Goal: Task Accomplishment & Management: Complete application form

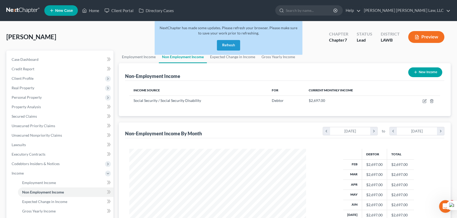
scroll to position [94, 187]
click at [221, 45] on button "Refresh" at bounding box center [228, 45] width 23 height 11
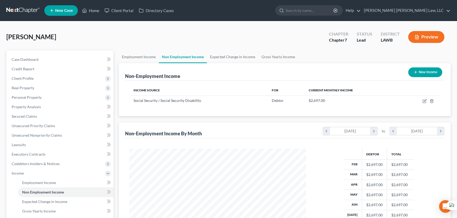
scroll to position [94, 187]
click at [26, 8] on link at bounding box center [23, 10] width 34 height 9
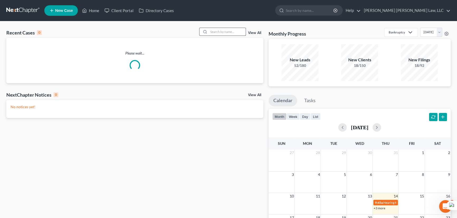
click at [215, 34] on input "search" at bounding box center [227, 32] width 37 height 8
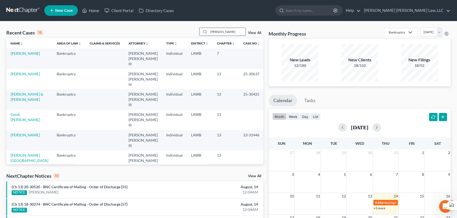
type input "lejeune, susan"
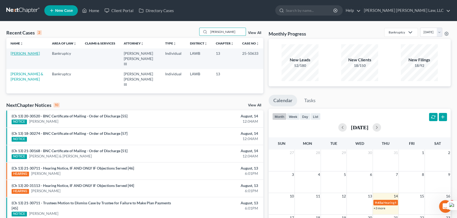
click at [30, 55] on link "[PERSON_NAME]" at bounding box center [25, 53] width 29 height 4
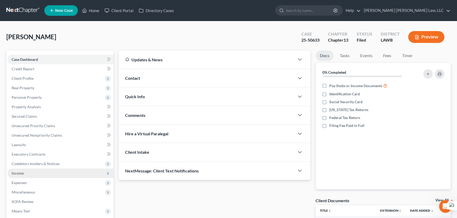
scroll to position [48, 0]
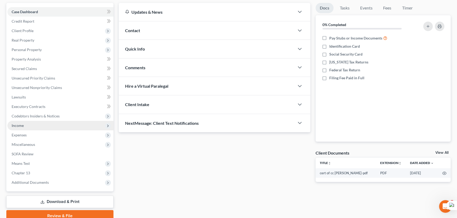
click at [43, 124] on span "Income" at bounding box center [60, 125] width 106 height 9
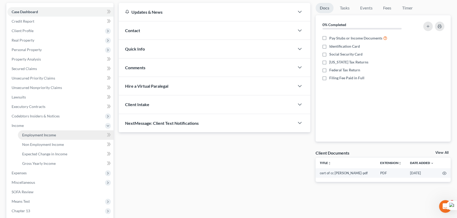
click at [47, 133] on span "Employment Income" at bounding box center [39, 135] width 34 height 4
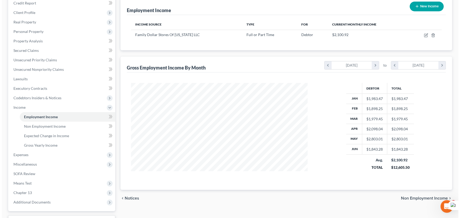
scroll to position [24, 0]
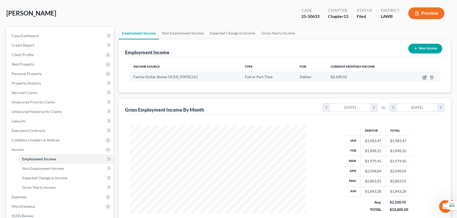
click at [423, 77] on icon "button" at bounding box center [424, 77] width 4 height 4
select select "0"
select select "48"
select select "2"
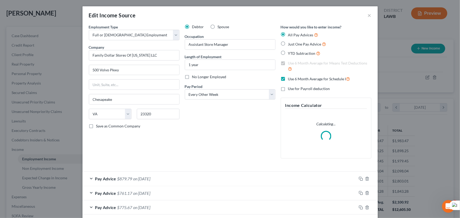
scroll to position [94, 189]
click at [368, 14] on button "×" at bounding box center [370, 15] width 4 height 6
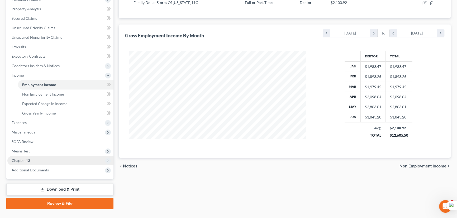
scroll to position [109, 0]
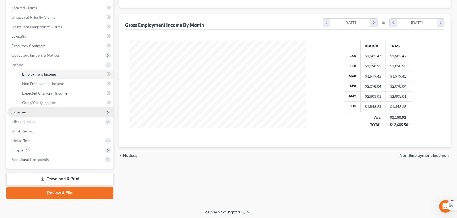
click at [32, 109] on span "Expenses" at bounding box center [60, 112] width 106 height 9
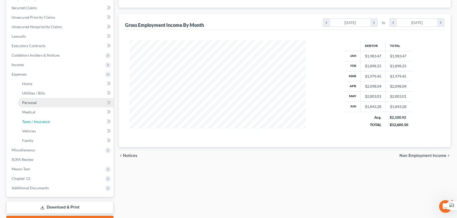
click at [37, 118] on link "Taxes / Insurance" at bounding box center [66, 121] width 96 height 9
click at [38, 111] on link "Medical" at bounding box center [66, 112] width 96 height 9
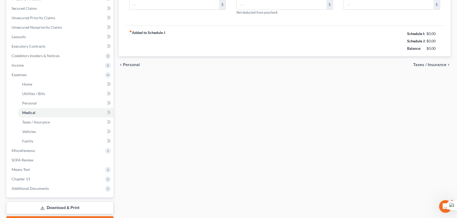
type input "0.00"
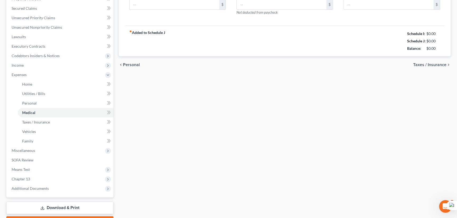
type input "0.00"
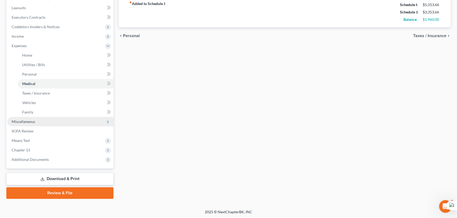
click at [40, 123] on span "Miscellaneous" at bounding box center [60, 121] width 106 height 9
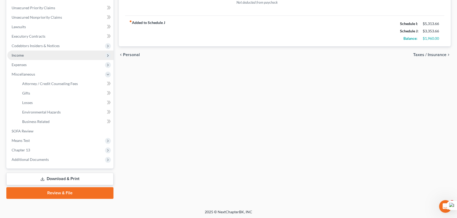
click at [44, 55] on span "Income" at bounding box center [60, 55] width 106 height 9
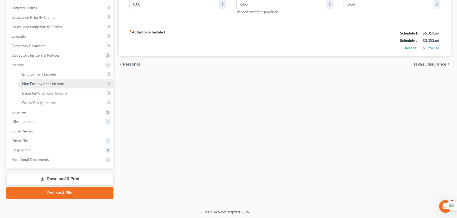
click at [51, 83] on span "Non Employment Income" at bounding box center [43, 84] width 42 height 4
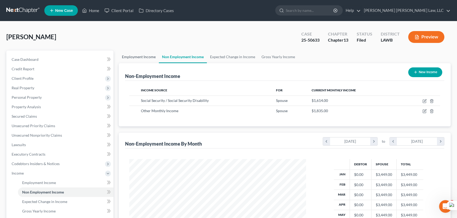
scroll to position [94, 187]
click at [145, 55] on link "Employment Income" at bounding box center [139, 57] width 40 height 13
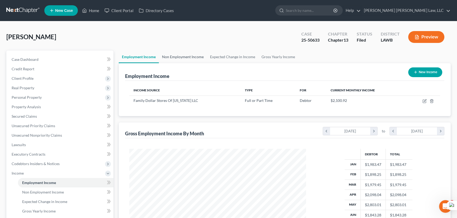
scroll to position [94, 187]
click at [182, 56] on link "Non Employment Income" at bounding box center [183, 57] width 48 height 13
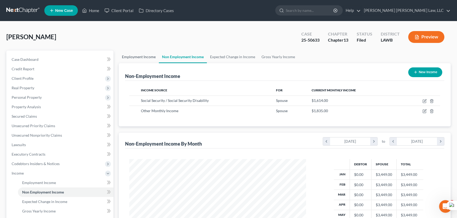
click at [145, 58] on link "Employment Income" at bounding box center [139, 57] width 40 height 13
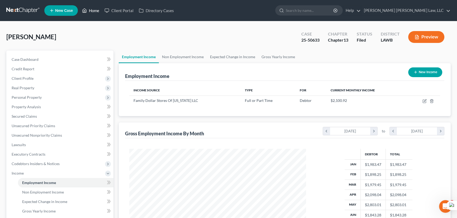
scroll to position [94, 187]
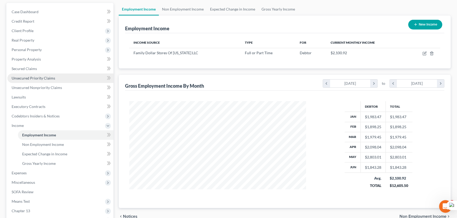
click at [62, 80] on link "Unsecured Priority Claims" at bounding box center [60, 78] width 106 height 9
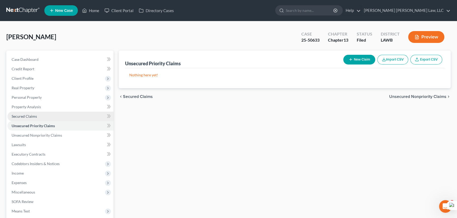
click at [61, 115] on link "Secured Claims" at bounding box center [60, 116] width 106 height 9
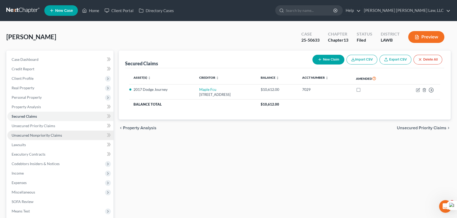
click at [64, 136] on link "Unsecured Nonpriority Claims" at bounding box center [60, 135] width 106 height 9
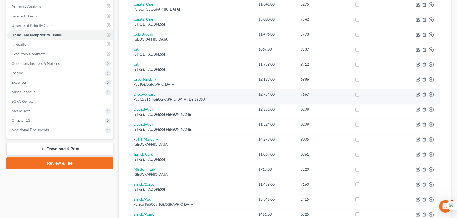
scroll to position [24, 0]
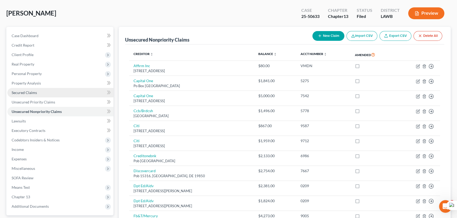
click at [52, 90] on link "Secured Claims" at bounding box center [60, 92] width 106 height 9
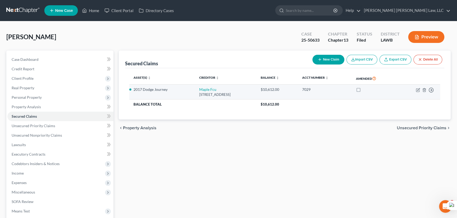
drag, startPoint x: 256, startPoint y: 94, endPoint x: 305, endPoint y: 91, distance: 49.2
click at [305, 91] on tr "2017 Dodge Journey Maple Fcu 105 Toledo Dr, Lafayette, LA 70596 $10,612.00 7029…" at bounding box center [284, 92] width 311 height 15
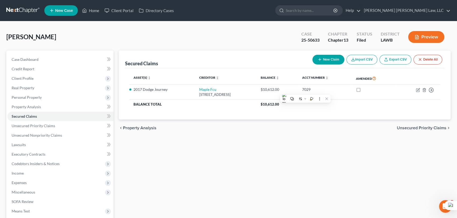
click at [225, 36] on div "Lejeune, Susan Upgraded Case 25-50633 Chapter Chapter 13 Status Filed District …" at bounding box center [228, 39] width 444 height 23
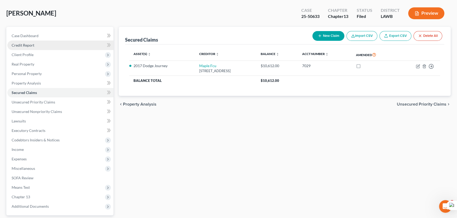
click at [62, 47] on link "Credit Report" at bounding box center [60, 45] width 106 height 9
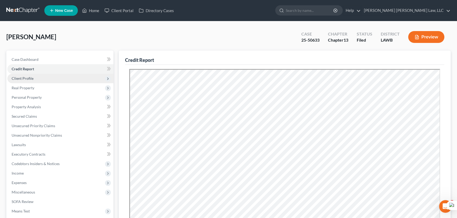
click at [48, 81] on span "Client Profile" at bounding box center [60, 78] width 106 height 9
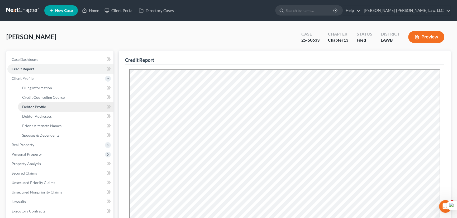
click at [59, 106] on link "Debtor Profile" at bounding box center [66, 106] width 96 height 9
select select "1"
select select "5"
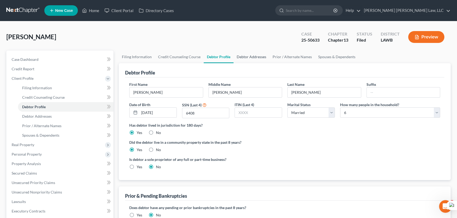
click at [242, 62] on link "Debtor Addresses" at bounding box center [251, 57] width 36 height 13
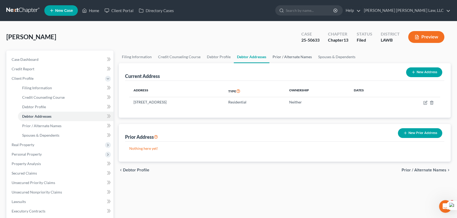
click at [287, 61] on link "Prior / Alternate Names" at bounding box center [292, 57] width 46 height 13
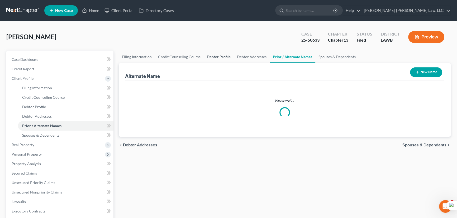
click at [223, 55] on link "Debtor Profile" at bounding box center [219, 57] width 30 height 13
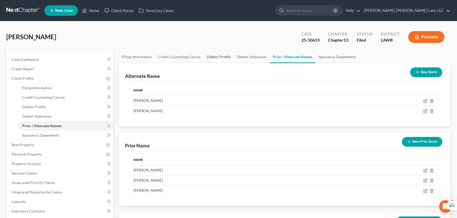
select select "1"
select select "5"
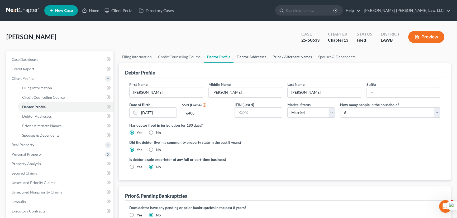
drag, startPoint x: 248, startPoint y: 55, endPoint x: 289, endPoint y: 62, distance: 41.1
click at [248, 55] on link "Debtor Addresses" at bounding box center [251, 57] width 36 height 13
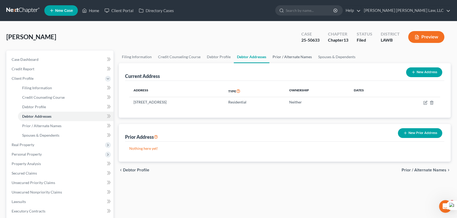
click at [295, 56] on link "Prior / Alternate Names" at bounding box center [292, 57] width 46 height 13
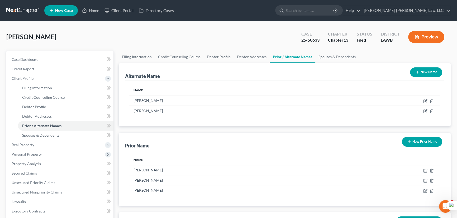
click at [338, 65] on div "Alternate Name New Name" at bounding box center [284, 72] width 319 height 18
click at [334, 59] on link "Spouses & Dependents" at bounding box center [337, 57] width 44 height 13
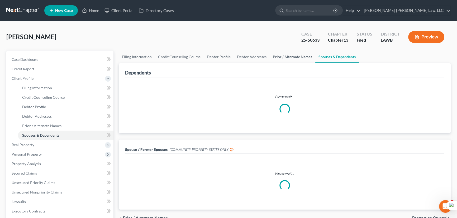
click at [286, 58] on link "Prior / Alternate Names" at bounding box center [293, 57] width 46 height 13
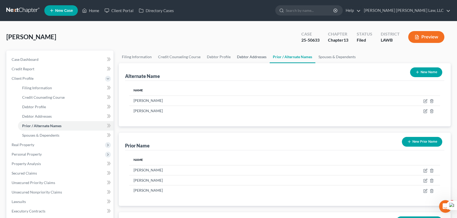
click at [237, 54] on link "Debtor Addresses" at bounding box center [252, 57] width 36 height 13
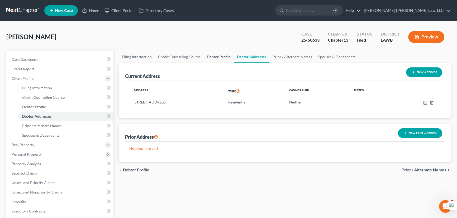
click at [207, 54] on link "Debtor Profile" at bounding box center [219, 57] width 30 height 13
select select "1"
select select "5"
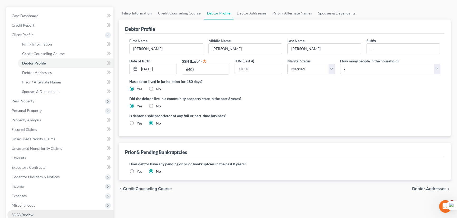
scroll to position [96, 0]
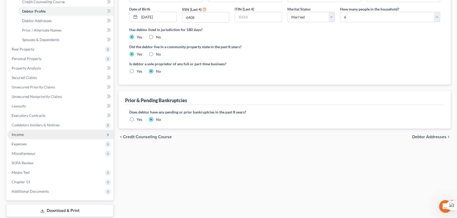
click at [31, 134] on span "Income" at bounding box center [60, 134] width 106 height 9
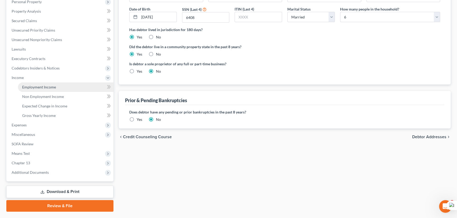
click at [45, 83] on link "Employment Income" at bounding box center [66, 87] width 96 height 9
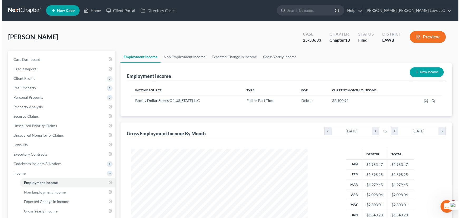
scroll to position [94, 187]
click at [417, 73] on button "New Income" at bounding box center [425, 73] width 34 height 10
select select "0"
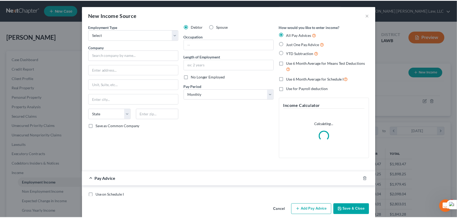
scroll to position [94, 189]
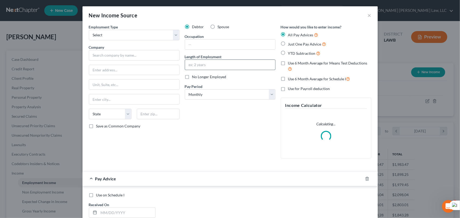
click at [217, 65] on input "text" at bounding box center [230, 65] width 90 height 10
type input "3 weeks"
click at [217, 98] on select "Select Monthly Twice Monthly Every Other Week Weekly" at bounding box center [230, 94] width 91 height 11
select select "3"
click at [185, 89] on select "Select Monthly Twice Monthly Every Other Week Weekly" at bounding box center [230, 94] width 91 height 11
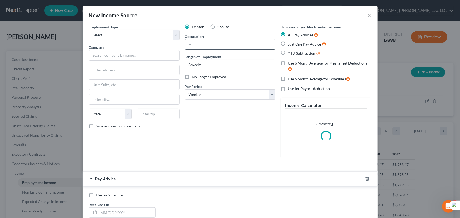
click at [227, 43] on input "text" at bounding box center [230, 45] width 90 height 10
type input "Store Front Manager"
click at [366, 178] on icon "button" at bounding box center [367, 178] width 2 height 3
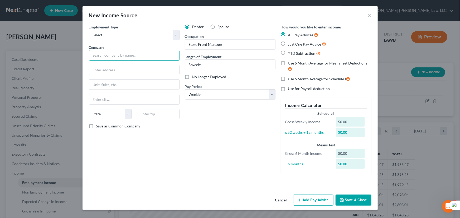
click at [140, 55] on input "text" at bounding box center [134, 55] width 91 height 11
drag, startPoint x: 142, startPoint y: 31, endPoint x: 136, endPoint y: 40, distance: 10.9
click at [142, 31] on select "Select Full or Part Time Employment Self Employment" at bounding box center [134, 35] width 91 height 11
select select "0"
click at [89, 30] on select "Select Full or Part Time Employment Self Employment" at bounding box center [134, 35] width 91 height 11
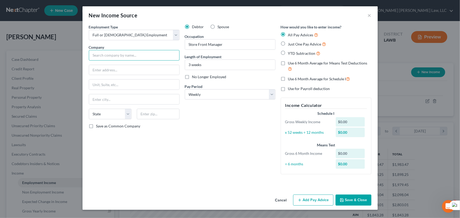
click at [128, 55] on input "text" at bounding box center [134, 55] width 91 height 11
type input "Sew Whatl Design LLC"
type input "7381 Branch Hwy"
type input "Branch"
select select "19"
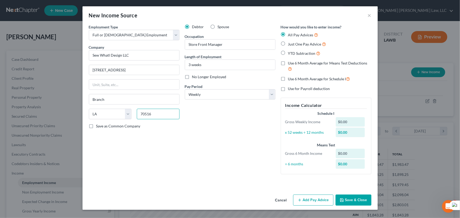
type input "70516"
click at [364, 198] on button "Save & Close" at bounding box center [354, 200] width 36 height 11
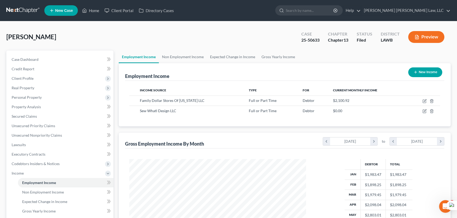
scroll to position [263720, 263628]
click at [26, 11] on link at bounding box center [23, 10] width 34 height 9
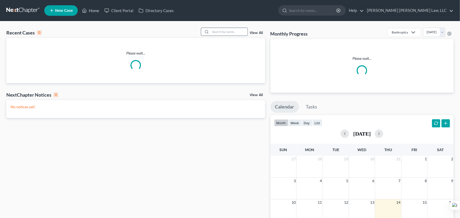
click at [222, 34] on input "search" at bounding box center [229, 32] width 37 height 8
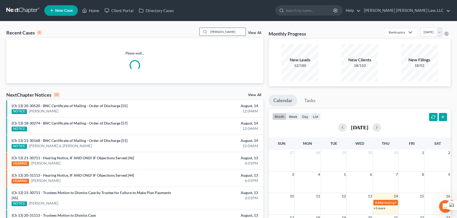
type input "jackson, marvin"
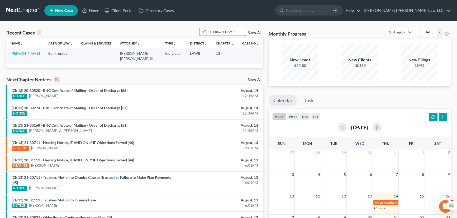
click at [29, 55] on link "[PERSON_NAME]" at bounding box center [25, 53] width 29 height 4
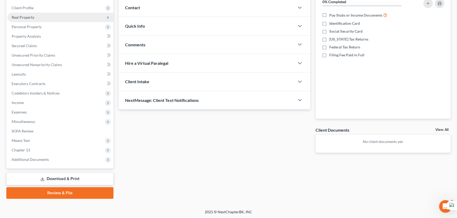
click at [55, 18] on span "Real Property" at bounding box center [60, 17] width 106 height 9
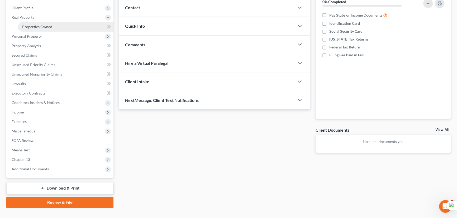
click at [57, 28] on link "Properties Owned" at bounding box center [66, 26] width 96 height 9
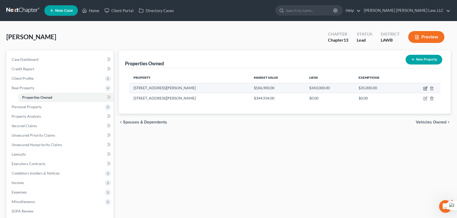
click at [427, 89] on td at bounding box center [422, 88] width 36 height 10
click at [425, 90] on icon "button" at bounding box center [425, 89] width 4 height 4
select select "19"
select select "4"
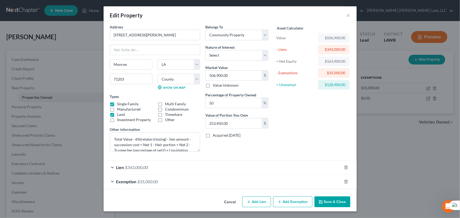
click at [322, 201] on icon "button" at bounding box center [321, 202] width 4 height 4
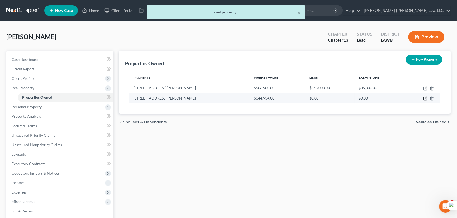
click at [426, 98] on icon "button" at bounding box center [425, 99] width 4 height 4
select select "19"
select select "36"
select select "4"
select select "0"
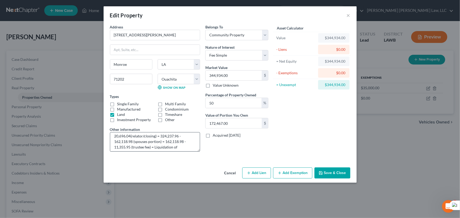
scroll to position [16, 0]
click at [338, 172] on button "Save & Close" at bounding box center [333, 173] width 36 height 11
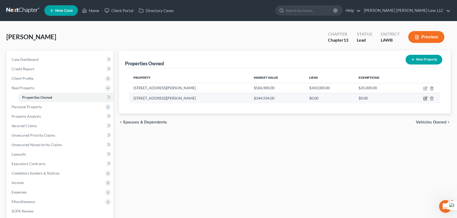
click at [425, 98] on icon "button" at bounding box center [425, 99] width 4 height 4
select select "19"
select select "36"
select select "4"
select select "0"
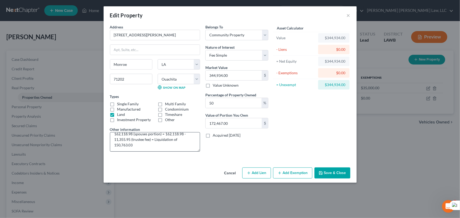
scroll to position [0, 0]
click at [329, 169] on button "Save & Close" at bounding box center [333, 173] width 36 height 11
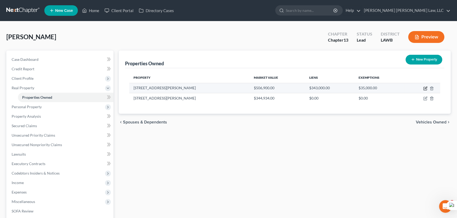
click at [424, 88] on icon "button" at bounding box center [425, 88] width 2 height 2
select select "19"
select select "36"
select select "4"
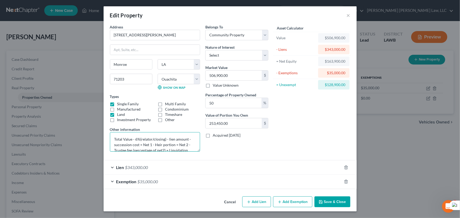
drag, startPoint x: 188, startPoint y: 146, endPoint x: 96, endPoint y: 124, distance: 95.0
click at [96, 124] on div "Edit Property × Address * 445 Ed Edelen Road Monroe State AL AK AR AZ CA CO CT …" at bounding box center [230, 109] width 460 height 218
paste textarea "manelajordan@yahoo.com"
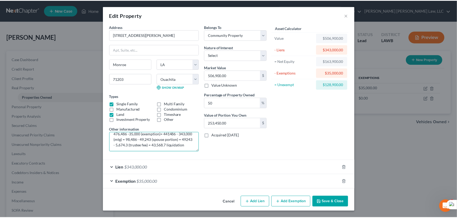
scroll to position [16, 0]
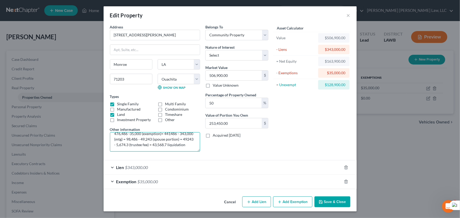
type textarea "Total Value 506,900 -30,414 (realtor/closing) = 476,486 -35,000 (exemption)= 44…"
click at [336, 206] on button "Save & Close" at bounding box center [333, 202] width 36 height 11
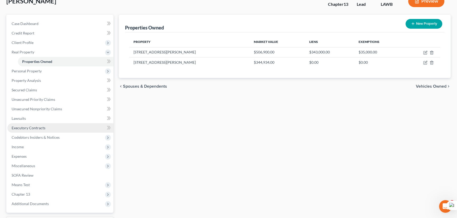
scroll to position [48, 0]
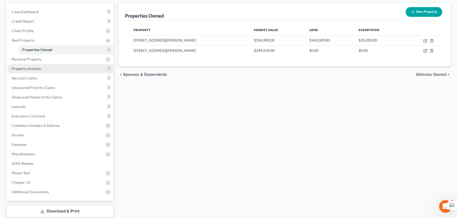
click at [46, 67] on link "Property Analysis" at bounding box center [60, 68] width 106 height 9
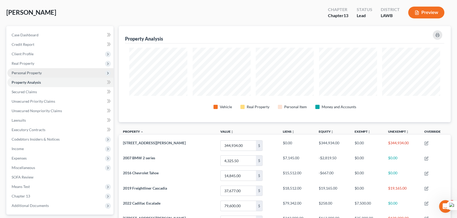
scroll to position [24, 0]
click at [44, 72] on span "Personal Property" at bounding box center [60, 73] width 106 height 9
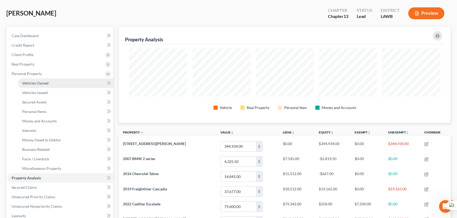
click at [47, 81] on span "Vehicles Owned" at bounding box center [35, 83] width 26 height 4
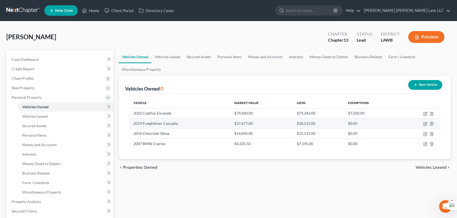
click at [425, 126] on td at bounding box center [420, 124] width 40 height 10
click at [425, 122] on icon "button" at bounding box center [425, 124] width 4 height 4
select select "0"
select select "7"
select select "3"
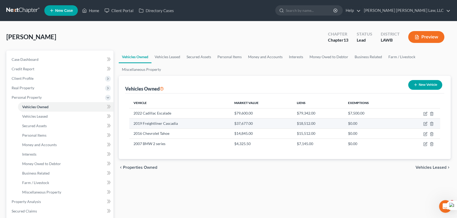
select select "0"
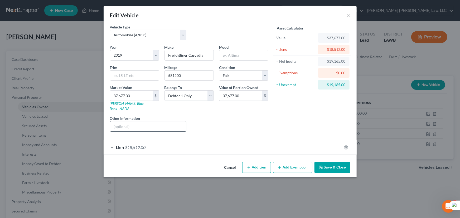
click at [159, 122] on input "text" at bounding box center [148, 127] width 76 height 10
click at [143, 122] on input "Total Value 36,677" at bounding box center [148, 127] width 76 height 10
type input "Total Value 36,677- 350 (sales cost) = 37,327 - 18,512 (MTG) = 18,815 - 2,631.5…"
click at [340, 162] on button "Save & Close" at bounding box center [333, 167] width 36 height 11
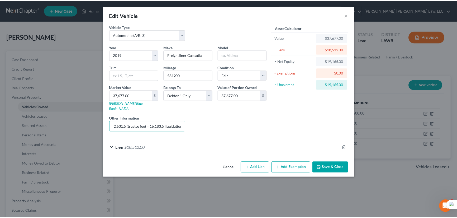
scroll to position [0, 0]
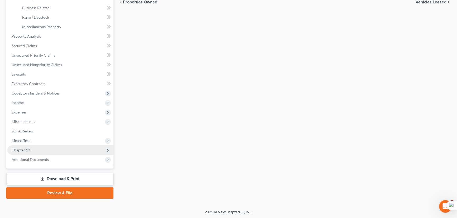
click at [47, 149] on span "Chapter 13" at bounding box center [60, 150] width 106 height 9
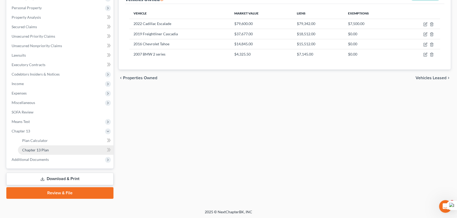
click at [47, 150] on span "Chapter 13 Plan" at bounding box center [35, 150] width 27 height 4
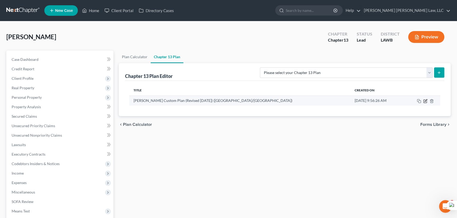
click at [424, 103] on icon "button" at bounding box center [424, 101] width 3 height 3
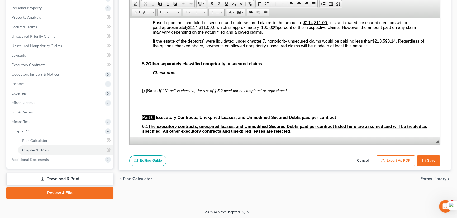
scroll to position [1541, 0]
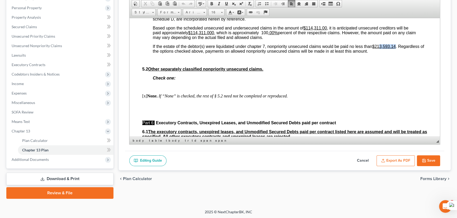
drag, startPoint x: 397, startPoint y: 103, endPoint x: 379, endPoint y: 104, distance: 17.5
click at [379, 53] on span "If the estate of the debtor(s) were liquidated under chapter 7, nonpriority uns…" at bounding box center [288, 48] width 271 height 9
click at [422, 163] on button "Save" at bounding box center [428, 161] width 23 height 11
click at [44, 45] on span "Unsecured Nonpriority Claims" at bounding box center [37, 46] width 50 height 4
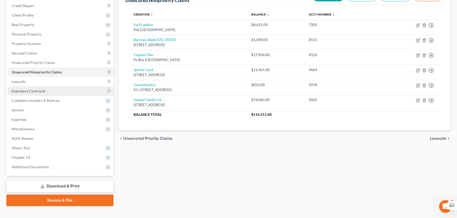
scroll to position [71, 0]
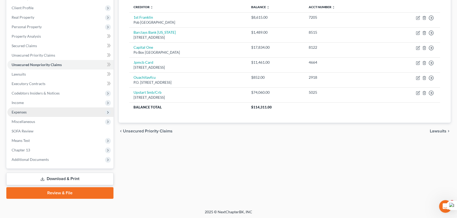
click at [24, 113] on span "Expenses" at bounding box center [19, 112] width 15 height 4
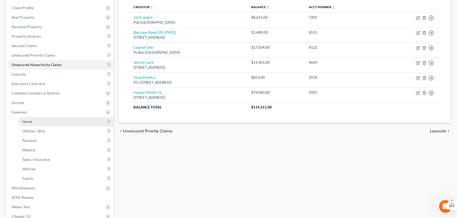
click at [34, 121] on link "Home" at bounding box center [66, 121] width 96 height 9
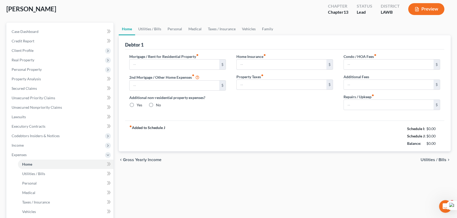
type input "1,800.00"
type input "0.00"
radio input "true"
type input "0.00"
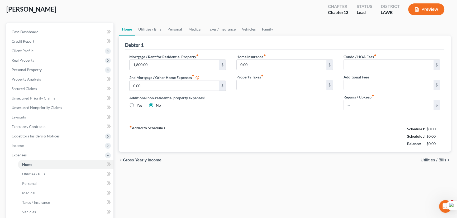
type input "0.00"
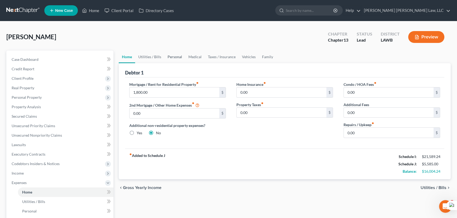
click at [168, 62] on link "Personal" at bounding box center [174, 57] width 21 height 13
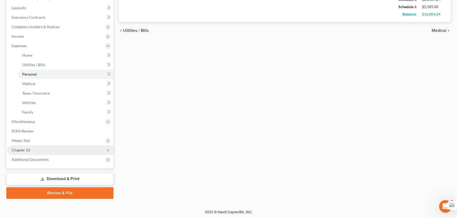
click at [48, 153] on span "Chapter 13" at bounding box center [60, 150] width 106 height 9
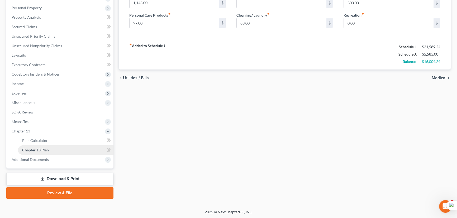
click at [49, 150] on link "Chapter 13 Plan" at bounding box center [66, 150] width 96 height 9
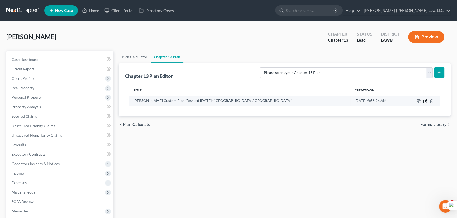
click at [425, 100] on icon "button" at bounding box center [425, 101] width 4 height 4
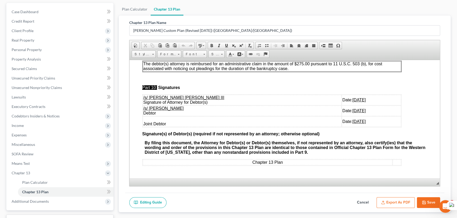
scroll to position [1973, 0]
drag, startPoint x: 351, startPoint y: 120, endPoint x: 143, endPoint y: 108, distance: 208.2
click at [143, 108] on tbody "/s/ E. Orum Young III Signature of Attorney for Debtor(s) Date: 04/03/2025 /s/ …" at bounding box center [272, 111] width 258 height 32
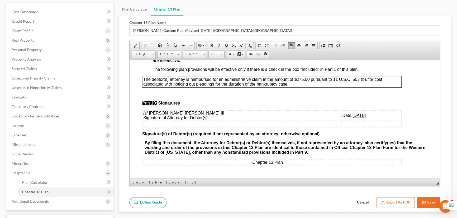
click at [431, 199] on button "Save" at bounding box center [428, 203] width 23 height 11
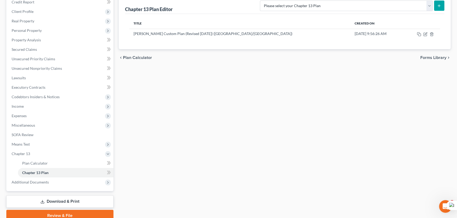
scroll to position [42, 0]
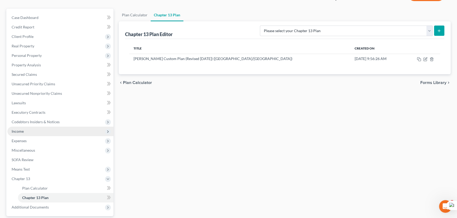
click at [27, 135] on span "Income" at bounding box center [60, 131] width 106 height 9
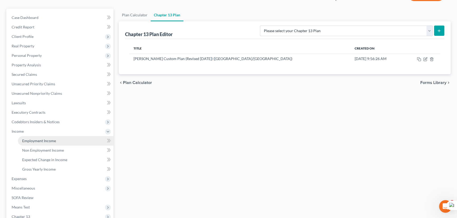
click at [36, 140] on span "Employment Income" at bounding box center [39, 141] width 34 height 4
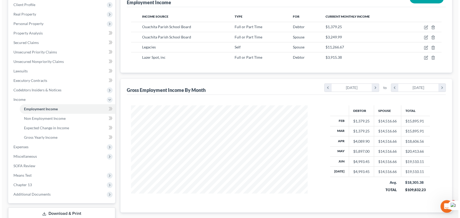
scroll to position [48, 0]
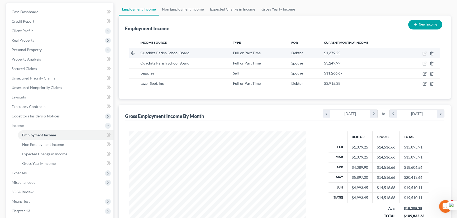
click at [423, 53] on icon "button" at bounding box center [424, 53] width 3 height 3
select select "0"
select select "19"
select select "0"
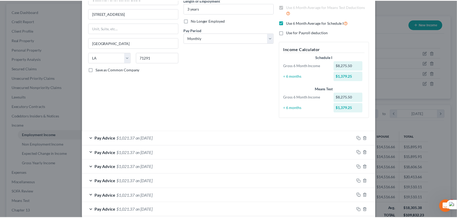
scroll to position [84, 0]
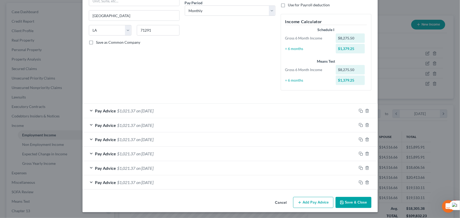
click at [363, 202] on button "Save & Close" at bounding box center [354, 202] width 36 height 11
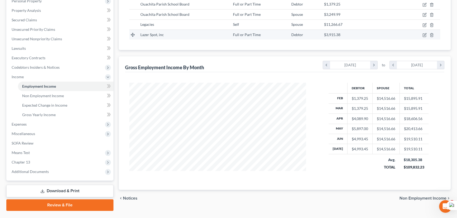
scroll to position [85, 0]
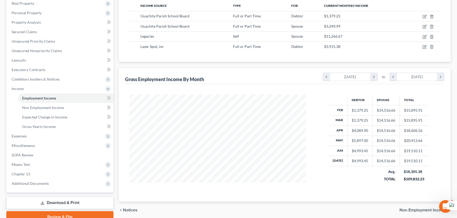
click at [116, 22] on div "Employment Income Non Employment Income Expected Change in Income Gross Yearly …" at bounding box center [284, 94] width 337 height 257
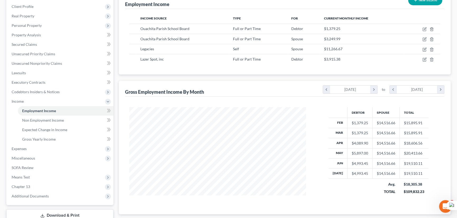
scroll to position [61, 0]
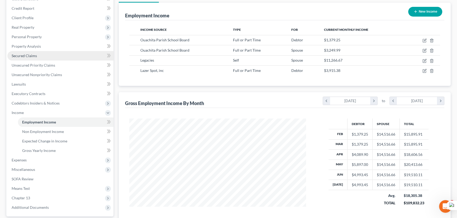
drag, startPoint x: 40, startPoint y: 55, endPoint x: 61, endPoint y: 55, distance: 21.4
click at [40, 55] on link "Secured Claims" at bounding box center [60, 55] width 106 height 9
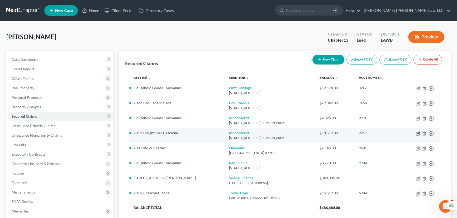
click at [418, 132] on icon "button" at bounding box center [418, 134] width 4 height 4
select select "19"
select select "0"
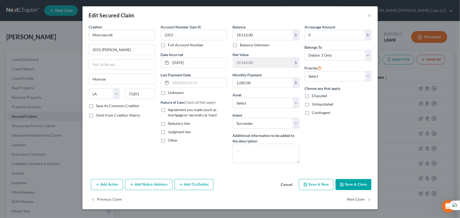
click at [360, 188] on button "Save & Close" at bounding box center [354, 184] width 36 height 11
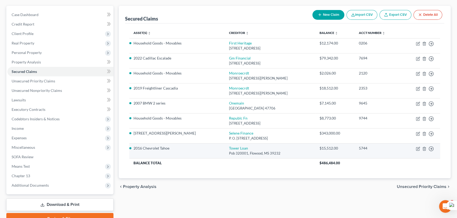
scroll to position [71, 0]
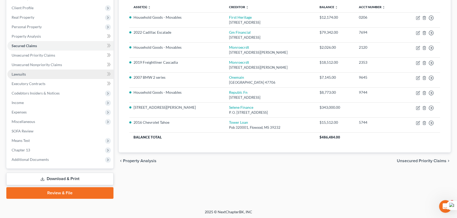
click at [56, 74] on link "Lawsuits" at bounding box center [60, 74] width 106 height 9
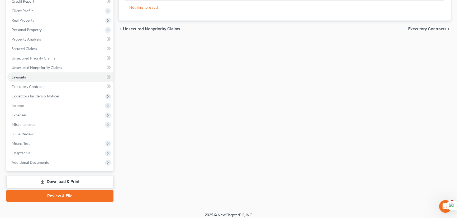
scroll to position [71, 0]
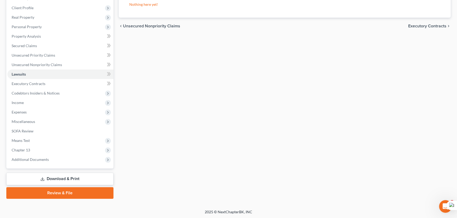
click at [77, 182] on link "Download & Print" at bounding box center [59, 179] width 107 height 12
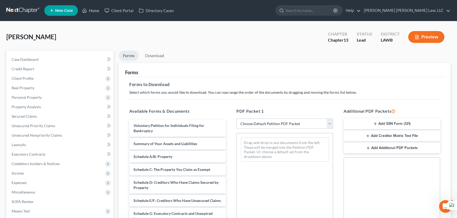
click at [258, 122] on select "Choose Default Petition PDF Packet Complete Bankruptcy Petition (all forms and …" at bounding box center [284, 124] width 97 height 11
select select "0"
click at [236, 119] on select "Choose Default Petition PDF Packet Complete Bankruptcy Petition (all forms and …" at bounding box center [284, 124] width 97 height 11
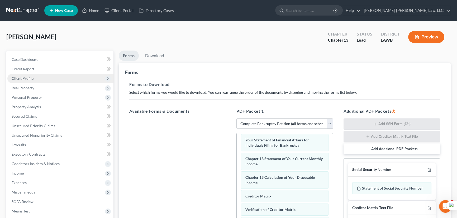
click at [44, 75] on span "Client Profile" at bounding box center [60, 78] width 106 height 9
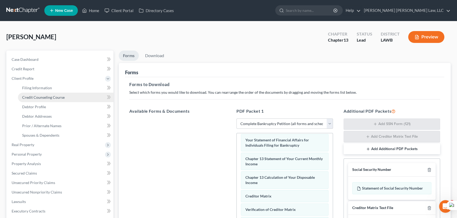
click at [51, 95] on span "Credit Counseling Course" at bounding box center [43, 97] width 42 height 4
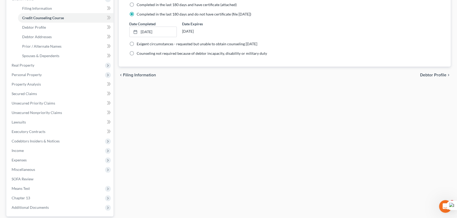
scroll to position [128, 0]
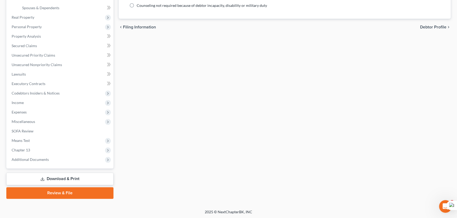
click at [89, 176] on link "Download & Print" at bounding box center [59, 179] width 107 height 12
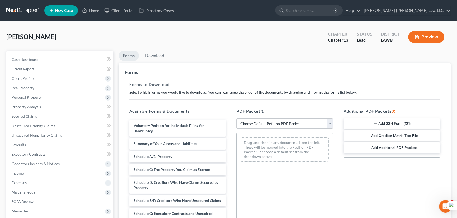
click at [281, 119] on select "Choose Default Petition PDF Packet Complete Bankruptcy Petition (all forms and …" at bounding box center [284, 124] width 97 height 11
select select "0"
click at [236, 119] on select "Choose Default Petition PDF Packet Complete Bankruptcy Petition (all forms and …" at bounding box center [284, 124] width 97 height 11
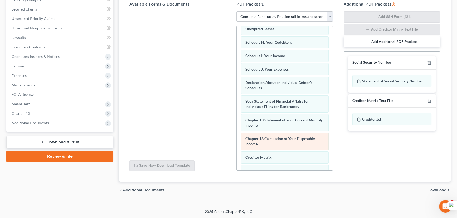
scroll to position [168, 0]
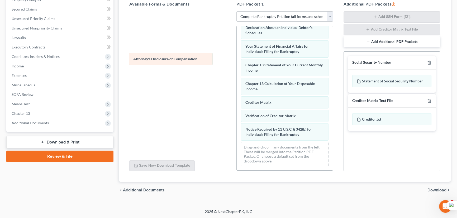
drag, startPoint x: 287, startPoint y: 152, endPoint x: 205, endPoint y: 52, distance: 128.6
click at [237, 52] on div "Attorney's Disclosure of Compensation Voluntary Petition for Individuals Filing…" at bounding box center [285, 16] width 96 height 309
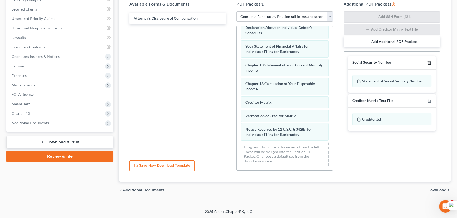
click at [430, 63] on icon "button" at bounding box center [429, 63] width 4 height 4
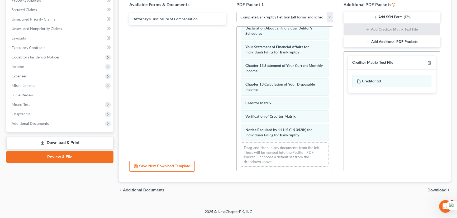
click at [100, 141] on link "Download & Print" at bounding box center [59, 143] width 107 height 12
click at [80, 142] on link "Download & Print" at bounding box center [59, 143] width 107 height 12
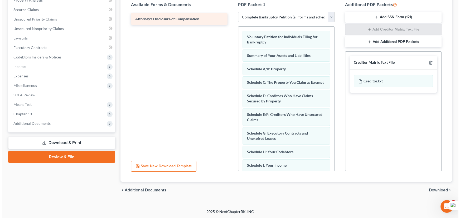
scroll to position [0, 0]
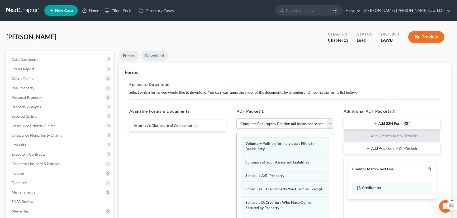
click at [156, 57] on link "Download" at bounding box center [154, 56] width 27 height 10
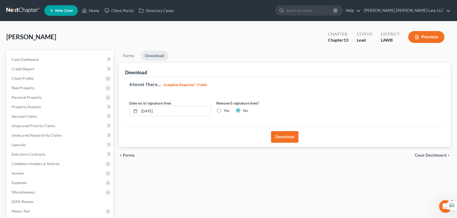
click at [286, 136] on button "Download" at bounding box center [284, 137] width 27 height 12
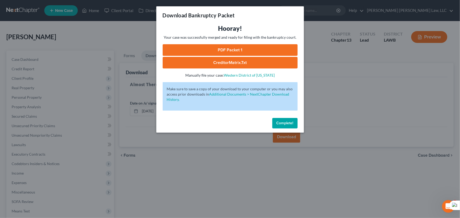
click at [232, 52] on link "PDF Packet 1" at bounding box center [230, 50] width 135 height 12
drag, startPoint x: 287, startPoint y: 121, endPoint x: 283, endPoint y: 121, distance: 3.7
click at [287, 121] on span "Complete!" at bounding box center [285, 123] width 17 height 4
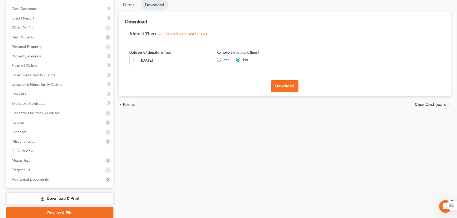
scroll to position [71, 0]
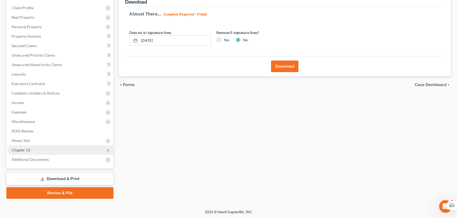
click at [26, 149] on span "Chapter 13" at bounding box center [21, 150] width 18 height 4
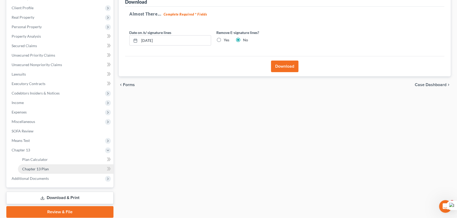
click at [40, 170] on span "Chapter 13 Plan" at bounding box center [35, 169] width 27 height 4
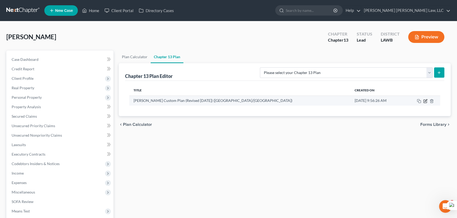
click at [425, 100] on icon "button" at bounding box center [425, 101] width 4 height 4
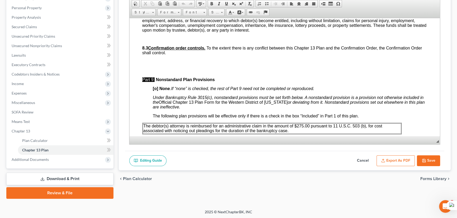
scroll to position [1799, 0]
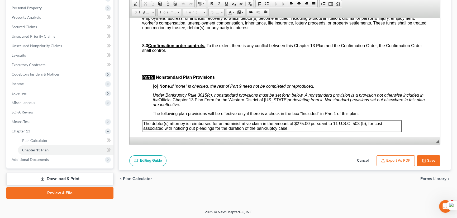
click at [393, 159] on button "Export as PDF" at bounding box center [395, 161] width 38 height 11
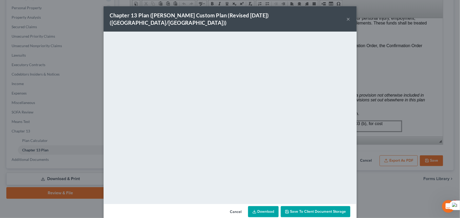
click at [261, 207] on link "Download" at bounding box center [263, 212] width 31 height 11
click at [400, 61] on div "Chapter 13 Plan (E. Orum Custom Plan (Revised 12/1/2021) (Alexandria/Monroe)) ×…" at bounding box center [230, 109] width 460 height 218
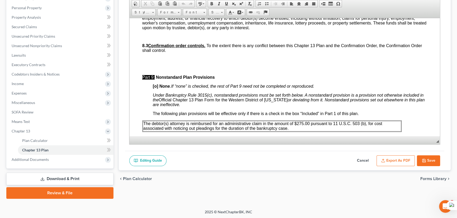
click at [431, 163] on button "Save" at bounding box center [428, 161] width 23 height 11
click at [32, 26] on span "Secured Claims" at bounding box center [24, 27] width 25 height 4
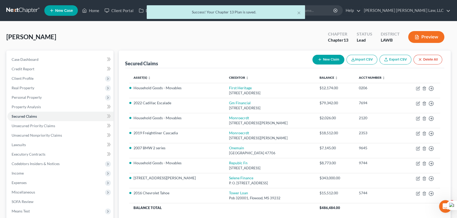
scroll to position [24, 0]
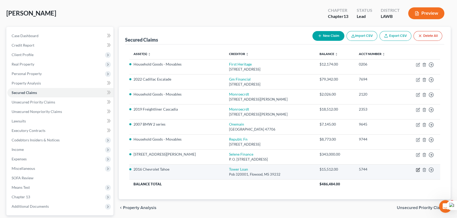
click at [417, 169] on icon "button" at bounding box center [417, 170] width 3 height 3
select select "25"
select select "11"
select select "0"
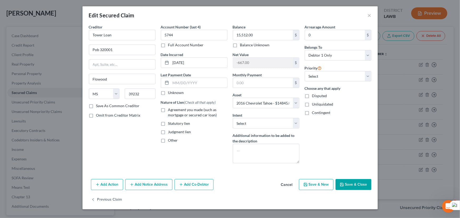
click at [168, 111] on label "Agreement you made (such as mortgage or secured car loan)" at bounding box center [197, 112] width 59 height 11
click at [170, 111] on input "Agreement you made (such as mortgage or secured car loan)" at bounding box center [171, 108] width 3 height 3
checkbox input "true"
click at [360, 185] on button "Save & Close" at bounding box center [354, 184] width 36 height 11
select select
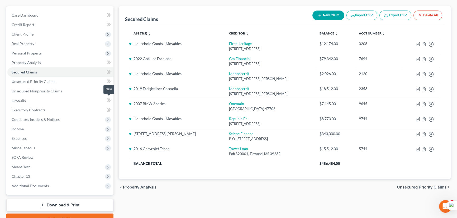
scroll to position [71, 0]
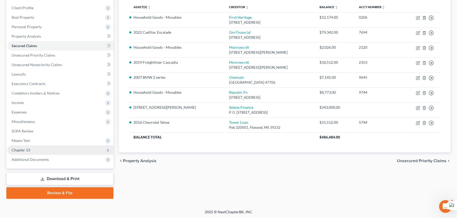
click at [47, 151] on span "Chapter 13" at bounding box center [60, 150] width 106 height 9
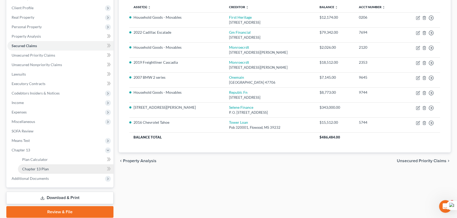
click at [54, 166] on link "Chapter 13 Plan" at bounding box center [66, 169] width 96 height 9
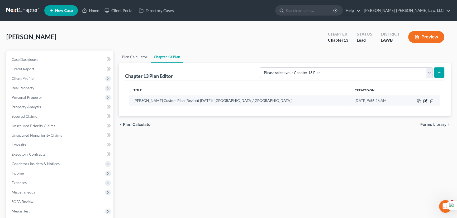
click at [424, 102] on icon "button" at bounding box center [425, 101] width 4 height 4
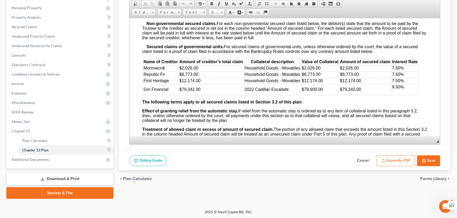
scroll to position [719, 0]
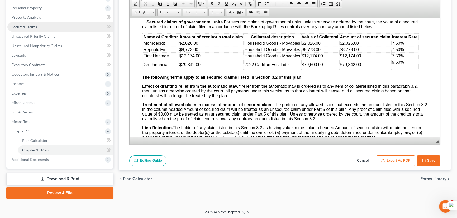
click at [37, 28] on link "Secured Claims" at bounding box center [60, 26] width 106 height 9
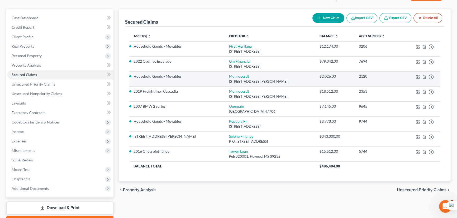
scroll to position [71, 0]
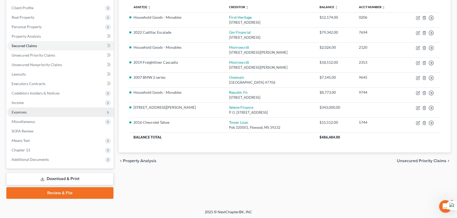
click at [41, 110] on span "Expenses" at bounding box center [60, 112] width 106 height 9
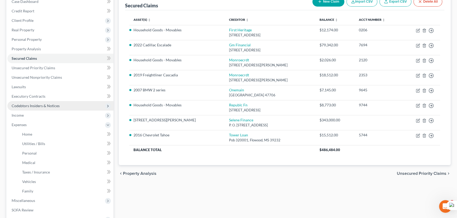
scroll to position [47, 0]
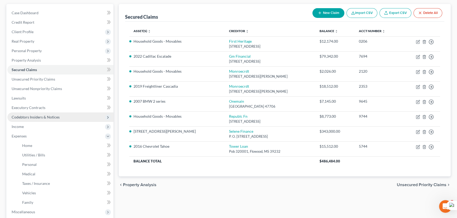
click at [60, 118] on span "Codebtors Insiders & Notices" at bounding box center [60, 117] width 106 height 9
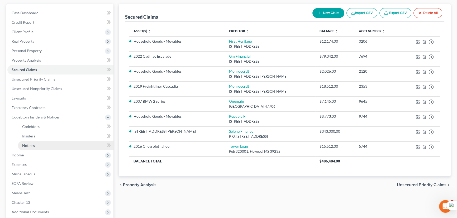
click at [59, 142] on link "Notices" at bounding box center [66, 145] width 96 height 9
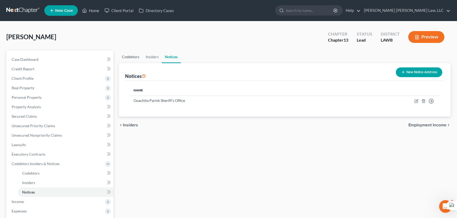
click at [132, 63] on link "Codebtors" at bounding box center [131, 57] width 24 height 13
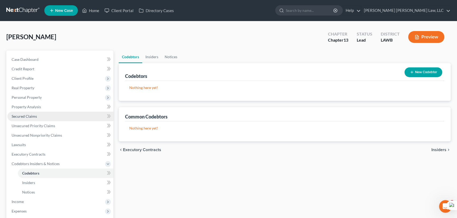
click at [53, 114] on link "Secured Claims" at bounding box center [60, 116] width 106 height 9
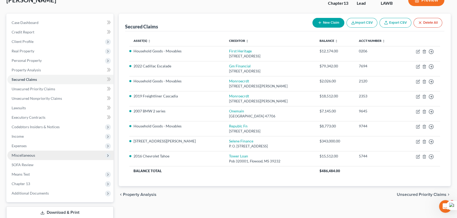
scroll to position [71, 0]
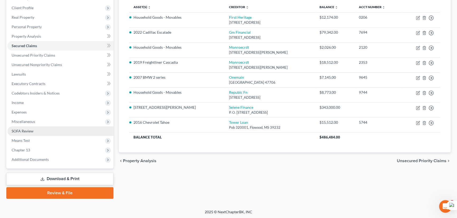
drag, startPoint x: 42, startPoint y: 119, endPoint x: 43, endPoint y: 128, distance: 9.2
click at [42, 119] on span "Miscellaneous" at bounding box center [60, 121] width 106 height 9
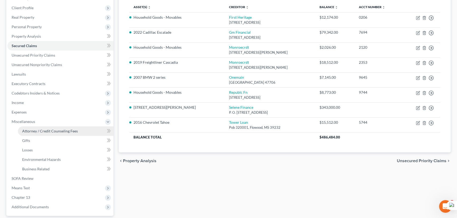
drag, startPoint x: 43, startPoint y: 128, endPoint x: 46, endPoint y: 127, distance: 2.7
click at [43, 128] on link "Attorney / Credit Counseling Fees" at bounding box center [66, 131] width 96 height 9
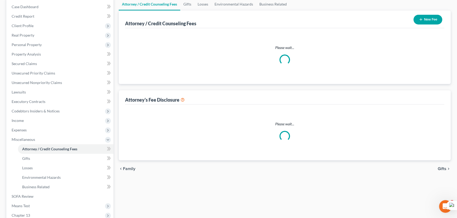
scroll to position [1, 0]
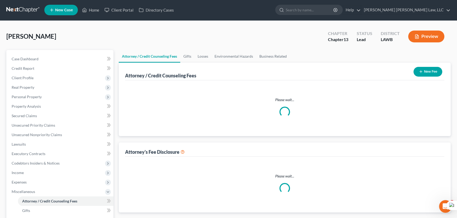
select select "1"
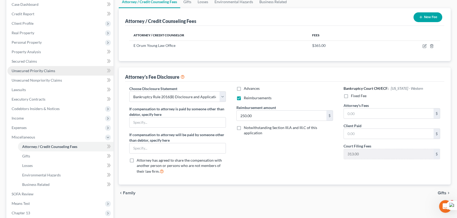
scroll to position [96, 0]
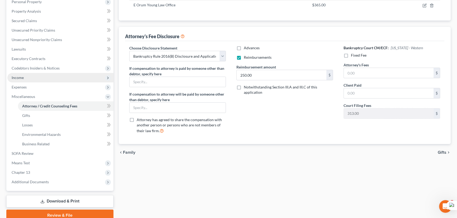
click at [42, 74] on span "Income" at bounding box center [60, 77] width 106 height 9
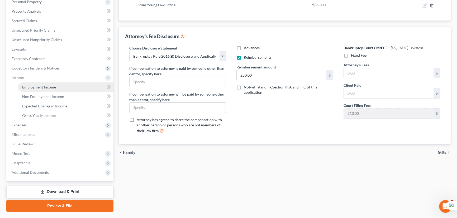
click at [44, 84] on link "Employment Income" at bounding box center [66, 87] width 96 height 9
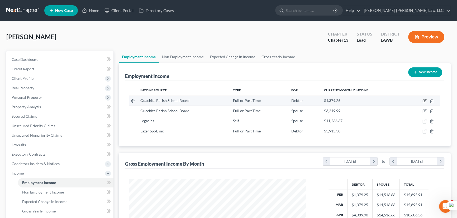
click at [424, 103] on icon "button" at bounding box center [424, 101] width 3 height 3
select select "0"
select select "19"
select select "0"
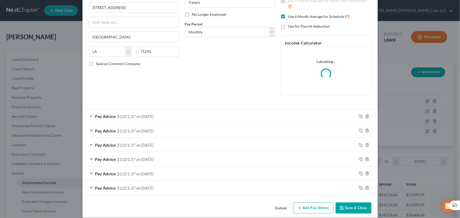
scroll to position [68, 0]
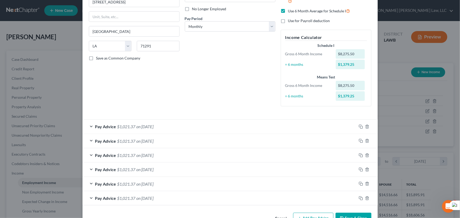
click at [154, 126] on span "on 07/25/2025" at bounding box center [145, 126] width 17 height 5
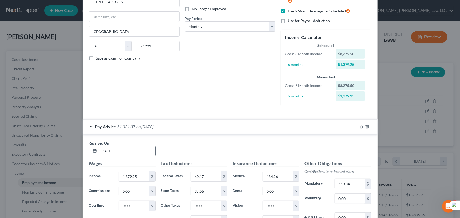
click at [106, 151] on input "07/25/2025" at bounding box center [127, 151] width 56 height 10
click at [108, 151] on input "07/25/2025" at bounding box center [127, 151] width 56 height 10
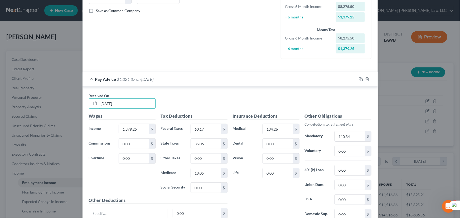
scroll to position [212, 0]
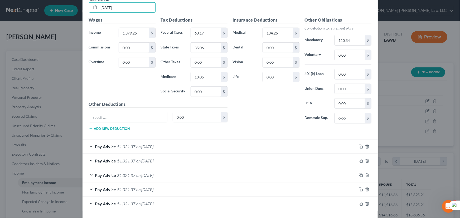
type input "07/28/2025"
click at [130, 150] on div "Pay Advice $1,021.37 on 06/28/2025" at bounding box center [220, 147] width 274 height 14
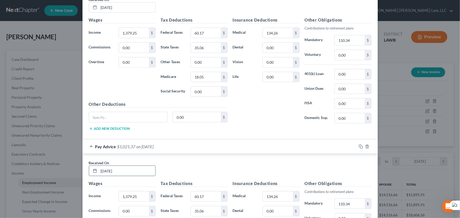
click at [107, 171] on input "06/28/2025" at bounding box center [127, 171] width 56 height 10
click at [108, 171] on input "06/28/2025" at bounding box center [127, 171] width 56 height 10
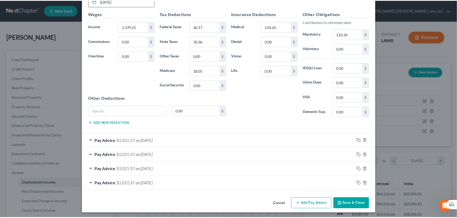
scroll to position [382, 0]
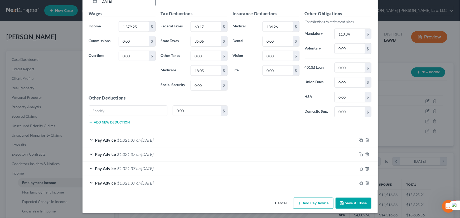
type input "06/13/2025"
click at [365, 199] on button "Save & Close" at bounding box center [354, 203] width 36 height 11
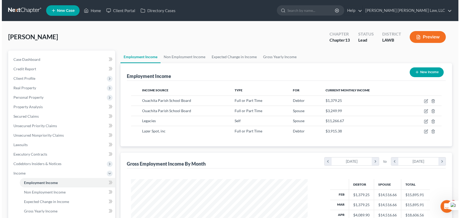
scroll to position [263720, 263628]
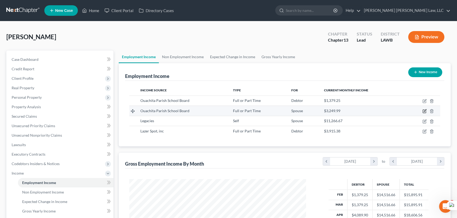
click at [424, 112] on icon "button" at bounding box center [424, 111] width 4 height 4
select select "0"
select select "19"
select select "0"
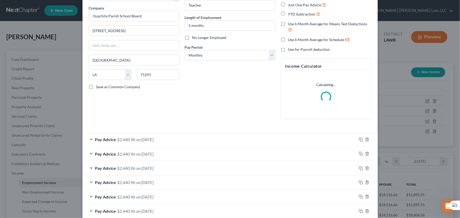
scroll to position [48, 0]
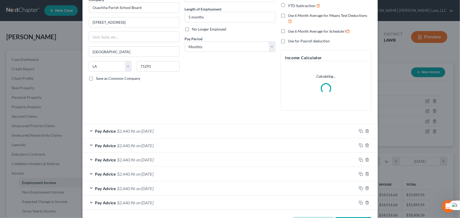
click at [175, 141] on div "Pay Advice $2,440.96 on 06/28/2025" at bounding box center [220, 146] width 274 height 14
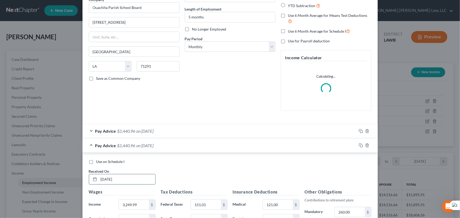
click at [108, 179] on input "06/28/2025" at bounding box center [127, 180] width 56 height 10
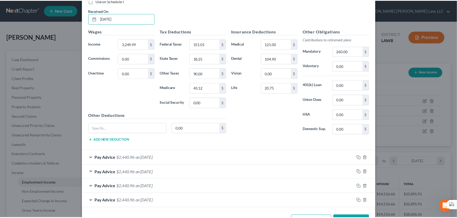
scroll to position [227, 0]
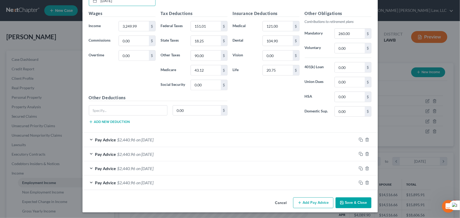
type input "06/13/2025"
click at [342, 202] on icon "button" at bounding box center [342, 203] width 3 height 3
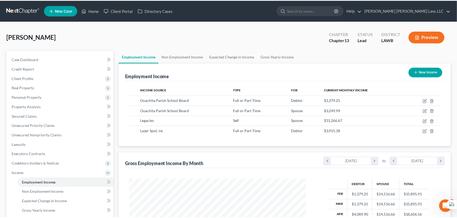
scroll to position [263720, 263628]
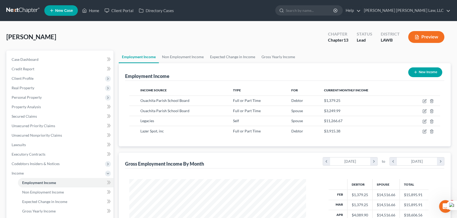
click at [30, 11] on link at bounding box center [23, 10] width 34 height 9
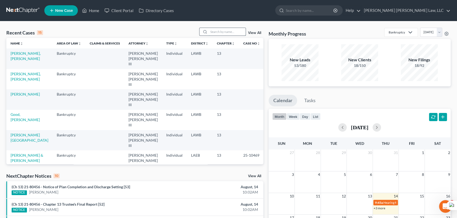
click at [211, 34] on input "search" at bounding box center [227, 32] width 37 height 8
type input "[PERSON_NAME]"
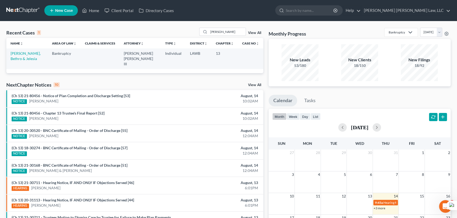
click at [18, 56] on td "[PERSON_NAME], Bethro & Jelesia" at bounding box center [26, 59] width 41 height 20
click at [18, 53] on link "[PERSON_NAME], Bethro & Jelesia" at bounding box center [26, 56] width 30 height 10
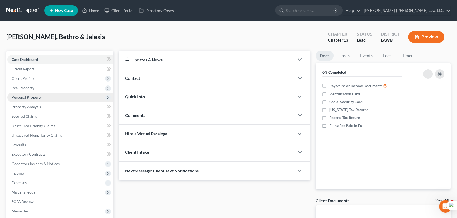
scroll to position [38, 0]
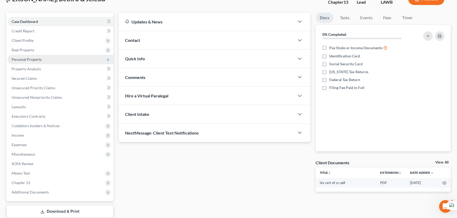
click at [50, 59] on span "Personal Property" at bounding box center [60, 59] width 106 height 9
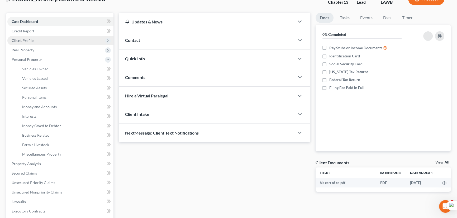
click at [44, 43] on span "Client Profile" at bounding box center [60, 40] width 106 height 9
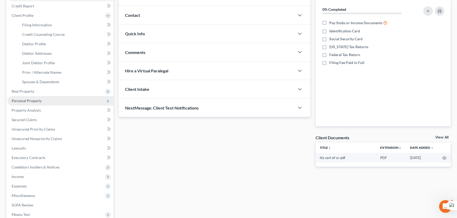
scroll to position [86, 0]
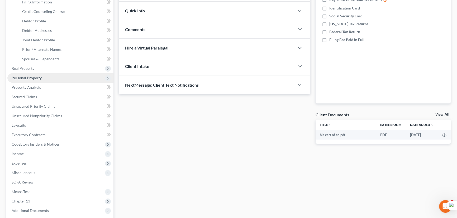
click at [40, 76] on span "Personal Property" at bounding box center [27, 78] width 30 height 4
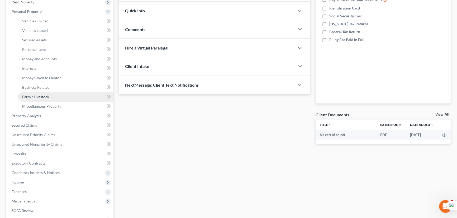
scroll to position [134, 0]
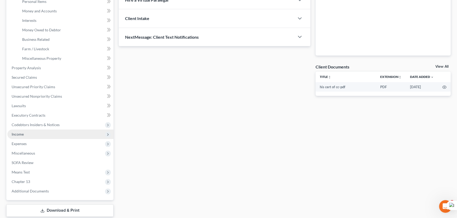
click at [31, 136] on span "Income" at bounding box center [60, 134] width 106 height 9
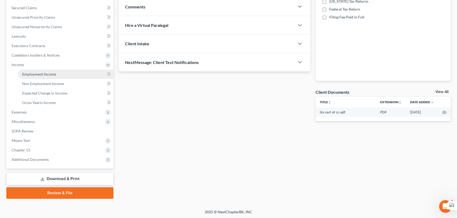
click at [34, 78] on link "Employment Income" at bounding box center [66, 74] width 96 height 9
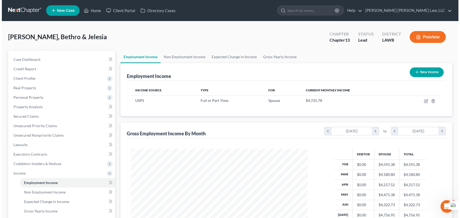
scroll to position [94, 187]
click at [189, 49] on div "Smith, Bethro & Jelesia Upgraded Chapter Chapter 13 Status Lead District LAWB P…" at bounding box center [228, 39] width 444 height 23
click at [188, 56] on link "Non Employment Income" at bounding box center [183, 57] width 48 height 13
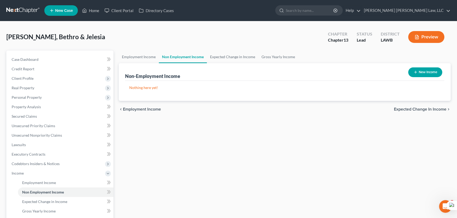
click at [410, 71] on button "New Income" at bounding box center [425, 73] width 34 height 10
select select "0"
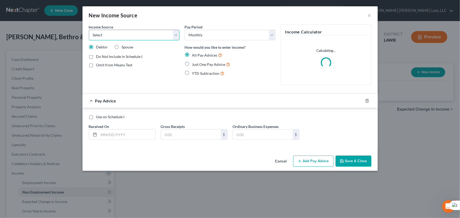
click at [135, 39] on select "Select Unemployment Disability (from employer) Pension Retirement Social Securi…" at bounding box center [134, 35] width 91 height 11
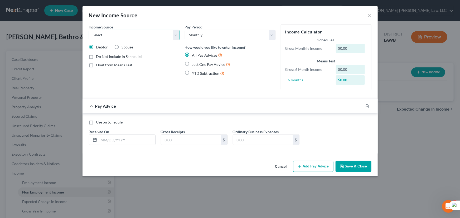
select select "10"
click at [89, 30] on select "Select Unemployment Disability (from employer) Pension Retirement Social Securi…" at bounding box center [134, 35] width 91 height 11
click at [135, 139] on input "text" at bounding box center [127, 140] width 56 height 10
type input "03/01/2025"
click at [182, 140] on input "text" at bounding box center [191, 140] width 60 height 10
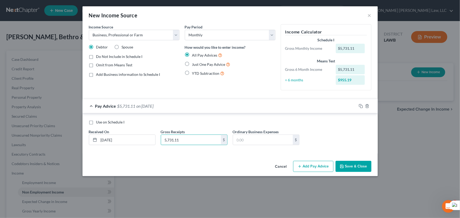
type input "5,731.11"
click at [319, 165] on button "Add Pay Advice" at bounding box center [313, 166] width 40 height 11
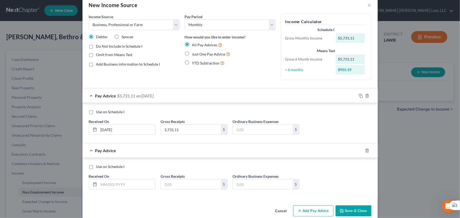
scroll to position [19, 0]
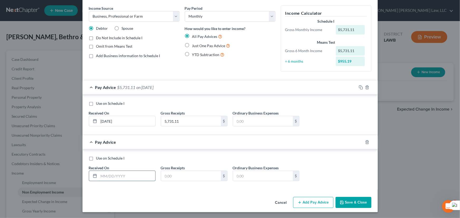
click at [105, 177] on input "text" at bounding box center [127, 176] width 56 height 10
type input "04/01/2025"
drag, startPoint x: 158, startPoint y: 173, endPoint x: 168, endPoint y: 173, distance: 10.0
click at [159, 173] on div "Gross Receipts $" at bounding box center [194, 173] width 72 height 16
click at [168, 173] on input "text" at bounding box center [191, 176] width 60 height 10
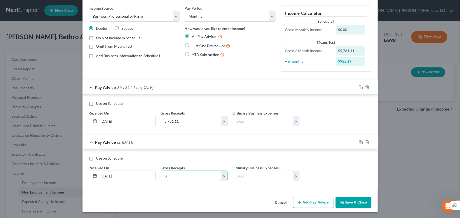
type input "0"
click at [310, 203] on button "Add Pay Advice" at bounding box center [313, 202] width 40 height 11
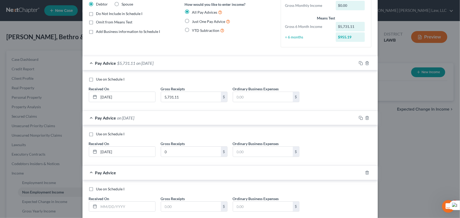
scroll to position [74, 0]
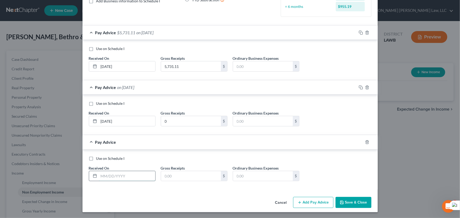
click at [126, 178] on input "text" at bounding box center [127, 176] width 56 height 10
type input "05/01/2025"
click at [176, 177] on input "text" at bounding box center [191, 176] width 60 height 10
type input "16,465"
click at [244, 172] on input "text" at bounding box center [263, 176] width 60 height 10
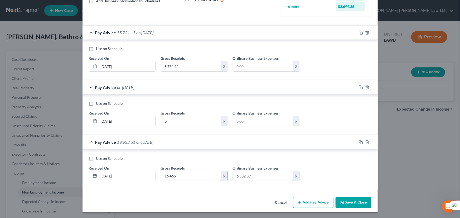
drag, startPoint x: 264, startPoint y: 174, endPoint x: 190, endPoint y: 175, distance: 74.4
click at [190, 175] on div "Use on Schedule I Received On * 05/01/2025 Gross Receipts 16,465 $ Ordinary Bus…" at bounding box center [230, 171] width 288 height 30
type input "8,873.43"
click at [324, 208] on div "Cancel Add Pay Advice Save & Close" at bounding box center [230, 203] width 295 height 17
click at [316, 202] on button "Add Pay Advice" at bounding box center [313, 202] width 40 height 11
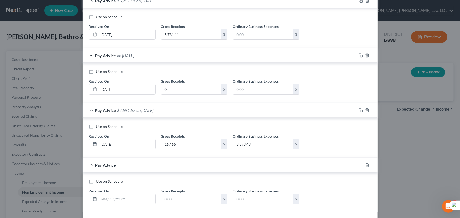
scroll to position [128, 0]
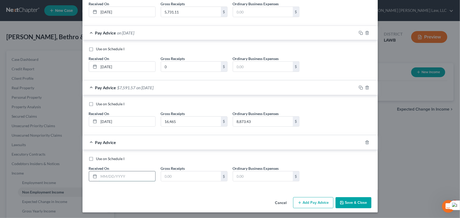
click at [122, 175] on input "text" at bounding box center [127, 177] width 56 height 10
type input "06/01/2025"
click at [187, 178] on input "text" at bounding box center [191, 177] width 60 height 10
type input "12,405"
click at [270, 177] on input "text" at bounding box center [263, 177] width 60 height 10
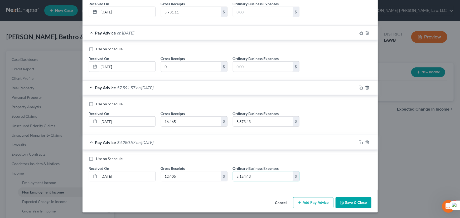
type input "8,124.43"
click at [303, 202] on button "Add Pay Advice" at bounding box center [313, 203] width 40 height 11
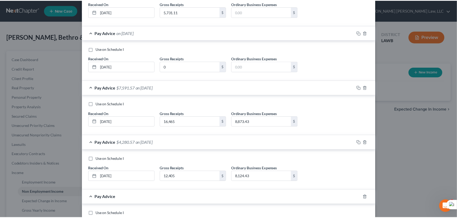
scroll to position [183, 0]
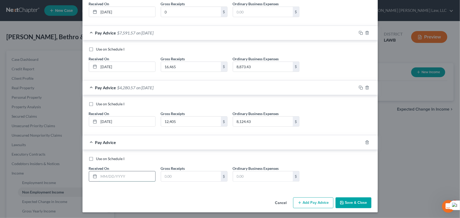
click at [120, 175] on input "text" at bounding box center [127, 177] width 56 height 10
type input "07/01/2025"
click at [170, 178] on input "text" at bounding box center [191, 177] width 60 height 10
type input "0"
click at [342, 201] on icon "button" at bounding box center [342, 203] width 4 height 4
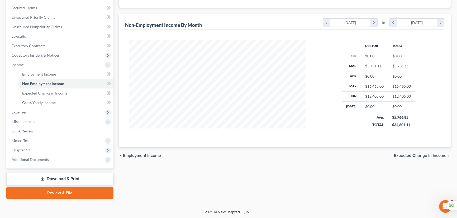
scroll to position [0, 0]
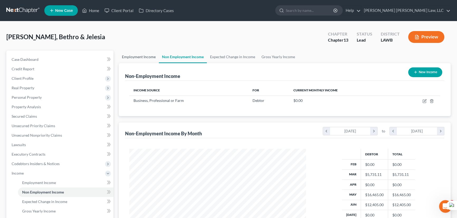
click at [142, 56] on link "Employment Income" at bounding box center [139, 57] width 40 height 13
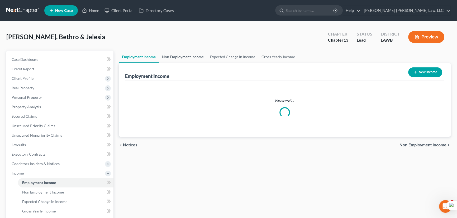
click at [190, 57] on link "Non Employment Income" at bounding box center [183, 57] width 48 height 13
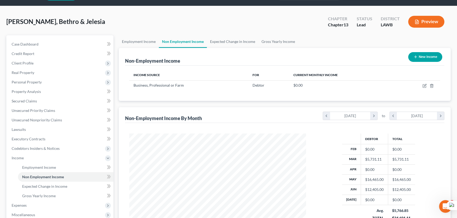
scroll to position [24, 0]
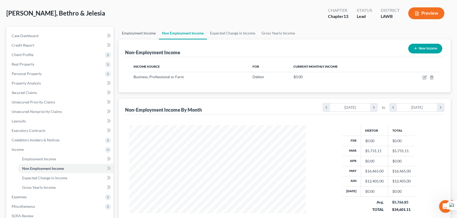
click at [148, 35] on link "Employment Income" at bounding box center [139, 33] width 40 height 13
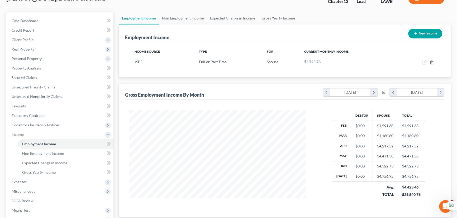
scroll to position [37, 0]
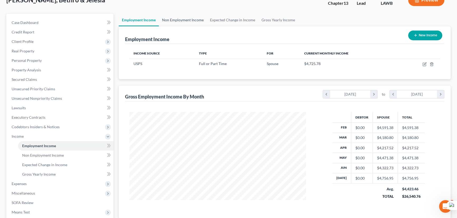
click at [179, 14] on link "Non Employment Income" at bounding box center [183, 20] width 48 height 13
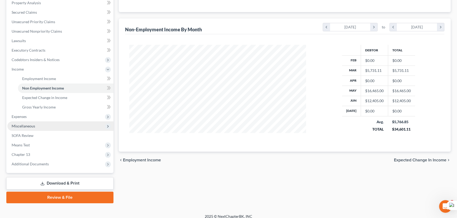
scroll to position [109, 0]
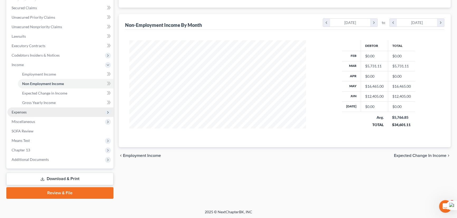
click at [78, 113] on span "Expenses" at bounding box center [60, 112] width 106 height 9
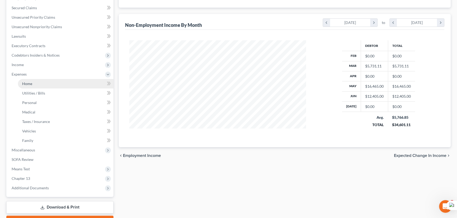
click at [73, 82] on link "Home" at bounding box center [66, 83] width 96 height 9
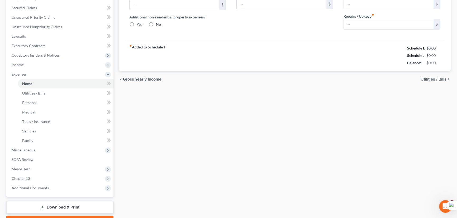
scroll to position [34, 0]
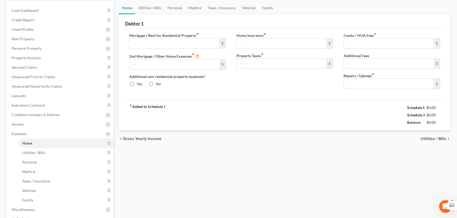
type input "1,000.00"
type input "0.00"
radio input "true"
type input "0.00"
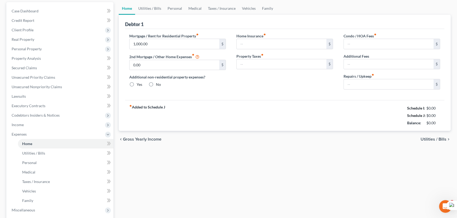
type input "0.00"
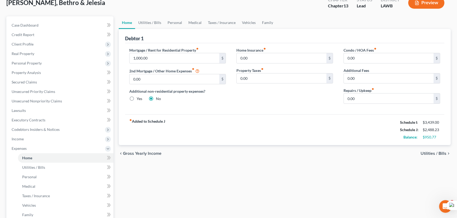
scroll to position [0, 0]
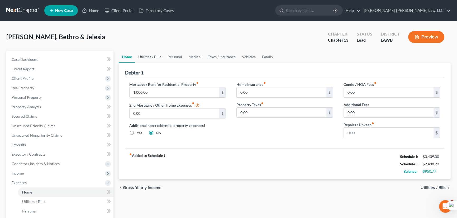
click at [147, 58] on link "Utilities / Bills" at bounding box center [149, 57] width 29 height 13
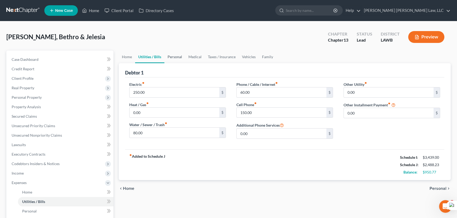
click at [174, 55] on link "Personal" at bounding box center [174, 57] width 21 height 13
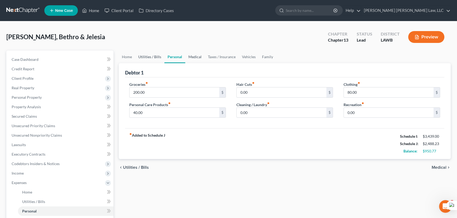
click at [201, 56] on link "Medical" at bounding box center [195, 57] width 20 height 13
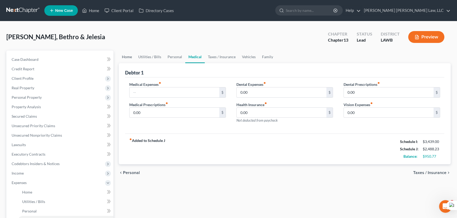
click at [125, 59] on link "Home" at bounding box center [127, 57] width 16 height 13
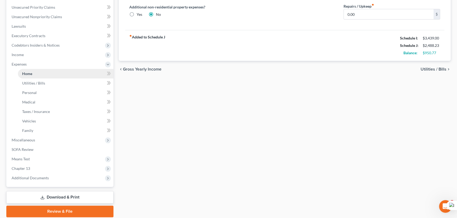
scroll to position [120, 0]
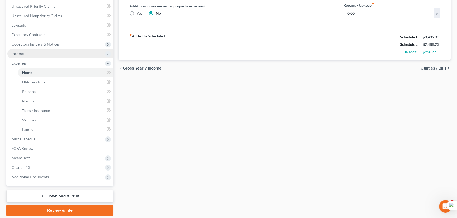
click at [44, 54] on span "Income" at bounding box center [60, 53] width 106 height 9
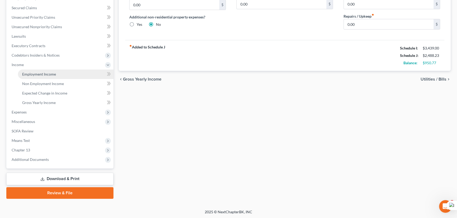
click at [46, 66] on span "Income" at bounding box center [60, 64] width 106 height 9
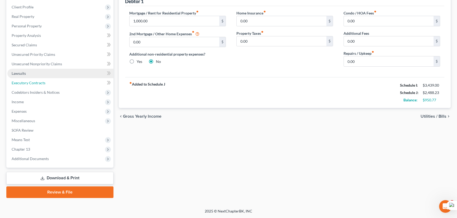
scroll to position [71, 0]
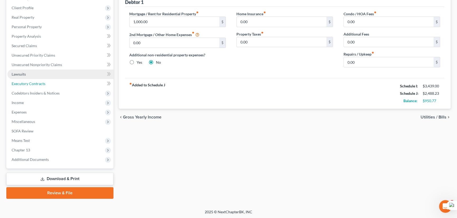
click at [46, 72] on ul "Case Dashboard Payments Invoices Payments Payments Credit Report Client Profile" at bounding box center [60, 74] width 106 height 180
click at [53, 77] on link "Lawsuits" at bounding box center [60, 74] width 106 height 9
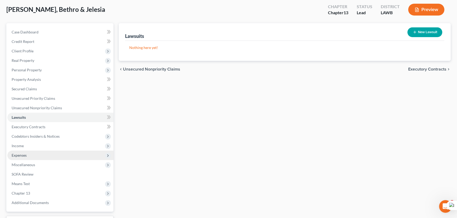
scroll to position [71, 0]
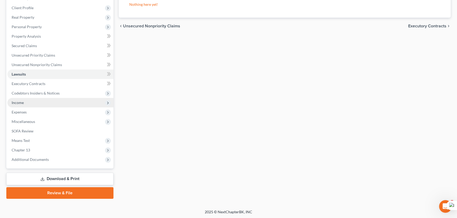
click at [27, 102] on span "Income" at bounding box center [60, 102] width 106 height 9
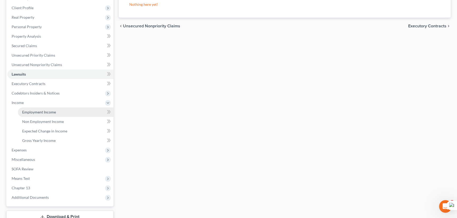
click at [31, 109] on link "Employment Income" at bounding box center [66, 112] width 96 height 9
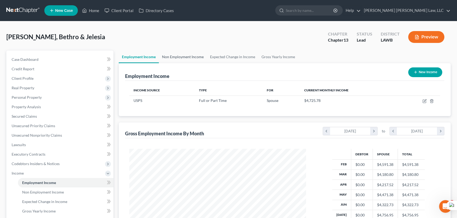
click at [187, 54] on link "Non Employment Income" at bounding box center [183, 57] width 48 height 13
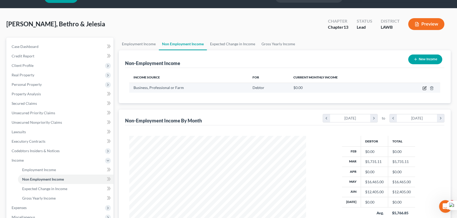
click at [424, 86] on icon "button" at bounding box center [424, 88] width 4 height 4
select select "10"
select select "0"
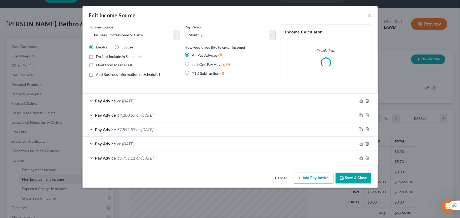
click at [212, 30] on select "Select Monthly Twice Monthly Every Other Week Weekly" at bounding box center [230, 35] width 91 height 11
click at [196, 23] on div "Edit Income Source ×" at bounding box center [230, 15] width 295 height 18
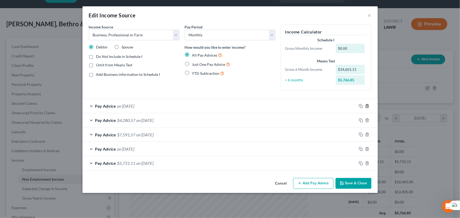
click at [367, 107] on line "button" at bounding box center [367, 106] width 0 height 1
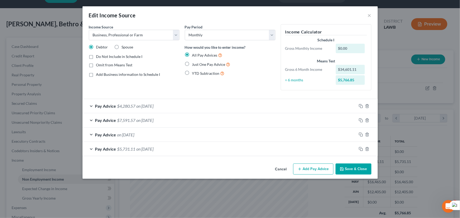
click at [366, 137] on div at bounding box center [367, 135] width 21 height 8
click at [367, 135] on icon "button" at bounding box center [367, 135] width 4 height 4
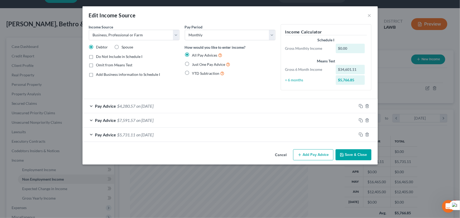
click at [363, 156] on button "Save & Close" at bounding box center [354, 155] width 36 height 11
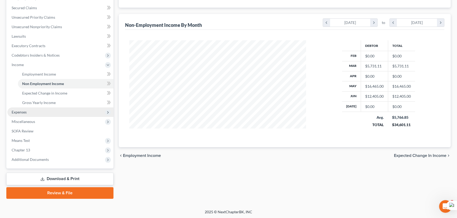
click at [51, 113] on span "Expenses" at bounding box center [60, 112] width 106 height 9
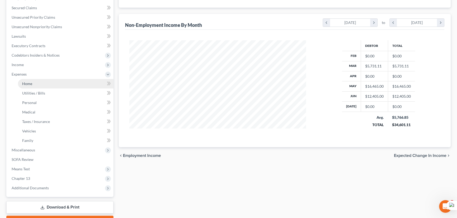
click at [56, 84] on link "Home" at bounding box center [66, 83] width 96 height 9
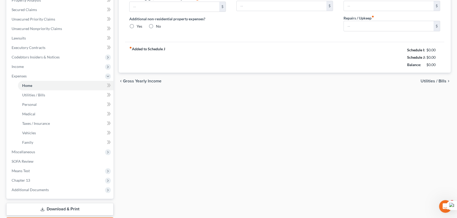
type input "1,000.00"
type input "0.00"
radio input "true"
type input "0.00"
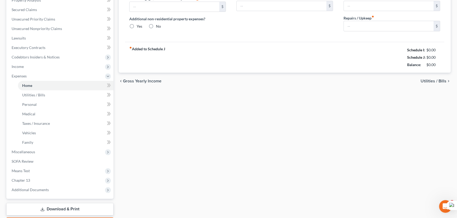
type input "0.00"
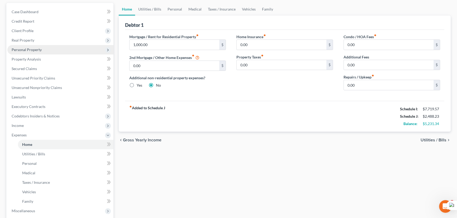
click at [52, 50] on span "Personal Property" at bounding box center [60, 49] width 106 height 9
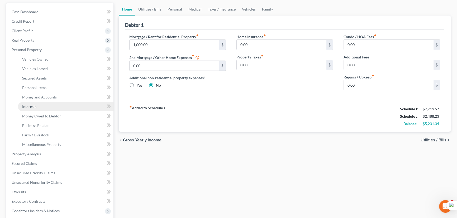
click at [55, 105] on link "Interests" at bounding box center [66, 106] width 96 height 9
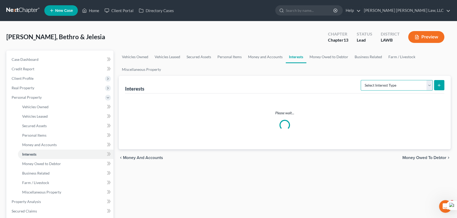
click at [397, 83] on select "Select Interest Type 401K (A/B: 21) Annuity (A/B: 23) Bond (A/B: 18) Education …" at bounding box center [397, 85] width 72 height 11
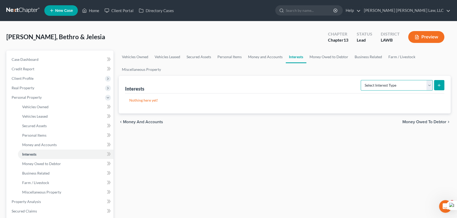
select select "unincorporated_business"
click at [361, 80] on select "Select Interest Type 401K (A/B: 21) Annuity (A/B: 23) Bond (A/B: 18) Education …" at bounding box center [397, 85] width 72 height 11
click at [442, 82] on button "submit" at bounding box center [439, 85] width 10 height 10
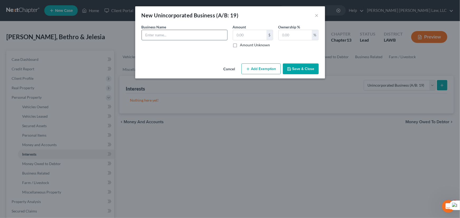
click at [163, 36] on input "text" at bounding box center [184, 35] width 85 height 10
type input "Blue Wolf Transportation LLC"
click at [306, 68] on button "Save & Close" at bounding box center [301, 69] width 36 height 11
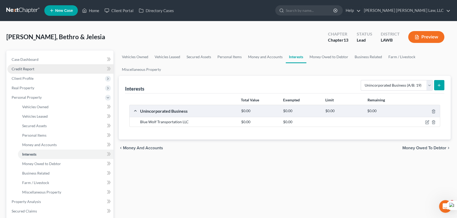
click at [35, 72] on link "Credit Report" at bounding box center [60, 68] width 106 height 9
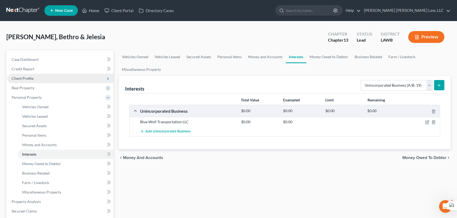
click at [33, 80] on span "Client Profile" at bounding box center [60, 78] width 106 height 9
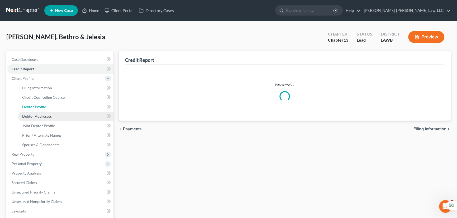
click at [39, 109] on link "Debtor Profile" at bounding box center [66, 106] width 96 height 9
select select "1"
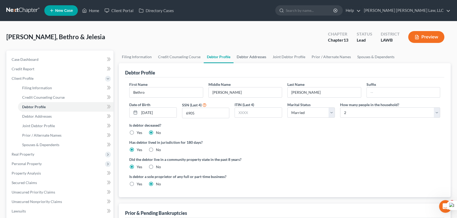
click at [245, 61] on link "Debtor Addresses" at bounding box center [251, 57] width 36 height 13
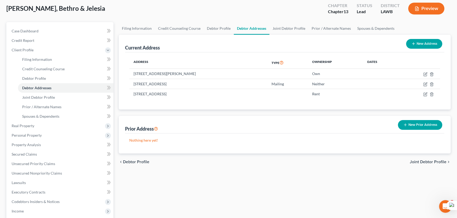
scroll to position [72, 0]
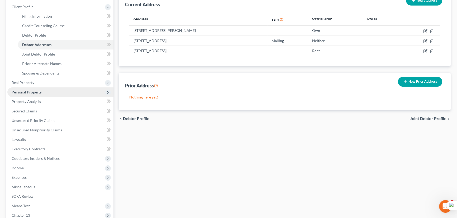
click at [26, 93] on span "Personal Property" at bounding box center [27, 92] width 30 height 4
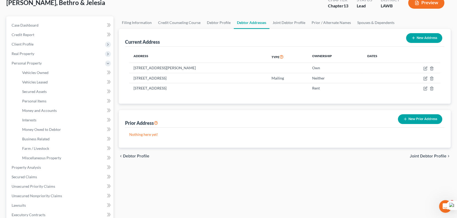
scroll to position [0, 0]
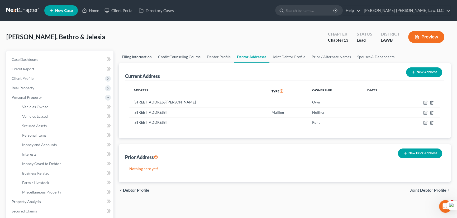
drag, startPoint x: 143, startPoint y: 52, endPoint x: 193, endPoint y: 53, distance: 50.4
click at [143, 52] on link "Filing Information" at bounding box center [137, 57] width 36 height 13
select select "1"
select select "3"
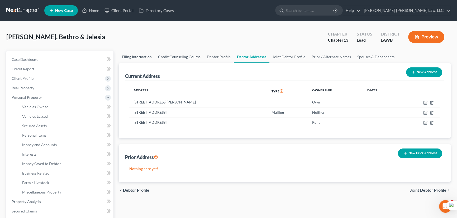
select select "19"
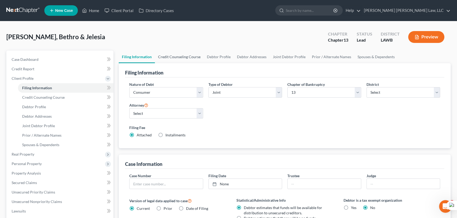
click at [195, 53] on link "Credit Counseling Course" at bounding box center [179, 57] width 49 height 13
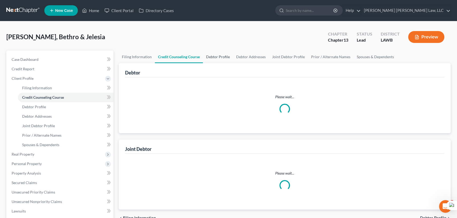
click at [228, 60] on link "Debtor Profile" at bounding box center [218, 57] width 30 height 13
select select "1"
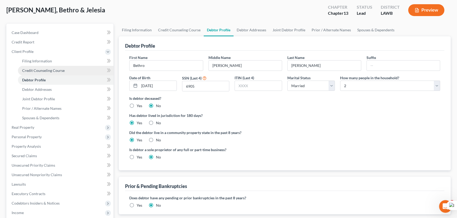
scroll to position [24, 0]
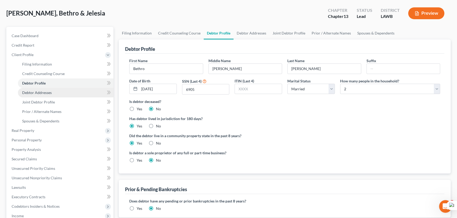
click at [59, 88] on link "Debtor Addresses" at bounding box center [66, 92] width 96 height 9
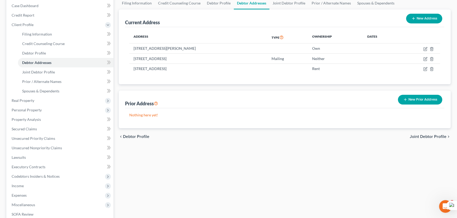
scroll to position [96, 0]
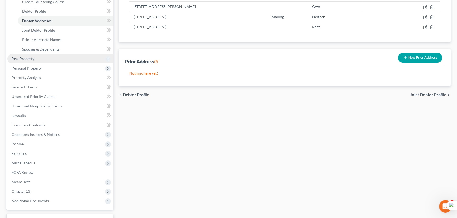
click at [63, 58] on span "Real Property" at bounding box center [60, 58] width 106 height 9
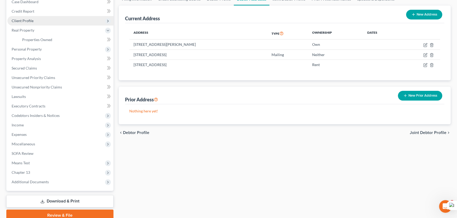
scroll to position [32, 0]
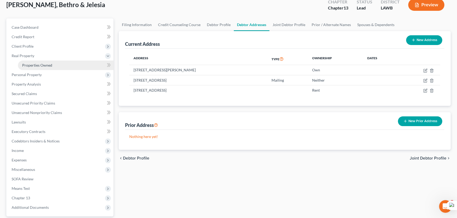
click at [76, 63] on link "Properties Owned" at bounding box center [66, 65] width 96 height 9
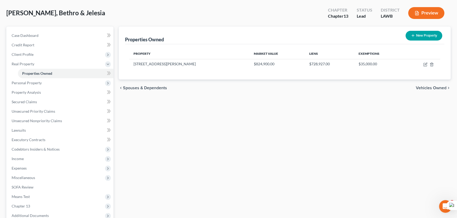
scroll to position [24, 0]
click at [46, 55] on span "Client Profile" at bounding box center [60, 54] width 106 height 9
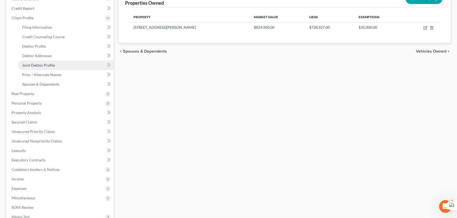
scroll to position [96, 0]
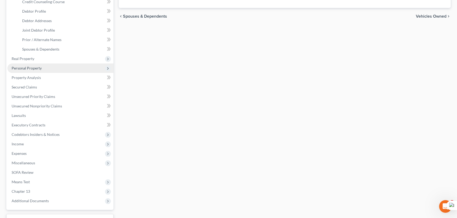
click at [49, 68] on span "Personal Property" at bounding box center [60, 68] width 106 height 9
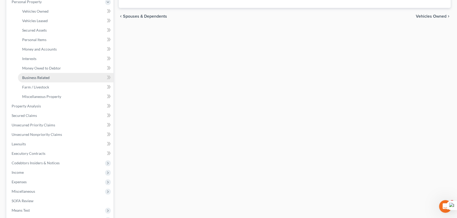
click at [58, 77] on link "Business Related" at bounding box center [66, 77] width 96 height 9
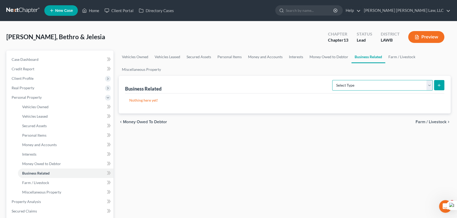
click at [361, 88] on select "Select Type Customer Lists (A/B: 43) Franchises (A/B: 27) Inventory (A/B: 41) L…" at bounding box center [382, 85] width 101 height 11
click at [333, 80] on select "Select Type Customer Lists (A/B: 43) Franchises (A/B: 27) Inventory (A/B: 41) L…" at bounding box center [382, 85] width 101 height 11
click at [436, 84] on button "submit" at bounding box center [439, 85] width 10 height 10
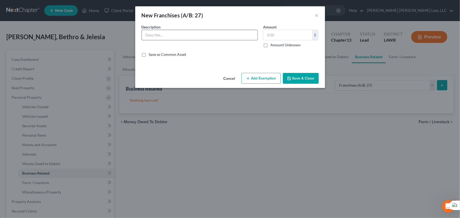
drag, startPoint x: 202, startPoint y: 37, endPoint x: 205, endPoint y: 40, distance: 3.5
click at [202, 37] on input "text" at bounding box center [200, 35] width 116 height 10
click at [317, 12] on button "×" at bounding box center [317, 15] width 4 height 6
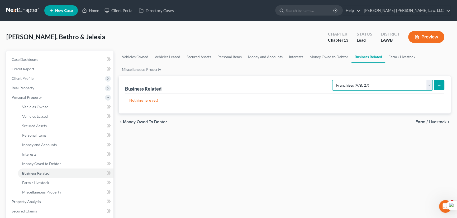
click at [349, 89] on select "Select Type Customer Lists (A/B: 43) Franchises (A/B: 27) Inventory (A/B: 41) L…" at bounding box center [382, 85] width 101 height 11
click at [258, 135] on div "Vehicles Owned Vehicles Leased Secured Assets Personal Items Money and Accounts…" at bounding box center [284, 208] width 337 height 314
click at [369, 84] on select "Select Type Customer Lists (A/B: 43) Franchises (A/B: 27) Inventory (A/B: 41) L…" at bounding box center [382, 85] width 101 height 11
click at [311, 119] on div "chevron_left Money Owed to Debtor Farm / Livestock chevron_right" at bounding box center [285, 122] width 332 height 17
click at [398, 85] on select "Select Type Customer Lists (A/B: 43) Franchises (A/B: 27) Inventory (A/B: 41) L…" at bounding box center [382, 85] width 101 height 11
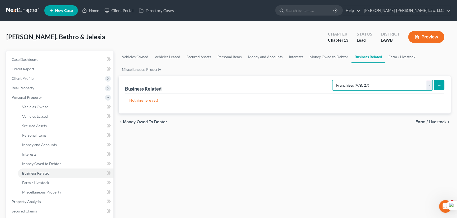
select select "other_business_related_property_not_listed"
click at [333, 80] on select "Select Type Customer Lists (A/B: 43) Franchises (A/B: 27) Inventory (A/B: 41) L…" at bounding box center [382, 85] width 101 height 11
click at [411, 85] on select "Select Type Customer Lists (A/B: 43) Franchises (A/B: 27) Inventory (A/B: 41) L…" at bounding box center [382, 85] width 101 height 11
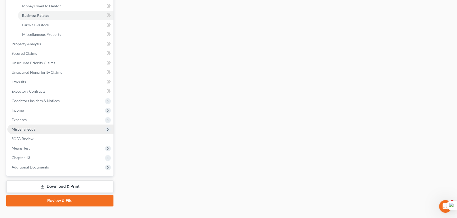
scroll to position [166, 0]
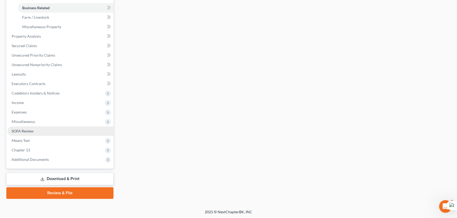
drag, startPoint x: 38, startPoint y: 131, endPoint x: 62, endPoint y: 132, distance: 24.0
click at [38, 131] on link "SOFA Review" at bounding box center [60, 131] width 106 height 9
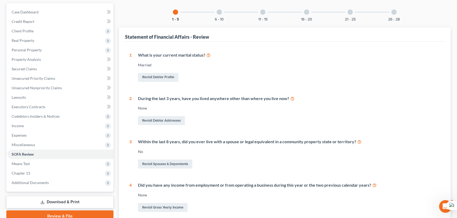
scroll to position [48, 0]
click at [303, 13] on div "16 - 20" at bounding box center [307, 12] width 18 height 18
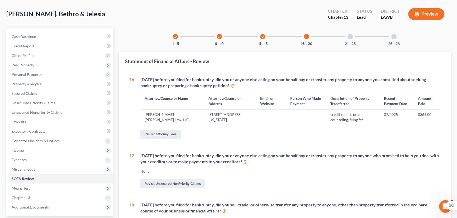
scroll to position [0, 0]
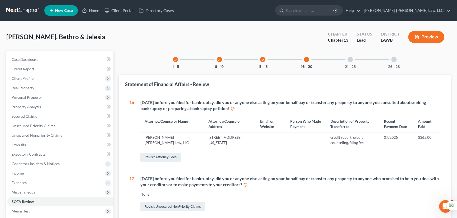
click at [361, 57] on div "check 1 - 5 check 6 - 10 check 11 - 15 16 - 20 21 - 25 26 - 28" at bounding box center [284, 60] width 236 height 18
drag, startPoint x: 255, startPoint y: 60, endPoint x: 259, endPoint y: 60, distance: 4.0
click at [255, 60] on div "check 11 - 15" at bounding box center [263, 60] width 18 height 18
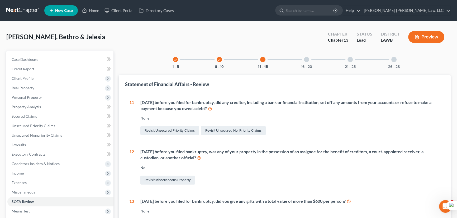
click at [261, 60] on div at bounding box center [262, 59] width 5 height 5
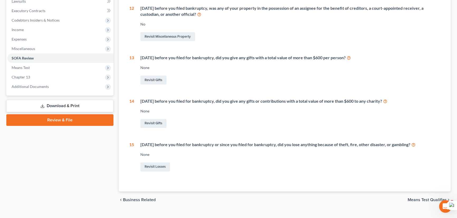
scroll to position [24, 0]
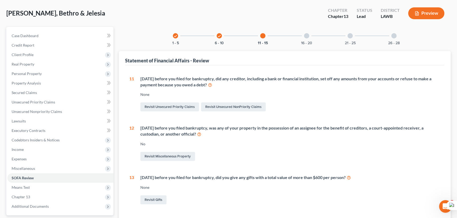
click at [177, 36] on icon "check" at bounding box center [176, 36] width 4 height 4
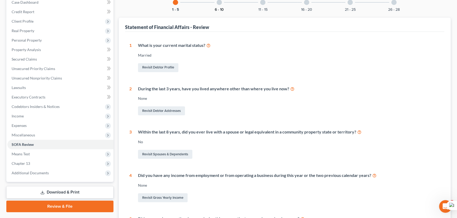
scroll to position [0, 0]
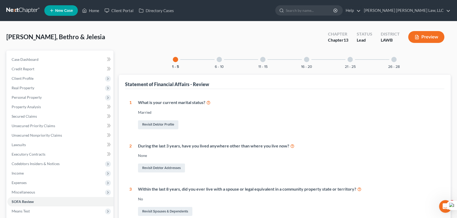
click at [216, 58] on div "6 - 10" at bounding box center [219, 60] width 18 height 18
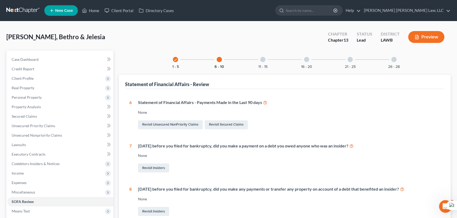
click at [263, 62] on div "11 - 15" at bounding box center [263, 60] width 18 height 18
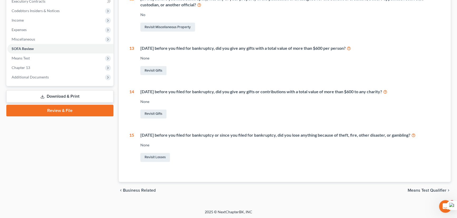
scroll to position [34, 0]
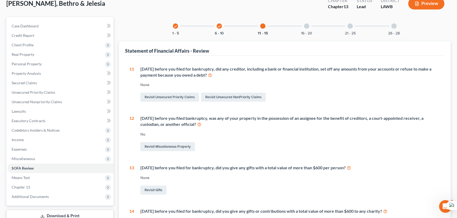
click at [391, 26] on div "26 - 28" at bounding box center [394, 26] width 18 height 18
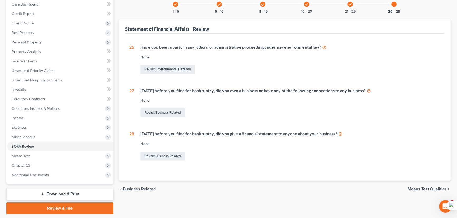
scroll to position [47, 0]
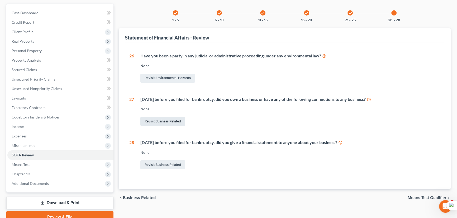
click at [164, 119] on link "Revisit Business Related" at bounding box center [162, 121] width 45 height 9
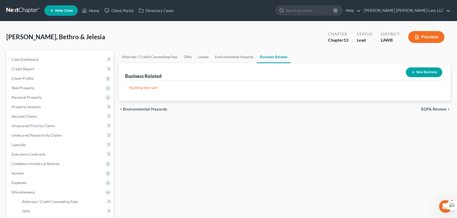
click at [418, 73] on button "New Business" at bounding box center [424, 73] width 36 height 10
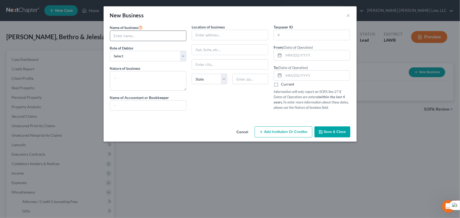
click at [158, 37] on input "text" at bounding box center [148, 36] width 76 height 10
click at [347, 16] on button "×" at bounding box center [349, 15] width 4 height 6
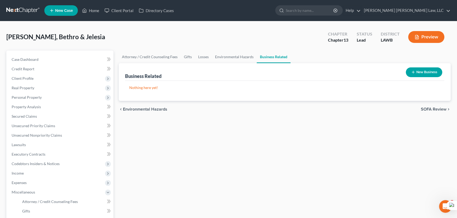
click at [416, 71] on button "New Business" at bounding box center [424, 73] width 36 height 10
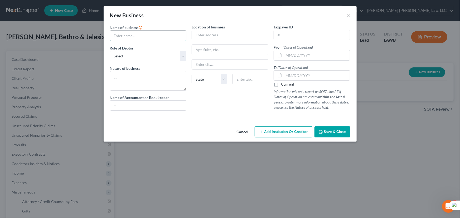
click at [125, 36] on input "text" at bounding box center [148, 36] width 76 height 10
drag, startPoint x: 221, startPoint y: 26, endPoint x: 219, endPoint y: 34, distance: 8.8
click at [221, 26] on label "Location of business" at bounding box center [208, 27] width 33 height 6
click at [126, 32] on input "text" at bounding box center [148, 36] width 76 height 10
type input "Blue Wolf Transportation LLC"
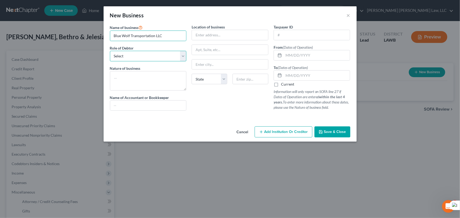
click at [175, 57] on select "Select A member of a limited liability company (LLC) or limited liability partn…" at bounding box center [148, 56] width 77 height 11
select select "sole_proprietor"
click at [110, 51] on select "Select A member of a limited liability company (LLC) or limited liability partn…" at bounding box center [148, 56] width 77 height 11
click at [175, 83] on textarea at bounding box center [148, 81] width 77 height 20
click at [211, 115] on div at bounding box center [230, 117] width 246 height 4
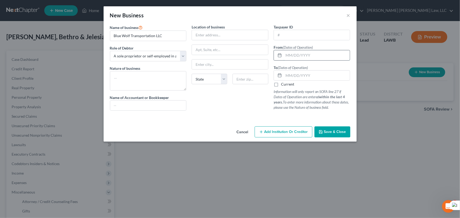
click at [313, 54] on input "text" at bounding box center [317, 55] width 66 height 10
click at [231, 103] on div "Location of business State AL AK AR AZ CA CO CT DE DC FL GA GU HI ID IL IN IA K…" at bounding box center [230, 69] width 82 height 91
click at [318, 56] on input "text" at bounding box center [317, 55] width 66 height 10
click at [295, 34] on input "text" at bounding box center [312, 35] width 76 height 10
click at [211, 42] on div "Location of business State AL AK AR AZ CA CO CT DE DC FL GA GU HI ID IL IN IA K…" at bounding box center [230, 69] width 82 height 91
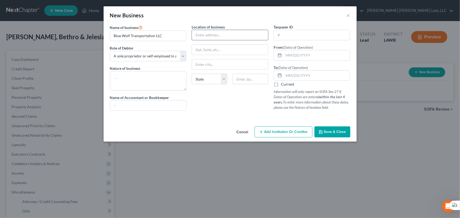
click at [217, 32] on input "text" at bounding box center [230, 35] width 76 height 10
click at [170, 75] on textarea at bounding box center [148, 81] width 77 height 20
type textarea "/"
type textarea "Trucking"
click at [125, 107] on input "text" at bounding box center [148, 106] width 76 height 10
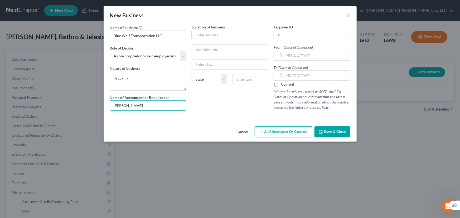
type input "Behtro Smith"
click at [200, 35] on input "text" at bounding box center [230, 35] width 76 height 10
click at [212, 30] on input "text" at bounding box center [230, 35] width 76 height 10
type input "4181 Grassy Lake Dr"
type input "Bossier City"
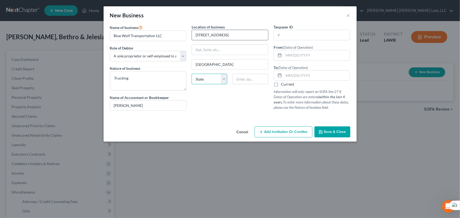
select select "19"
type input "71111"
click at [281, 85] on label "Current" at bounding box center [287, 84] width 13 height 5
click at [283, 85] on input "Current" at bounding box center [284, 83] width 3 height 3
checkbox input "true"
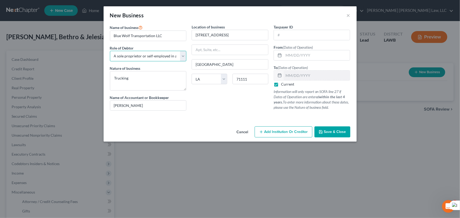
click at [176, 53] on select "Select A member of a limited liability company (LLC) or limited liability partn…" at bounding box center [148, 56] width 77 height 11
click at [208, 119] on div "Name of business * Blue Wolf Transportation LLC Role of Debtor * Select A membe…" at bounding box center [230, 74] width 253 height 100
click at [298, 59] on input "text" at bounding box center [317, 55] width 66 height 10
click at [298, 46] on span "(Dates of Operation)" at bounding box center [298, 47] width 30 height 4
drag, startPoint x: 300, startPoint y: 57, endPoint x: 300, endPoint y: 47, distance: 9.3
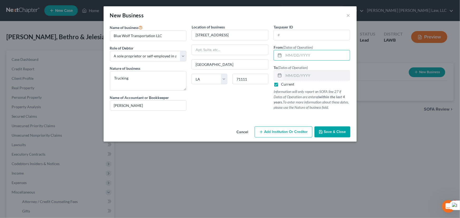
click at [300, 57] on input "text" at bounding box center [317, 55] width 66 height 10
click at [300, 41] on div "Taxpayer ID From (Dates of Operation) To (Dates of Operation) Current Informati…" at bounding box center [312, 69] width 82 height 91
click at [300, 52] on input "text" at bounding box center [317, 55] width 66 height 10
click at [300, 42] on div "Taxpayer ID From (Dates of Operation) To (Dates of Operation) Current Informati…" at bounding box center [312, 69] width 82 height 91
click at [300, 57] on input "text" at bounding box center [317, 55] width 66 height 10
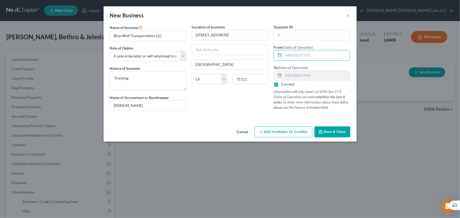
drag, startPoint x: 304, startPoint y: 40, endPoint x: 306, endPoint y: 49, distance: 8.3
click at [304, 40] on div "Taxpayer ID From (Dates of Operation) To (Dates of Operation) Current Informati…" at bounding box center [312, 69] width 82 height 91
click at [307, 53] on input "text" at bounding box center [317, 55] width 66 height 10
click at [306, 41] on div "Taxpayer ID From (Dates of Operation) To (Dates of Operation) Current Informati…" at bounding box center [312, 69] width 82 height 91
click at [308, 55] on input "text" at bounding box center [317, 55] width 66 height 10
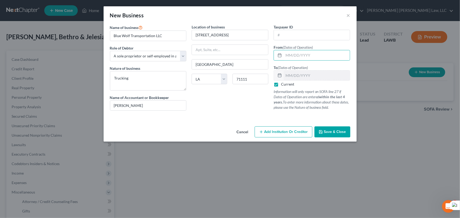
click at [310, 42] on div "Taxpayer ID From (Dates of Operation) To (Dates of Operation) Current Informati…" at bounding box center [312, 69] width 82 height 91
click at [309, 55] on input "text" at bounding box center [317, 55] width 66 height 10
click at [312, 42] on div "Taxpayer ID From (Dates of Operation) To (Dates of Operation) Current Informati…" at bounding box center [312, 69] width 82 height 91
click at [311, 52] on input "text" at bounding box center [317, 55] width 66 height 10
type input "04/01/2017"
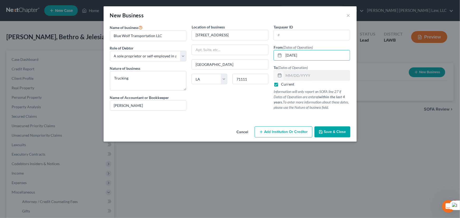
click at [328, 127] on button "Save & Close" at bounding box center [333, 132] width 36 height 11
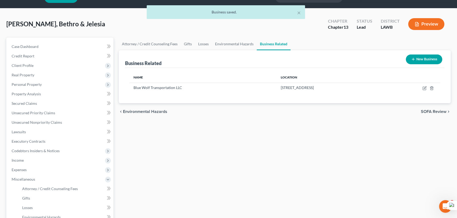
scroll to position [24, 0]
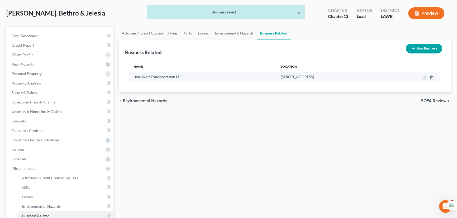
click at [424, 77] on icon "button" at bounding box center [424, 77] width 4 height 4
select select "sole_proprietor"
select select "19"
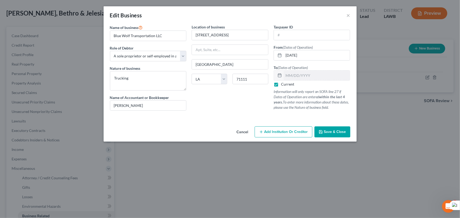
click at [300, 12] on div "Edit Business ×" at bounding box center [230, 15] width 253 height 18
click at [332, 131] on span "Save & Close" at bounding box center [335, 132] width 22 height 4
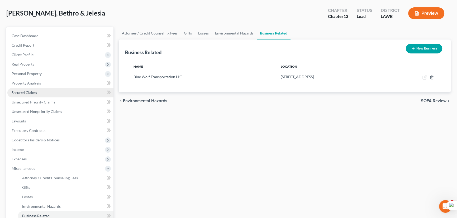
click at [63, 90] on link "Secured Claims" at bounding box center [60, 92] width 106 height 9
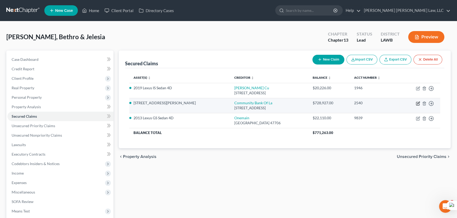
click at [418, 102] on icon "button" at bounding box center [418, 104] width 4 height 4
select select "19"
select select "2"
select select "0"
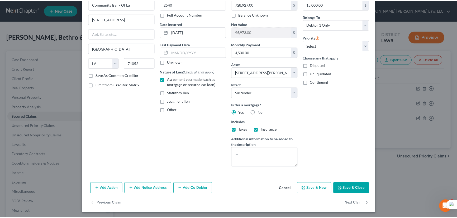
scroll to position [32, 0]
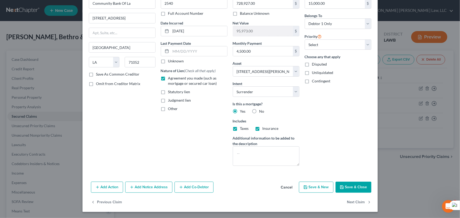
click at [357, 190] on button "Save & Close" at bounding box center [354, 187] width 36 height 11
select select
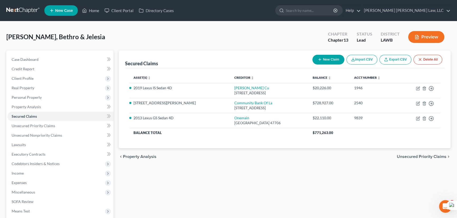
drag, startPoint x: 424, startPoint y: 195, endPoint x: 395, endPoint y: 189, distance: 29.3
click at [424, 195] on div "Secured Claims New Claim Import CSV Export CSV Delete All Asset(s) expand_more …" at bounding box center [284, 160] width 337 height 219
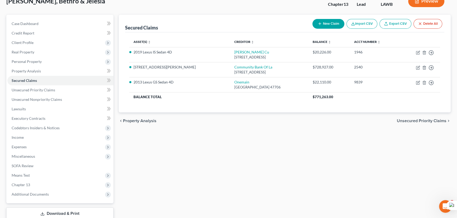
scroll to position [71, 0]
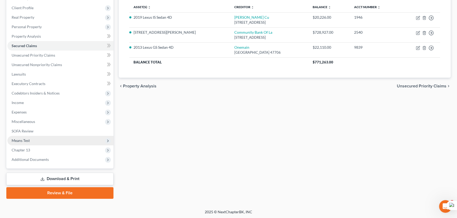
click at [37, 143] on span "Means Test" at bounding box center [60, 140] width 106 height 9
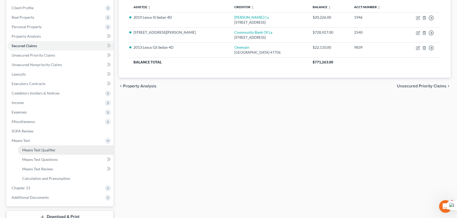
click at [44, 146] on link "Means Test Qualifier" at bounding box center [66, 150] width 96 height 9
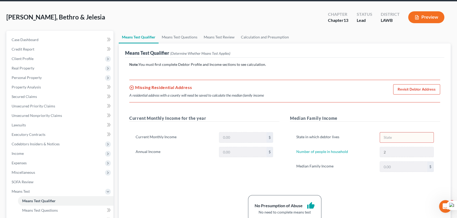
scroll to position [48, 0]
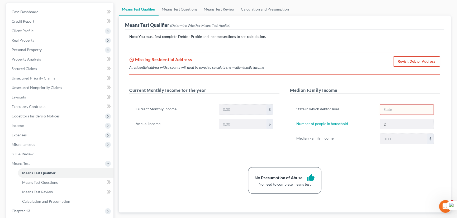
click at [416, 61] on link "Revisit Debtor Address" at bounding box center [416, 61] width 47 height 11
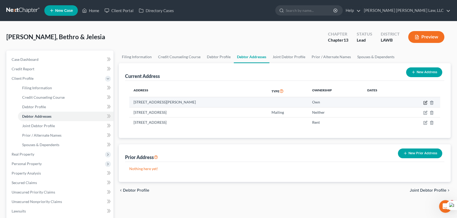
click at [424, 103] on icon "button" at bounding box center [425, 103] width 4 height 4
select select "19"
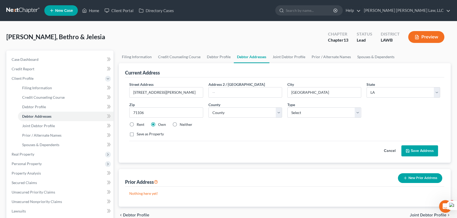
click at [430, 150] on button "Save Address" at bounding box center [419, 151] width 37 height 11
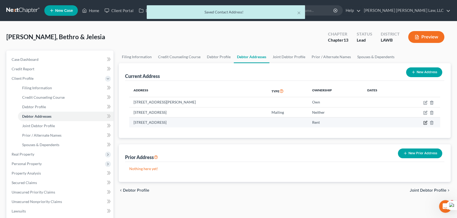
click at [426, 122] on icon "button" at bounding box center [425, 122] width 2 height 2
select select "19"
select select "7"
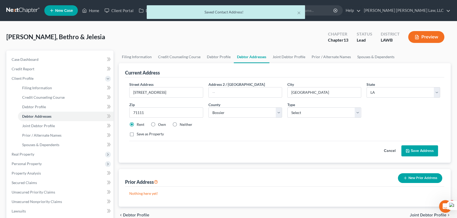
click at [418, 150] on button "Save Address" at bounding box center [419, 151] width 37 height 11
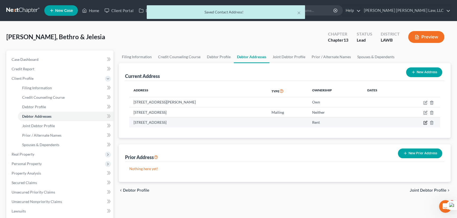
click at [425, 123] on icon "button" at bounding box center [425, 123] width 4 height 4
select select "19"
select select "7"
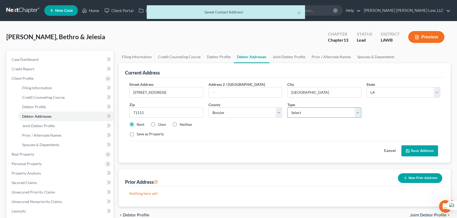
click at [338, 113] on select "Select Residential Mailing Rental Business" at bounding box center [324, 113] width 74 height 11
select select "0"
click at [287, 108] on select "Select Residential Mailing Rental Business" at bounding box center [324, 113] width 74 height 11
click at [415, 149] on button "Save Address" at bounding box center [419, 151] width 37 height 11
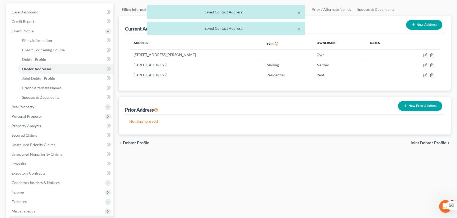
scroll to position [137, 0]
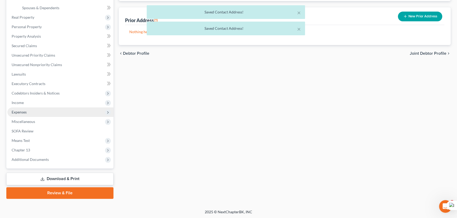
click at [45, 108] on span "Expenses" at bounding box center [60, 112] width 106 height 9
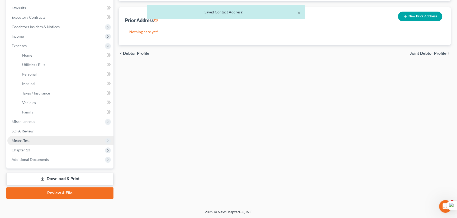
click at [49, 139] on span "Means Test" at bounding box center [60, 140] width 106 height 9
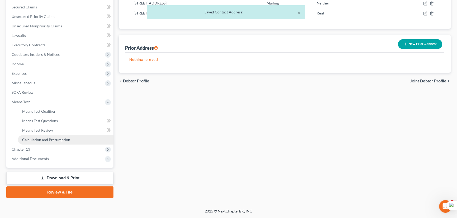
scroll to position [109, 0]
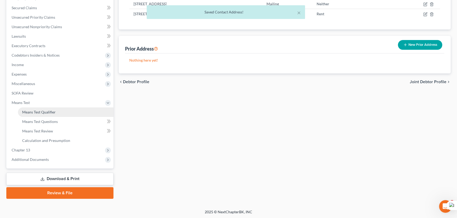
click at [52, 111] on span "Means Test Qualifier" at bounding box center [39, 112] width 34 height 4
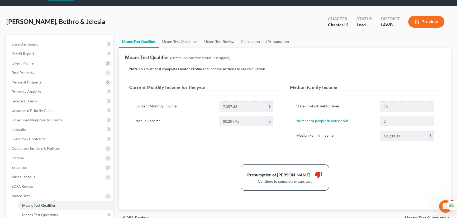
scroll to position [24, 0]
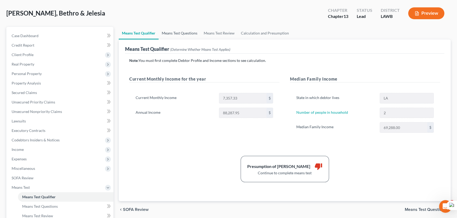
click at [188, 37] on link "Means Test Questions" at bounding box center [180, 33] width 42 height 13
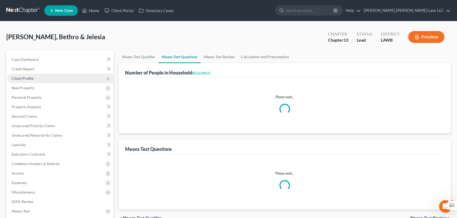
click at [58, 80] on span "Client Profile" at bounding box center [60, 78] width 106 height 9
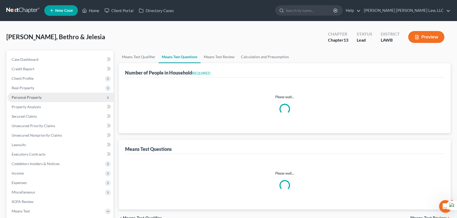
select select "1"
select select "60"
select select "1"
select select "60"
select select "0"
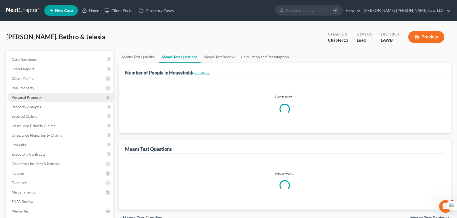
select select "60"
select select "4"
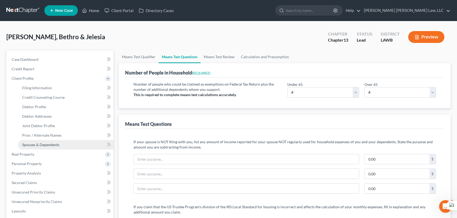
click at [58, 145] on span "Spouses & Dependents" at bounding box center [40, 145] width 37 height 4
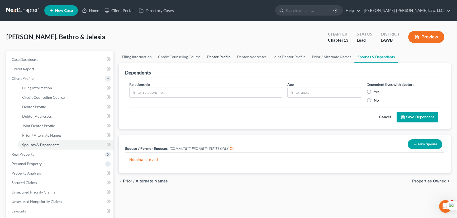
click at [219, 56] on link "Debtor Profile" at bounding box center [219, 57] width 30 height 13
select select "1"
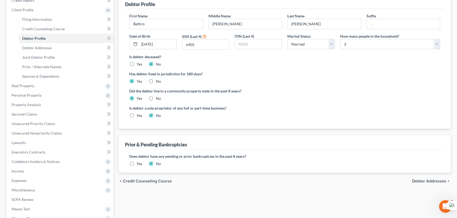
scroll to position [137, 0]
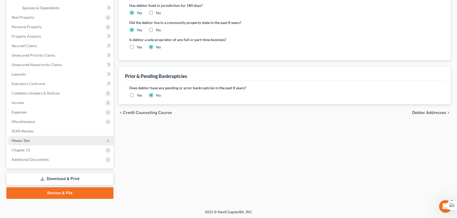
click at [34, 143] on span "Means Test" at bounding box center [60, 140] width 106 height 9
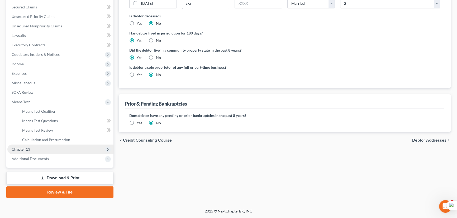
scroll to position [109, 0]
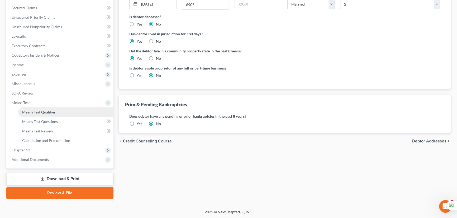
click at [45, 108] on link "Means Test Qualifier" at bounding box center [66, 112] width 96 height 9
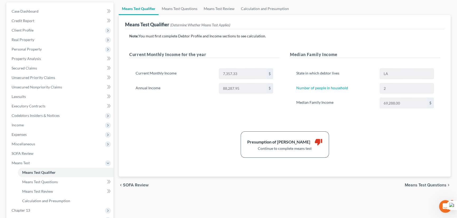
scroll to position [48, 0]
click at [174, 4] on link "Means Test Questions" at bounding box center [180, 9] width 42 height 13
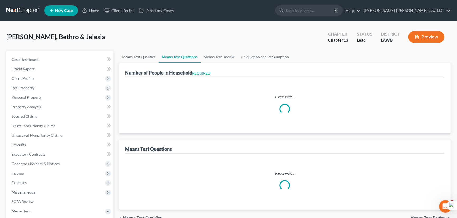
select select "1"
select select "60"
select select "1"
select select "60"
select select "0"
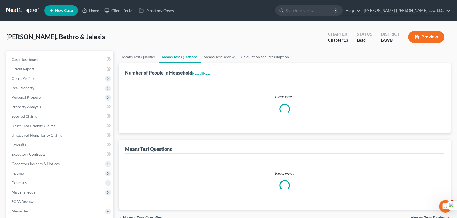
select select "60"
select select "4"
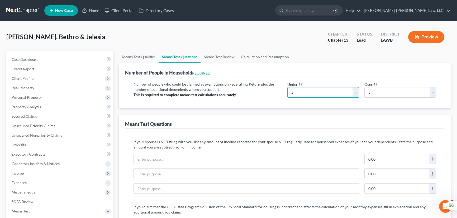
click at [292, 88] on select "# 0 1 2 3 4 5 6 7 8 9 10" at bounding box center [323, 92] width 72 height 11
select select "2"
click at [287, 87] on select "# 0 1 2 3 4 5 6 7 8 9 10" at bounding box center [323, 92] width 72 height 11
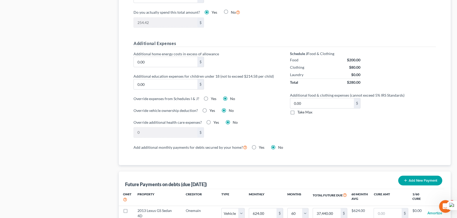
scroll to position [360, 0]
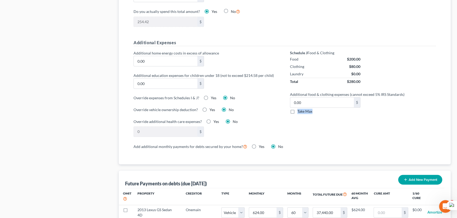
click at [297, 112] on label "Take Max" at bounding box center [304, 111] width 15 height 5
click at [297, 111] on label "Take Max" at bounding box center [304, 111] width 15 height 5
click at [299, 111] on input "Take Max" at bounding box center [300, 110] width 3 height 3
checkbox input "true"
type input "52.00"
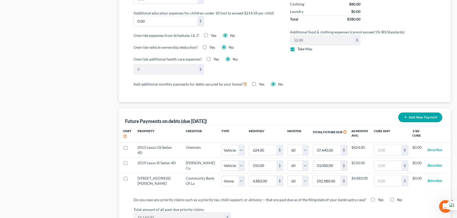
scroll to position [480, 0]
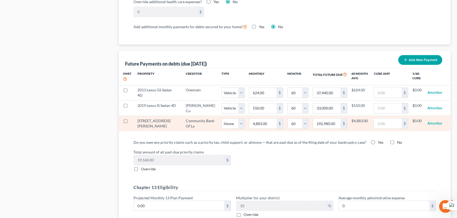
click at [130, 122] on label at bounding box center [130, 122] width 0 height 0
click at [132, 120] on input "checkbox" at bounding box center [133, 119] width 3 height 3
checkbox input "true"
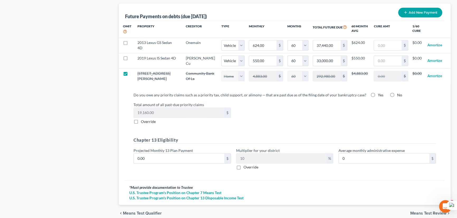
scroll to position [528, 0]
select select "0"
select select "60"
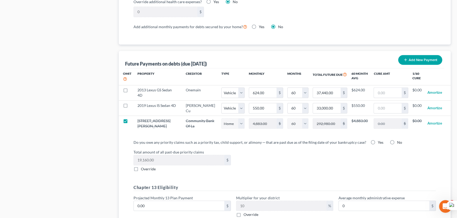
scroll to position [549, 0]
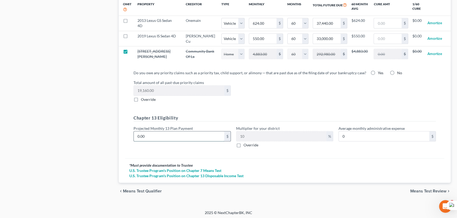
click at [166, 133] on input "0.00" at bounding box center [179, 137] width 90 height 10
type input "64"
type input "6.40"
type input "645"
type input "64.50"
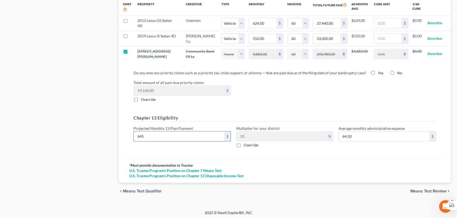
type input "6450"
type input "645.00"
type input "6,450"
click at [416, 189] on span "Means Test Review" at bounding box center [428, 191] width 36 height 4
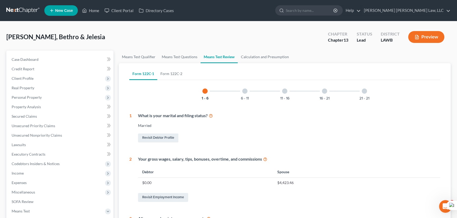
click at [366, 89] on div at bounding box center [364, 91] width 5 height 5
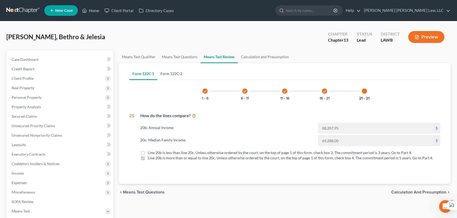
drag, startPoint x: 171, startPoint y: 74, endPoint x: 345, endPoint y: 80, distance: 174.0
click at [172, 74] on link "Form 122C-2" at bounding box center [171, 74] width 28 height 13
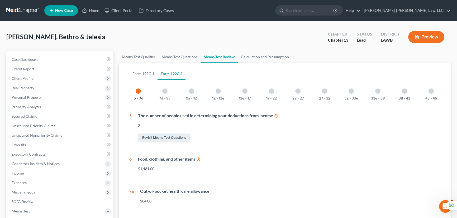
click at [435, 91] on div "43 - 46" at bounding box center [431, 91] width 18 height 18
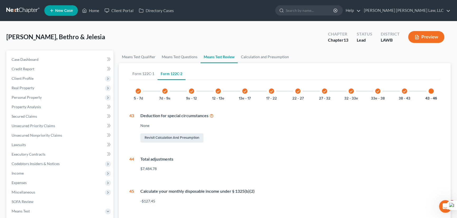
click at [261, 49] on div "Smith, Bethro & Jelesia Upgraded Chapter Chapter 13 Status Lead District LAWB P…" at bounding box center [228, 39] width 444 height 23
click at [262, 56] on link "Calculation and Presumption" at bounding box center [265, 57] width 54 height 13
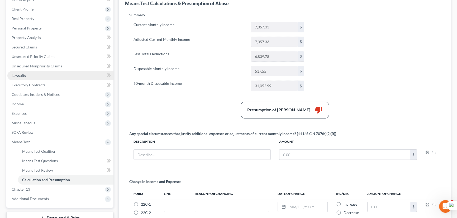
scroll to position [72, 0]
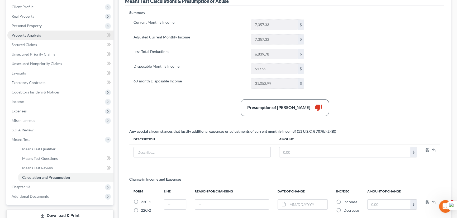
click at [41, 35] on link "Property Analysis" at bounding box center [60, 35] width 106 height 9
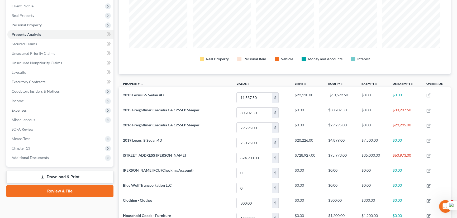
scroll to position [263719, 263483]
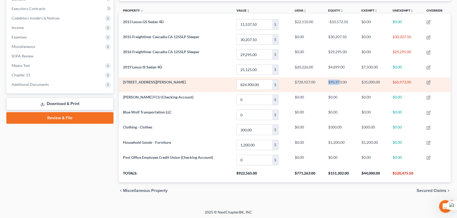
drag, startPoint x: 316, startPoint y: 82, endPoint x: 340, endPoint y: 83, distance: 23.5
click at [340, 83] on tr "9865 Norris Ferry Rd 824,900.00 $ $728,927.00 $95,973.00 $35,000.00 $60,973.00" at bounding box center [285, 84] width 332 height 15
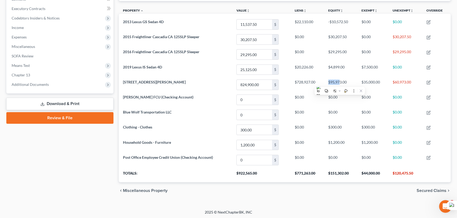
click at [457, 32] on div at bounding box center [457, 109] width 0 height 218
drag, startPoint x: 452, startPoint y: 6, endPoint x: 457, endPoint y: 4, distance: 4.9
click at [452, 5] on div "Property Analysis Real Property Personal Item Vehicle Money and Accounts Intere…" at bounding box center [284, 52] width 337 height 295
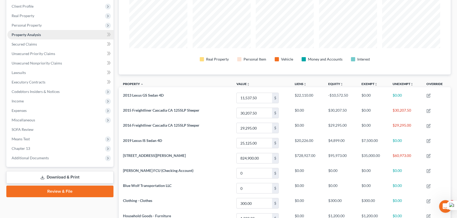
scroll to position [72, 0]
drag, startPoint x: 47, startPoint y: 25, endPoint x: 54, endPoint y: 37, distance: 13.5
click at [47, 25] on span "Personal Property" at bounding box center [60, 25] width 106 height 9
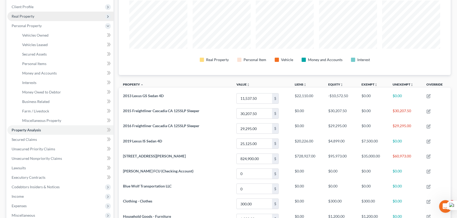
click at [46, 12] on span "Real Property" at bounding box center [60, 16] width 106 height 9
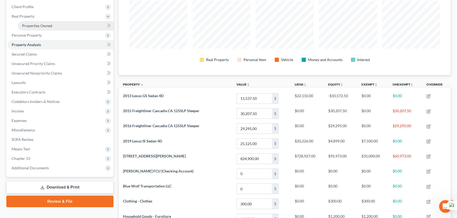
click at [57, 26] on link "Properties Owned" at bounding box center [66, 25] width 96 height 9
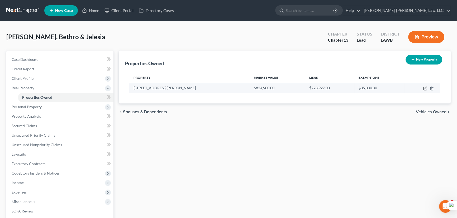
click at [426, 88] on icon "button" at bounding box center [425, 88] width 2 height 2
select select "19"
select select "8"
select select "4"
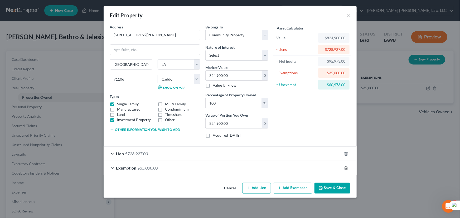
click at [346, 167] on polyline "button" at bounding box center [346, 167] width 3 height 0
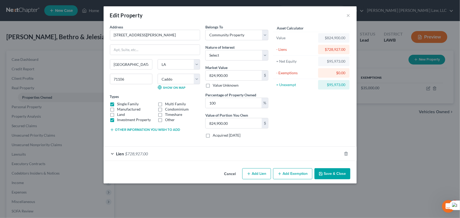
click at [342, 177] on button "Save & Close" at bounding box center [333, 174] width 36 height 11
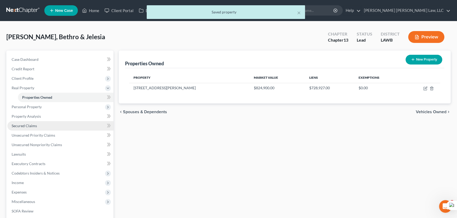
scroll to position [24, 0]
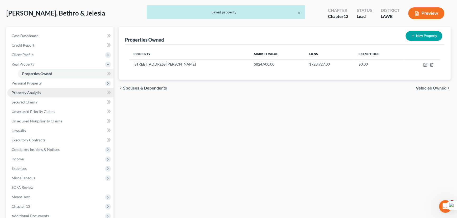
drag, startPoint x: 48, startPoint y: 84, endPoint x: 54, endPoint y: 93, distance: 10.6
click at [48, 84] on span "Personal Property" at bounding box center [60, 83] width 106 height 9
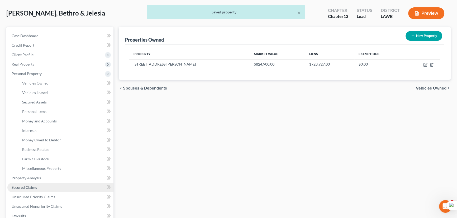
click at [60, 185] on link "Secured Claims" at bounding box center [60, 187] width 106 height 9
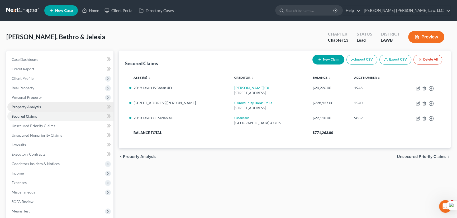
click at [45, 108] on link "Property Analysis" at bounding box center [60, 106] width 106 height 9
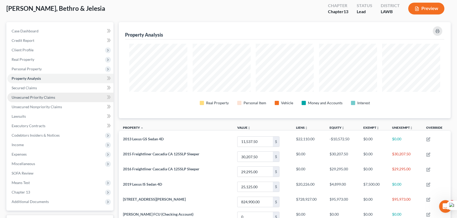
scroll to position [23, 0]
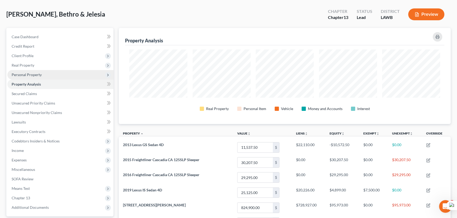
click at [34, 71] on span "Personal Property" at bounding box center [60, 74] width 106 height 9
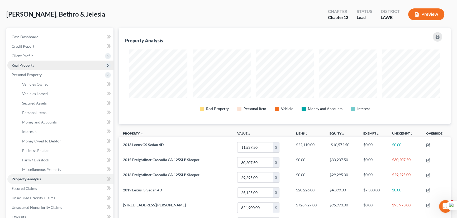
click at [41, 65] on span "Real Property" at bounding box center [60, 65] width 106 height 9
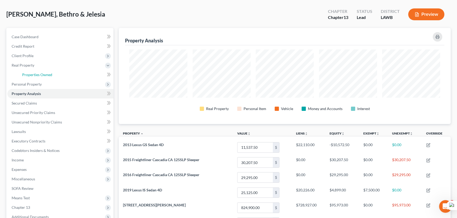
click at [42, 74] on span "Properties Owned" at bounding box center [37, 75] width 30 height 4
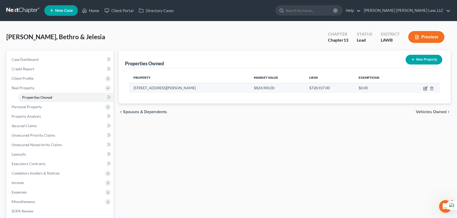
click at [426, 89] on icon "button" at bounding box center [425, 89] width 4 height 4
select select "19"
select select "8"
select select "4"
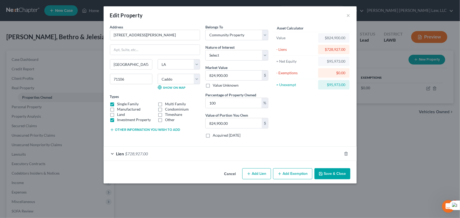
click at [156, 129] on button "Other information you wish to add" at bounding box center [145, 130] width 70 height 4
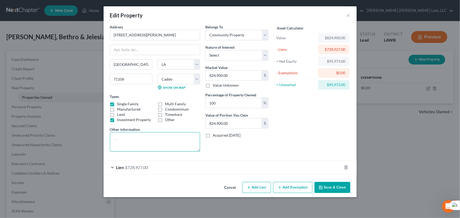
click at [138, 137] on textarea at bounding box center [155, 142] width 90 height 20
type textarea "T"
type textarea "t"
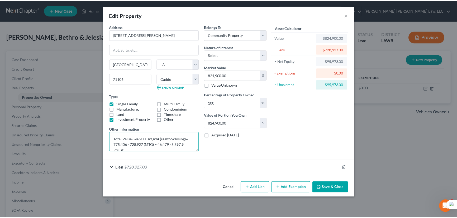
scroll to position [1, 0]
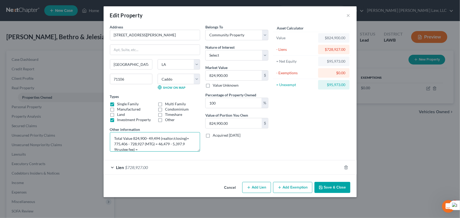
click at [116, 149] on textarea "Total Value 824,900- 49,494 (realtor/closing)= 775,406 - 728,927 (MTG) = 46,479…" at bounding box center [155, 142] width 90 height 20
click at [157, 146] on textarea "Total Value 824,900- 49,494 (realtor/closing)= 775,406 - 728,927 (MTG) = 46,479…" at bounding box center [155, 142] width 90 height 20
click at [157, 148] on textarea "Total Value 824,900- 49,494 (realtor/closing)= 775,406 - 728,927 (MTG) = 46,479…" at bounding box center [155, 142] width 90 height 20
type textarea "Total Value 824,900- 49,494 (realtor/closing)= 775,406 - 728,927 (MTG) = 46,479…"
click at [346, 187] on button "Save & Close" at bounding box center [333, 187] width 36 height 11
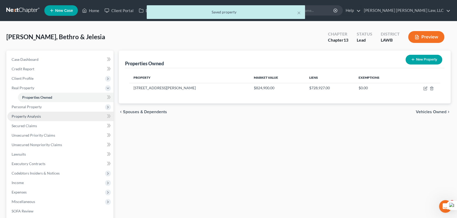
click at [67, 115] on link "Property Analysis" at bounding box center [60, 116] width 106 height 9
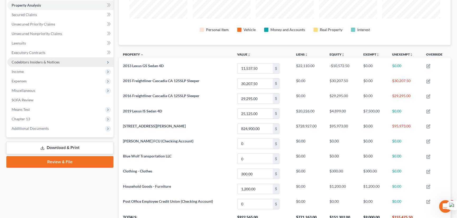
scroll to position [98, 0]
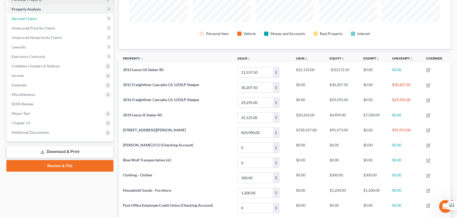
drag, startPoint x: 34, startPoint y: 14, endPoint x: 50, endPoint y: 22, distance: 18.6
click at [34, 14] on link "Secured Claims" at bounding box center [60, 18] width 106 height 9
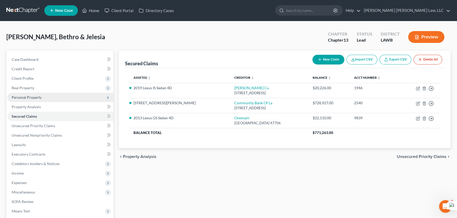
click at [67, 97] on span "Personal Property" at bounding box center [60, 97] width 106 height 9
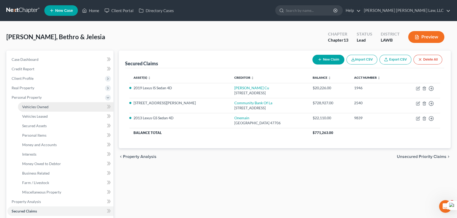
click at [66, 106] on link "Vehicles Owned" at bounding box center [66, 106] width 96 height 9
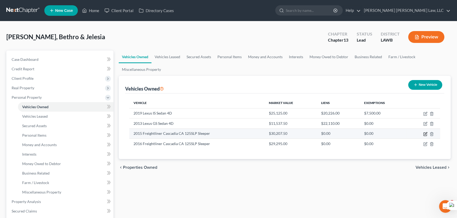
click at [424, 135] on icon "button" at bounding box center [425, 134] width 4 height 4
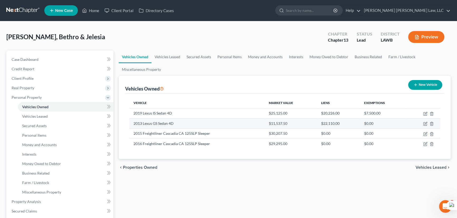
select select "1"
select select "11"
select select "2"
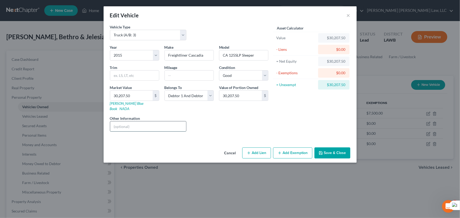
click at [146, 122] on input "text" at bounding box center [148, 127] width 76 height 10
type input "T"
click at [165, 122] on input "Total Value 30,207.50 - 350 (sales cost = 29,857.5 - 3,735.75 (trustee fee)= 26…" at bounding box center [148, 127] width 76 height 10
click at [168, 122] on input "Total Value 30,207.50 - 350 (sales cost = 29,857.5 - 3,735.75 (trustee fee)= 26…" at bounding box center [148, 127] width 76 height 10
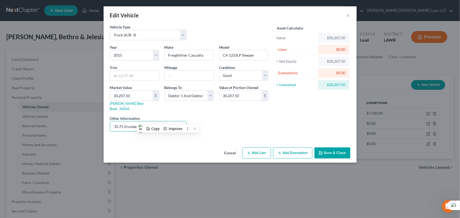
scroll to position [0, 87]
type input "Total Value 30,207.50 - 350 (sales cost = 29,857.5 - 3,735.75 (trustee fee)= 26…"
click at [340, 148] on button "Save & Close" at bounding box center [333, 153] width 36 height 11
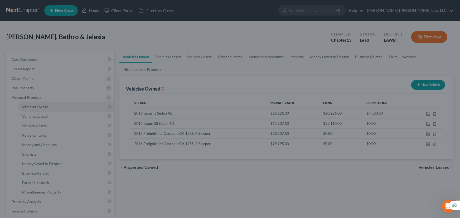
scroll to position [0, 0]
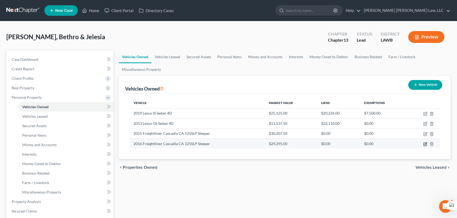
click at [424, 144] on icon "button" at bounding box center [425, 144] width 4 height 4
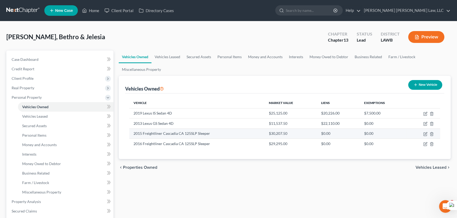
select select "0"
select select "10"
select select "2"
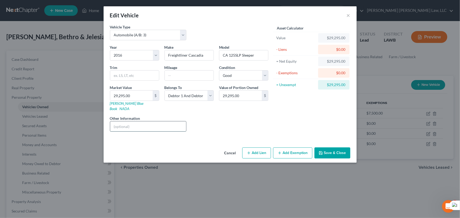
click at [141, 122] on input "text" at bounding box center [148, 127] width 76 height 10
type input "Total Value 29,295 - 350 (sales cost) = 28,945 - 3,644.5 (trustee fee) = 25,300…"
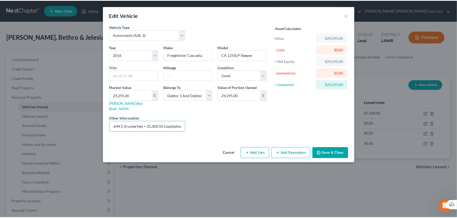
scroll to position [0, 0]
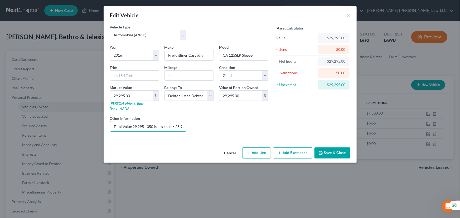
click at [340, 148] on button "Save & Close" at bounding box center [333, 153] width 36 height 11
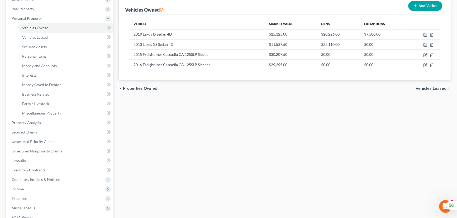
scroll to position [144, 0]
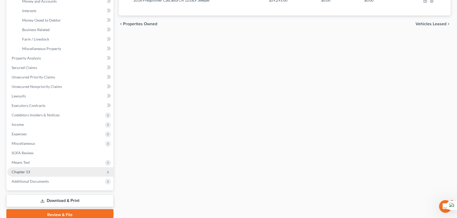
click at [60, 171] on span "Chapter 13" at bounding box center [60, 172] width 106 height 9
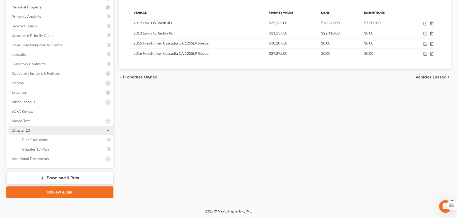
scroll to position [90, 0]
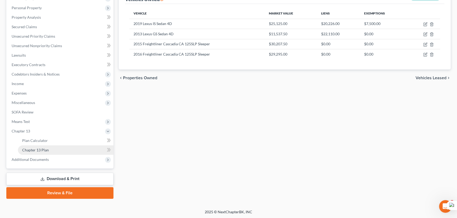
click at [56, 147] on link "Chapter 13 Plan" at bounding box center [66, 150] width 96 height 9
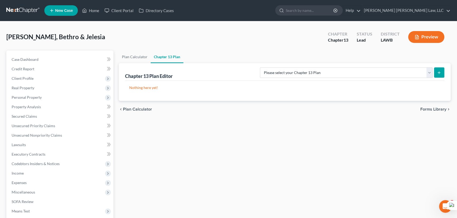
click at [151, 140] on div "Plan Calculator Chapter 13 Plan Chapter 13 Plan Editor Please select your Chapt…" at bounding box center [284, 170] width 337 height 238
drag, startPoint x: 201, startPoint y: 144, endPoint x: 84, endPoint y: 88, distance: 130.3
click at [201, 144] on div "Plan Calculator Chapter 13 Plan Chapter 13 Plan Editor Please select your Chapt…" at bounding box center [284, 170] width 337 height 238
click at [69, 113] on link "Secured Claims" at bounding box center [60, 116] width 106 height 9
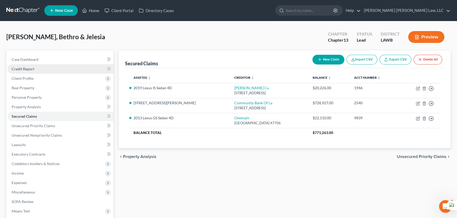
click at [50, 70] on link "Credit Report" at bounding box center [60, 68] width 106 height 9
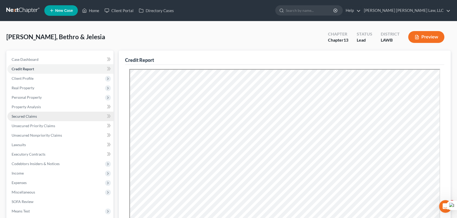
click at [31, 116] on span "Secured Claims" at bounding box center [24, 116] width 25 height 4
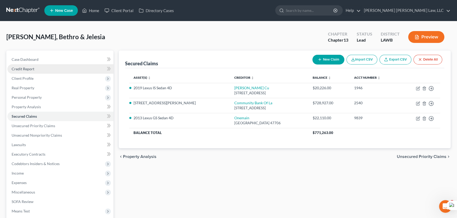
click at [37, 69] on link "Credit Report" at bounding box center [60, 68] width 106 height 9
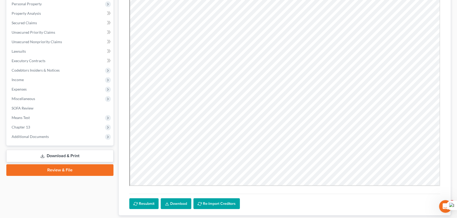
scroll to position [96, 0]
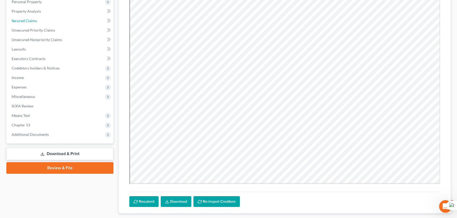
click at [49, 20] on link "Secured Claims" at bounding box center [60, 20] width 106 height 9
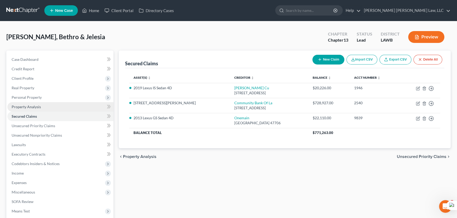
click at [57, 95] on span "Personal Property" at bounding box center [60, 97] width 106 height 9
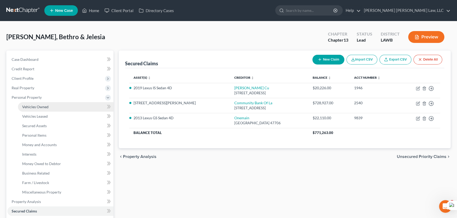
click at [59, 106] on link "Vehicles Owned" at bounding box center [66, 106] width 96 height 9
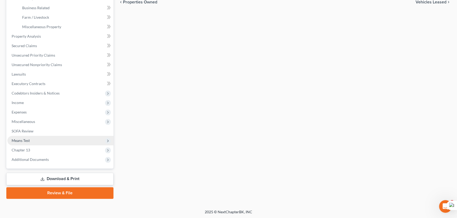
click at [51, 143] on span "Means Test" at bounding box center [60, 140] width 106 height 9
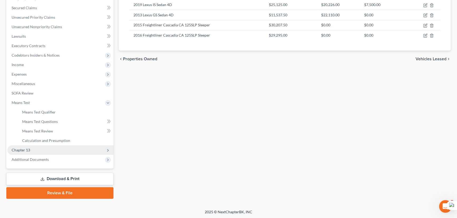
click at [51, 148] on span "Chapter 13" at bounding box center [60, 150] width 106 height 9
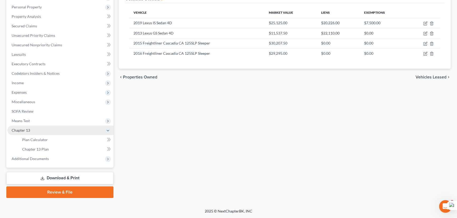
scroll to position [90, 0]
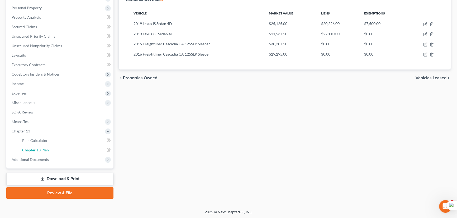
click at [61, 148] on link "Chapter 13 Plan" at bounding box center [66, 150] width 96 height 9
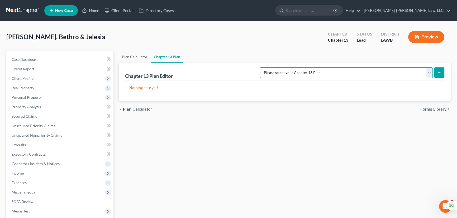
click at [401, 77] on select "Please select your Chapter 13 Plan E. Orum Custom Plan (Revised 12/1/2021) E. O…" at bounding box center [346, 73] width 173 height 11
select select "1"
click at [315, 68] on select "Please select your Chapter 13 Plan E. Orum Custom Plan (Revised 12/1/2021) E. O…" at bounding box center [346, 73] width 173 height 11
click at [435, 76] on button "submit" at bounding box center [439, 73] width 10 height 10
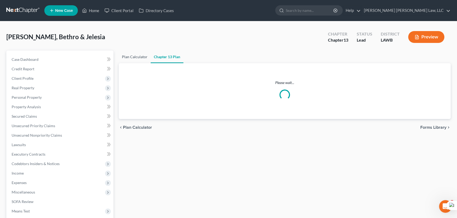
click at [134, 53] on link "Plan Calculator" at bounding box center [135, 57] width 32 height 13
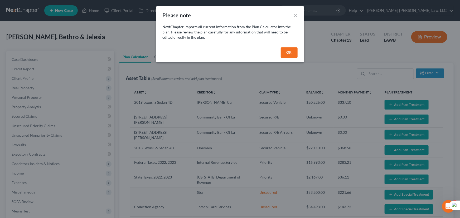
click at [290, 54] on button "OK" at bounding box center [289, 52] width 17 height 11
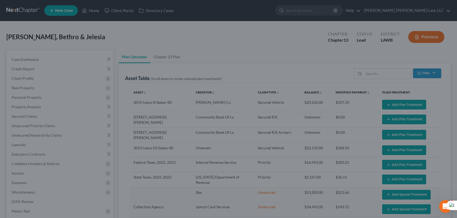
select select "59"
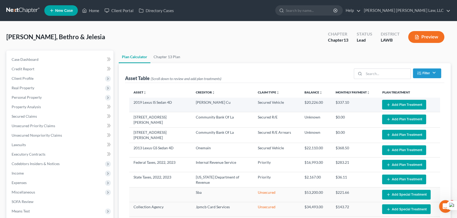
click at [382, 103] on button "Add Plan Treatment" at bounding box center [404, 105] width 44 height 10
click at [399, 103] on button "Add Plan Treatment" at bounding box center [404, 105] width 44 height 10
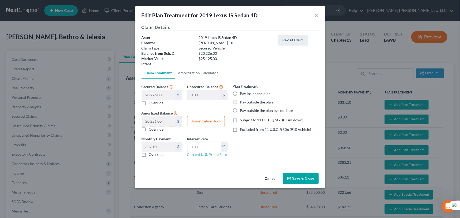
click at [240, 93] on label "Pay inside the plan" at bounding box center [255, 93] width 31 height 5
click at [242, 93] on input "Pay inside the plan" at bounding box center [243, 92] width 3 height 3
radio input "true"
click at [240, 120] on label "Subject to 11 U.S.C. § 506 (Cram down)" at bounding box center [272, 120] width 64 height 5
click at [242, 120] on input "Subject to 11 U.S.C. § 506 (Cram down)" at bounding box center [243, 119] width 3 height 3
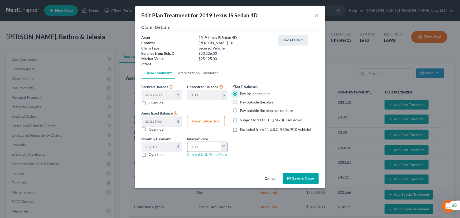
checkbox input "true"
click at [204, 148] on input "text" at bounding box center [204, 147] width 33 height 10
type input "9.5"
click at [296, 177] on button "Save & Close" at bounding box center [301, 178] width 36 height 11
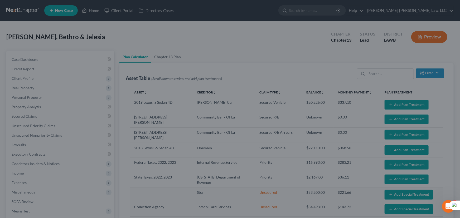
select select "59"
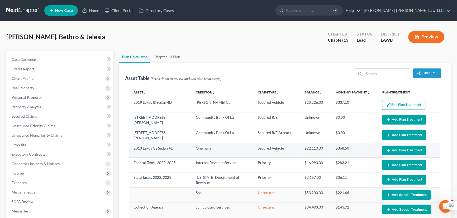
click at [395, 146] on button "Add Plan Treatment" at bounding box center [404, 151] width 44 height 10
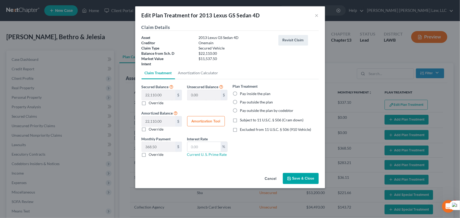
click at [240, 94] on label "Pay inside the plan" at bounding box center [255, 93] width 31 height 5
click at [242, 94] on input "Pay inside the plan" at bounding box center [243, 92] width 3 height 3
radio input "true"
click at [240, 130] on label "Excluded from 11 U.S.C. § 506 (910 Vehicle)" at bounding box center [275, 129] width 71 height 5
click at [242, 130] on input "Excluded from 11 U.S.C. § 506 (910 Vehicle)" at bounding box center [243, 128] width 3 height 3
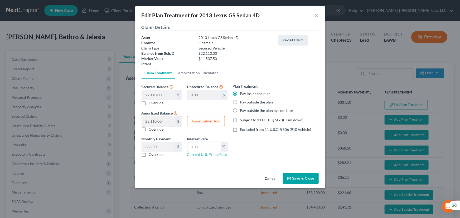
checkbox input "true"
click at [202, 149] on input "text" at bounding box center [204, 147] width 33 height 10
type input "9.5"
drag, startPoint x: 305, startPoint y: 178, endPoint x: 296, endPoint y: 193, distance: 17.7
click at [305, 178] on button "Save & Close" at bounding box center [301, 178] width 36 height 11
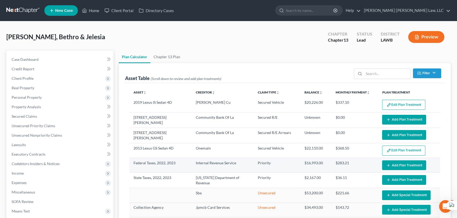
click at [413, 168] on td "Edit Plan Treatment Add Plan Treatment" at bounding box center [409, 165] width 62 height 15
select select "59"
click at [408, 164] on button "Add Plan Treatment" at bounding box center [404, 166] width 44 height 10
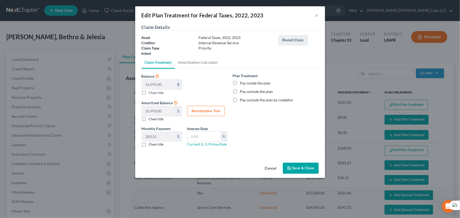
click at [240, 84] on label "Pay inside the plan" at bounding box center [255, 83] width 31 height 5
click at [242, 84] on input "Pay inside the plan" at bounding box center [243, 82] width 3 height 3
radio input "true"
click at [288, 168] on icon "button" at bounding box center [289, 168] width 4 height 4
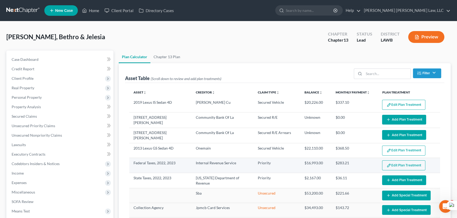
select select "59"
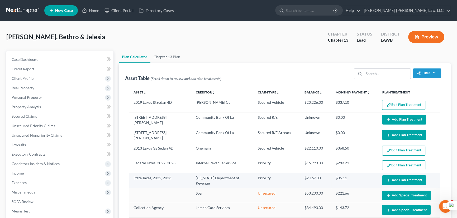
click at [405, 181] on button "Add Plan Treatment" at bounding box center [404, 181] width 44 height 10
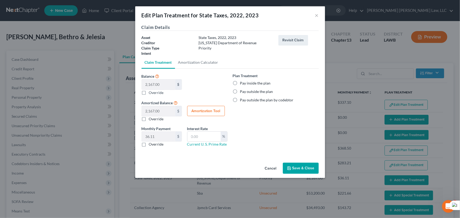
click at [240, 83] on label "Pay inside the plan" at bounding box center [255, 83] width 31 height 5
click at [242, 83] on input "Pay inside the plan" at bounding box center [243, 82] width 3 height 3
radio input "true"
click at [311, 169] on button "Save & Close" at bounding box center [301, 168] width 36 height 11
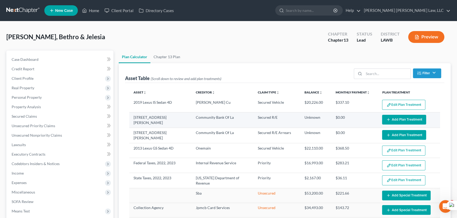
click at [399, 118] on button "Add Plan Treatment" at bounding box center [404, 120] width 44 height 10
select select "59"
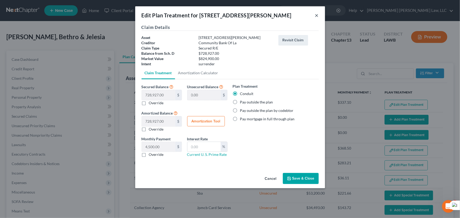
click at [318, 13] on button "×" at bounding box center [317, 15] width 4 height 6
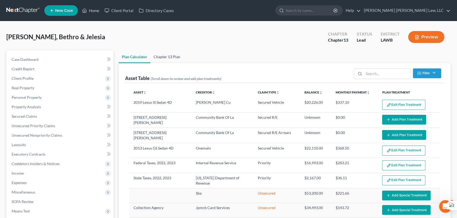
click at [166, 53] on link "Chapter 13 Plan" at bounding box center [166, 57] width 33 height 13
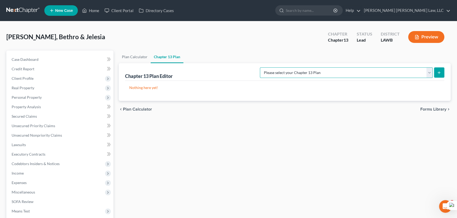
click at [387, 71] on select "Please select your Chapter 13 Plan E. Orum Custom Plan (Revised 12/1/2021) E. O…" at bounding box center [346, 73] width 173 height 11
select select "1"
click at [315, 68] on select "Please select your Chapter 13 Plan E. Orum Custom Plan (Revised 12/1/2021) E. O…" at bounding box center [346, 73] width 173 height 11
click at [437, 71] on icon "submit" at bounding box center [439, 73] width 4 height 4
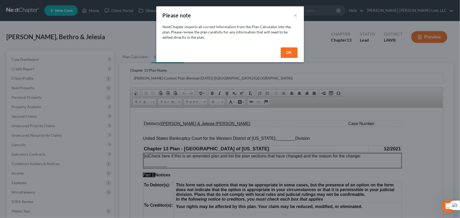
click at [288, 53] on button "OK" at bounding box center [289, 52] width 17 height 11
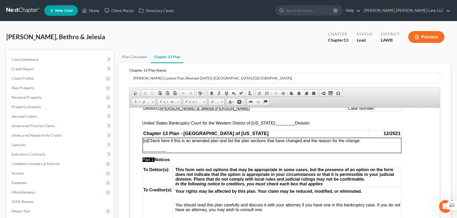
scroll to position [24, 0]
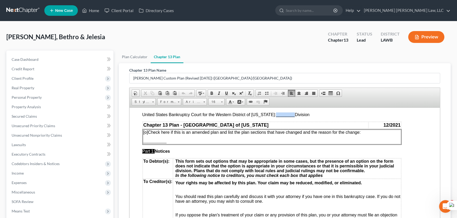
drag, startPoint x: 290, startPoint y: 116, endPoint x: 271, endPoint y: 116, distance: 18.5
click at [276, 116] on span "________" at bounding box center [285, 114] width 19 height 4
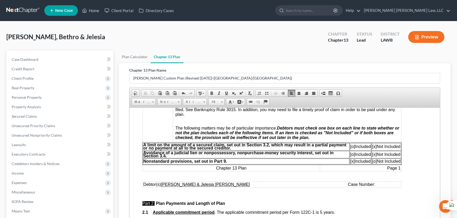
scroll to position [144, 0]
click at [375, 149] on span "[x]" at bounding box center [374, 146] width 4 height 4
click at [351, 149] on span "[o]" at bounding box center [352, 146] width 5 height 4
click at [299, 165] on table "A limit on the amount of a secured claim, set out in Section 3.2, which may res…" at bounding box center [271, 153] width 259 height 22
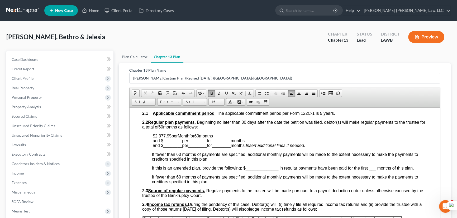
scroll to position [240, 0]
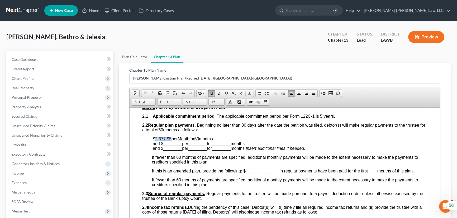
drag, startPoint x: 171, startPoint y: 147, endPoint x: 156, endPoint y: 144, distance: 15.7
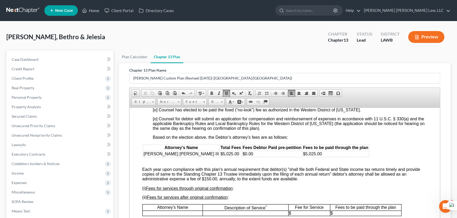
scroll to position [1055, 0]
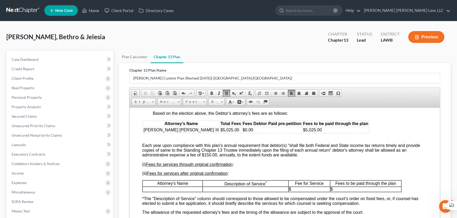
click at [156, 88] on span "[o] Counsel has elected to be paid the fixed (“no-look”) fee as authorized in t…" at bounding box center [257, 86] width 208 height 4
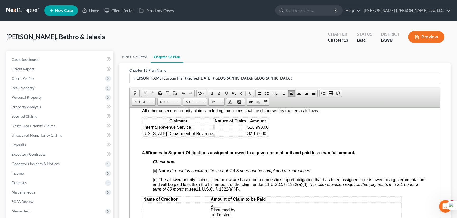
scroll to position [1247, 0]
click at [219, 130] on td at bounding box center [230, 127] width 32 height 6
click at [231, 137] on table "Claimant Nature of Claim Amount Internal Revenue Service taxes $16,993.00 Louis…" at bounding box center [206, 127] width 128 height 20
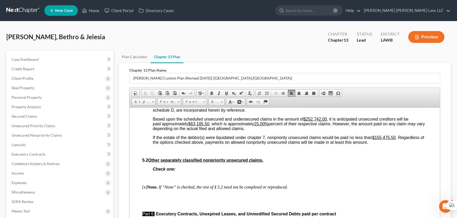
scroll to position [1463, 0]
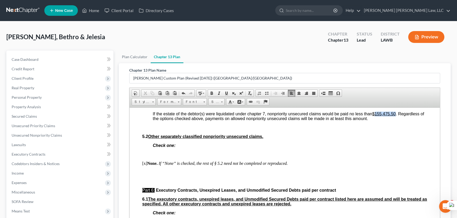
drag, startPoint x: 396, startPoint y: 165, endPoint x: 376, endPoint y: 165, distance: 20.3
click at [376, 121] on span "If the estate of the debtor(s) were liquidated under chapter 7, nonpriority uns…" at bounding box center [288, 116] width 271 height 9
drag, startPoint x: 210, startPoint y: 149, endPoint x: 191, endPoint y: 150, distance: 19.3
click at [191, 102] on u "$63,185.50" at bounding box center [198, 100] width 21 height 4
drag, startPoint x: 269, startPoint y: 149, endPoint x: 258, endPoint y: 149, distance: 10.3
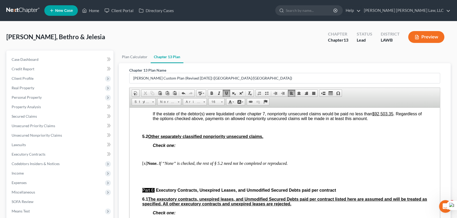
click at [258, 102] on u "25.00%" at bounding box center [261, 100] width 14 height 4
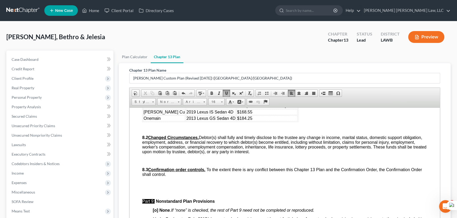
scroll to position [1679, 0]
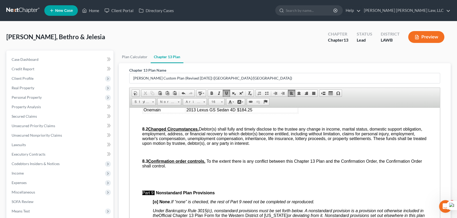
drag, startPoint x: 312, startPoint y: 168, endPoint x: 130, endPoint y: 155, distance: 183.3
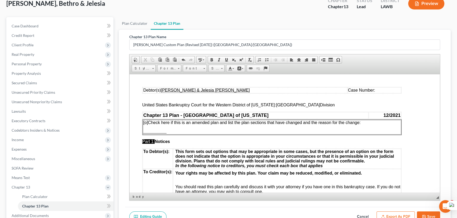
scroll to position [90, 0]
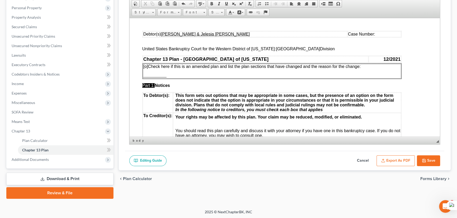
click at [421, 156] on button "Save" at bounding box center [428, 161] width 23 height 11
select select "1"
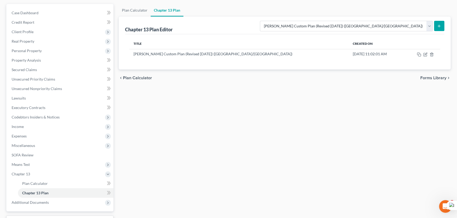
scroll to position [0, 0]
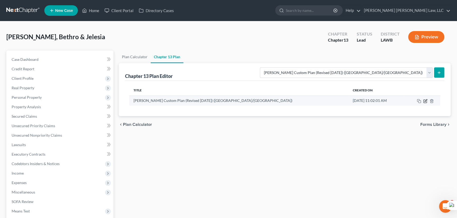
click at [423, 100] on icon "button" at bounding box center [425, 101] width 4 height 4
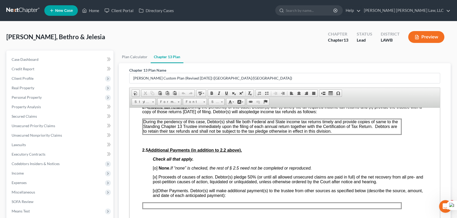
scroll to position [312, 0]
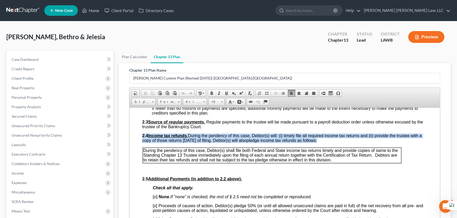
drag, startPoint x: 390, startPoint y: 176, endPoint x: 137, endPoint y: 159, distance: 253.1
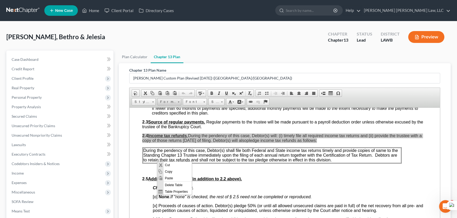
scroll to position [0, 0]
click at [169, 179] on span "Paste" at bounding box center [177, 178] width 28 height 7
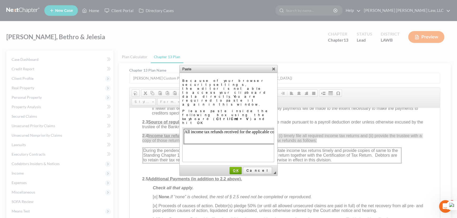
click at [247, 166] on td "◢ OK Cancel" at bounding box center [229, 171] width 98 height 10
click at [241, 169] on span "OK" at bounding box center [235, 171] width 11 height 4
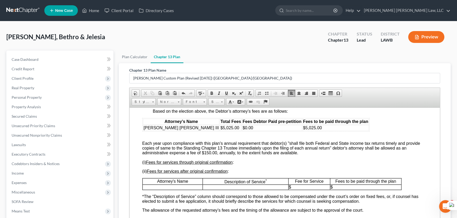
scroll to position [1055, 0]
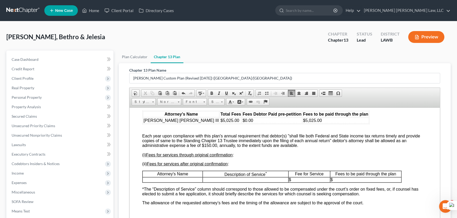
drag, startPoint x: 304, startPoint y: 185, endPoint x: 257, endPoint y: 277, distance: 102.9
click at [130, 170] on html "Debtor(s) Bethro Jerome Smith & Jelesia Denise Smith Case Number: United States…" at bounding box center [285, 6] width 310 height 1909
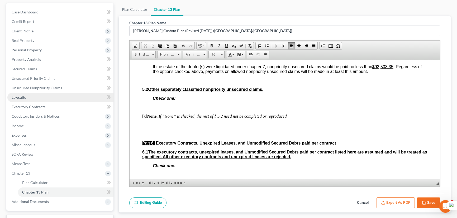
scroll to position [48, 0]
click at [428, 201] on button "Save" at bounding box center [428, 203] width 23 height 11
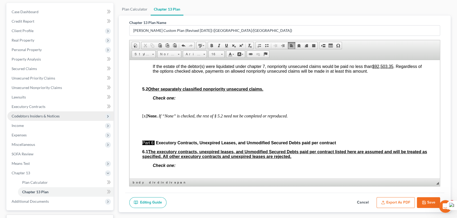
select select "1"
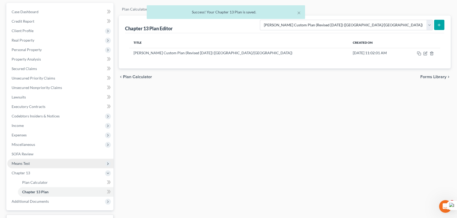
click at [45, 164] on span "Means Test" at bounding box center [60, 163] width 106 height 9
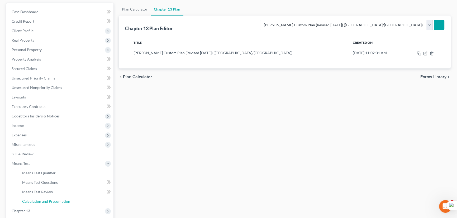
click at [55, 199] on span "Calculation and Presumption" at bounding box center [46, 201] width 48 height 4
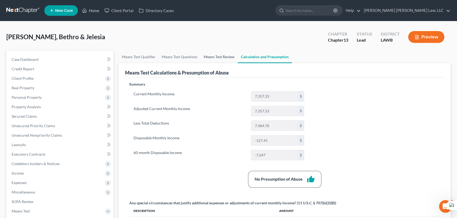
click at [221, 56] on link "Means Test Review" at bounding box center [218, 57] width 37 height 13
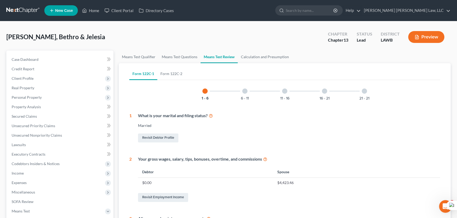
click at [364, 89] on div at bounding box center [364, 91] width 5 height 5
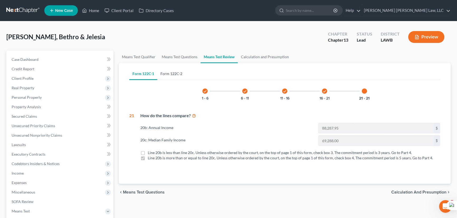
click at [166, 70] on link "Form 122C-2" at bounding box center [171, 74] width 28 height 13
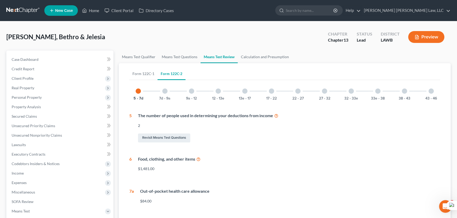
click at [435, 93] on div "43 - 46" at bounding box center [431, 91] width 18 height 18
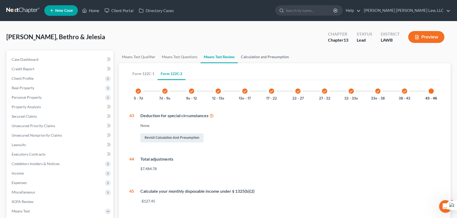
click at [249, 57] on link "Calculation and Presumption" at bounding box center [265, 57] width 54 height 13
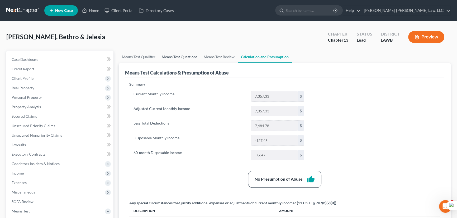
click at [164, 53] on link "Means Test Questions" at bounding box center [180, 57] width 42 height 13
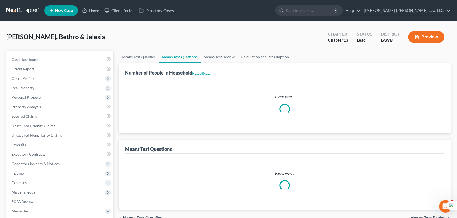
select select "1"
select select "60"
select select "1"
select select "60"
select select "0"
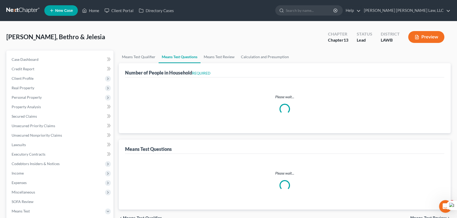
select select "60"
select select "2"
select select "4"
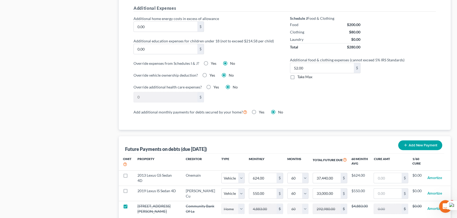
scroll to position [432, 0]
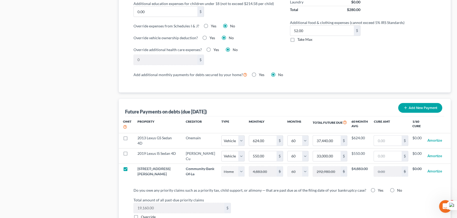
click at [297, 40] on label "Take Max" at bounding box center [304, 39] width 15 height 5
click at [299, 40] on input "Take Max" at bounding box center [300, 38] width 3 height 3
checkbox input "true"
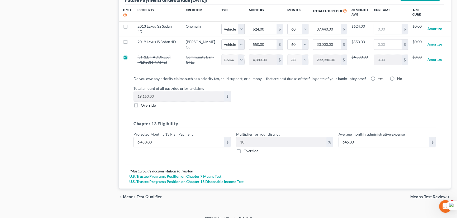
scroll to position [549, 0]
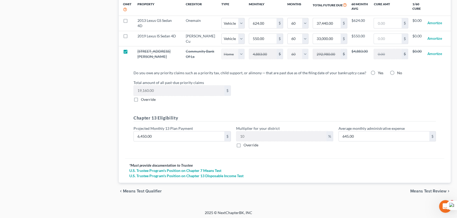
click at [422, 192] on span "Means Test Review" at bounding box center [428, 191] width 36 height 4
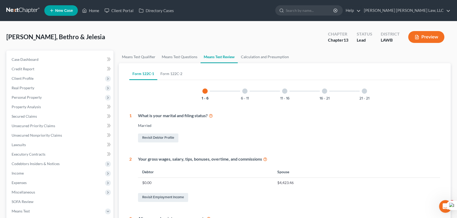
click at [366, 92] on div at bounding box center [364, 91] width 5 height 5
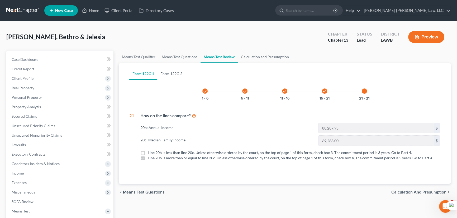
click at [176, 74] on link "Form 122C-2" at bounding box center [171, 74] width 28 height 13
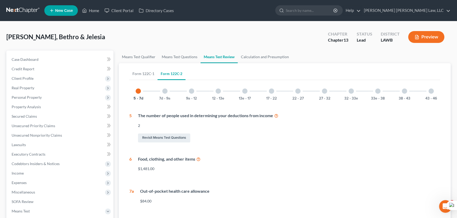
click at [431, 90] on div at bounding box center [430, 91] width 5 height 5
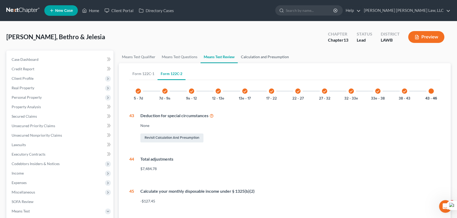
click at [259, 54] on link "Calculation and Presumption" at bounding box center [265, 57] width 54 height 13
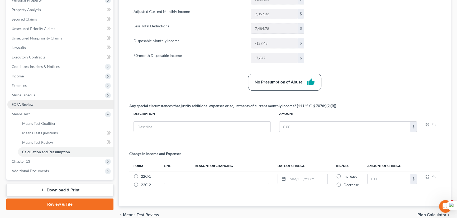
scroll to position [96, 0]
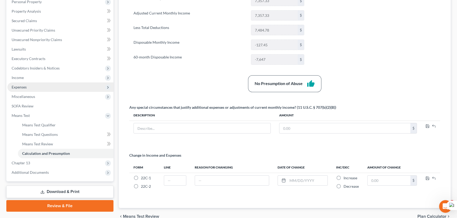
click at [42, 87] on span "Expenses" at bounding box center [60, 87] width 106 height 9
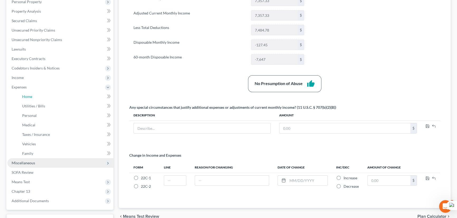
click at [43, 93] on link "Home" at bounding box center [66, 96] width 96 height 9
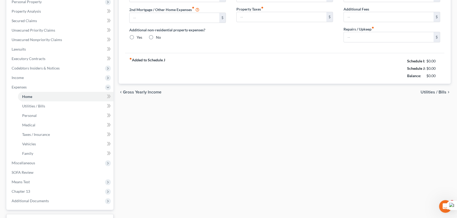
scroll to position [32, 0]
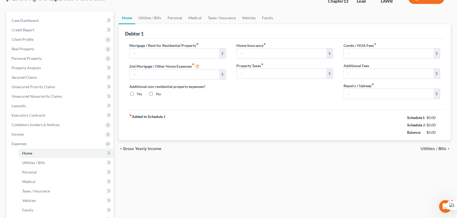
type input "1,000.00"
type input "0.00"
radio input "true"
type input "0.00"
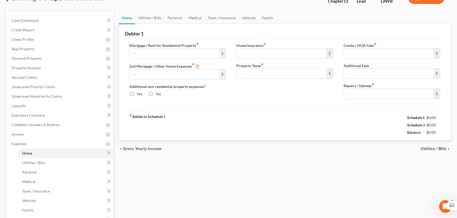
type input "0.00"
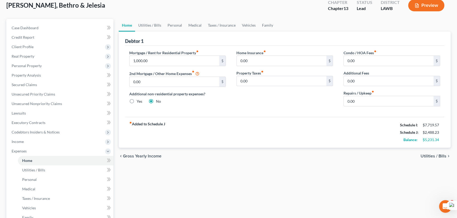
scroll to position [0, 0]
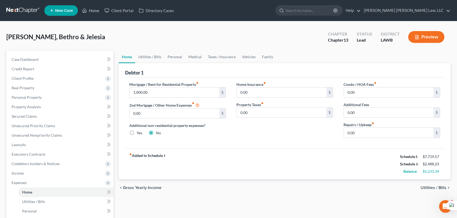
drag, startPoint x: 142, startPoint y: 36, endPoint x: 338, endPoint y: 88, distance: 203.1
click at [142, 36] on div "Smith, Bethro & Jelesia Upgraded Chapter Chapter 13 Status Lead District LAWB P…" at bounding box center [228, 39] width 444 height 23
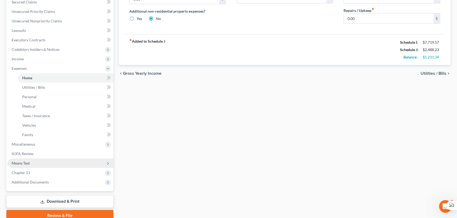
scroll to position [120, 0]
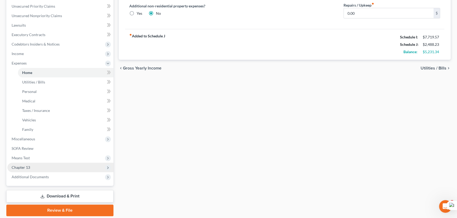
click at [31, 167] on span "Chapter 13" at bounding box center [60, 167] width 106 height 9
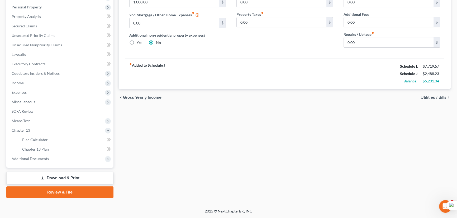
scroll to position [90, 0]
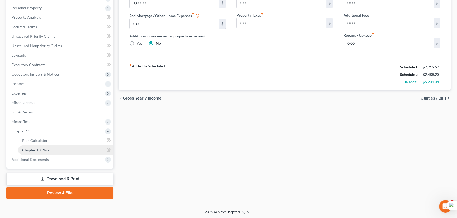
click at [43, 151] on span "Chapter 13 Plan" at bounding box center [35, 150] width 27 height 4
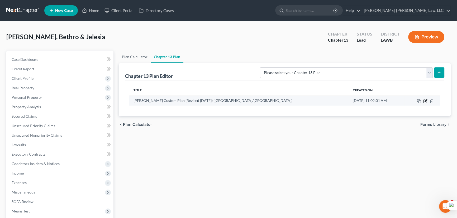
click at [425, 102] on icon "button" at bounding box center [425, 101] width 4 height 4
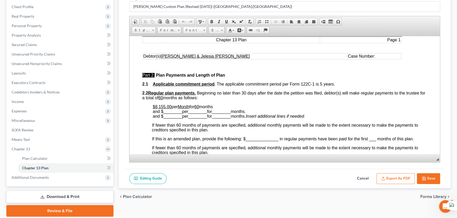
scroll to position [192, 0]
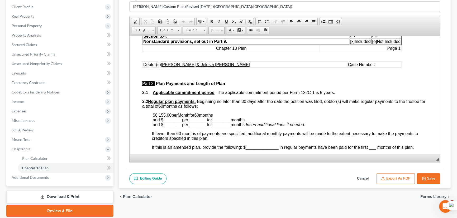
click at [431, 182] on button "Save" at bounding box center [428, 179] width 23 height 11
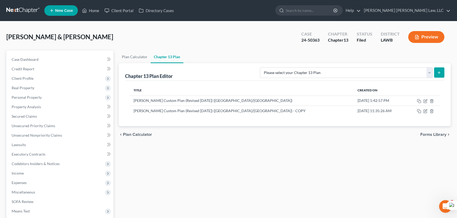
click at [32, 7] on link at bounding box center [23, 10] width 34 height 9
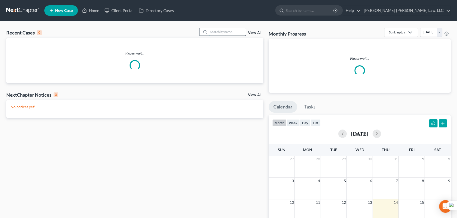
click at [224, 33] on input "search" at bounding box center [227, 32] width 37 height 8
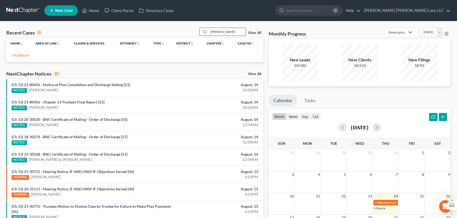
type input "[PERSON_NAME]"
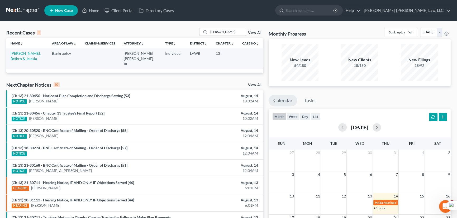
click at [37, 57] on td "[PERSON_NAME], Bethro & Jelesia" at bounding box center [26, 59] width 41 height 20
click at [31, 56] on td "[PERSON_NAME], Bethro & Jelesia" at bounding box center [26, 59] width 41 height 20
click at [29, 52] on link "[PERSON_NAME], Bethro & Jelesia" at bounding box center [26, 56] width 30 height 10
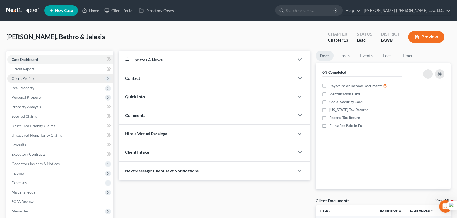
click at [45, 80] on span "Client Profile" at bounding box center [60, 78] width 106 height 9
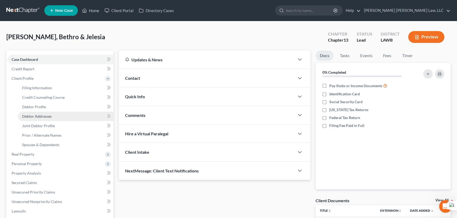
click at [50, 114] on span "Debtor Addresses" at bounding box center [37, 116] width 30 height 4
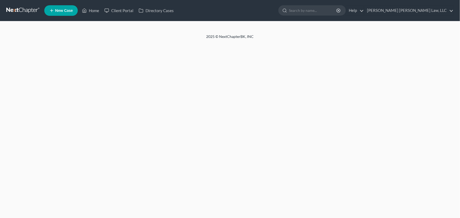
click at [26, 5] on nav "Home New Case Client Portal Directory Cases [PERSON_NAME] [PERSON_NAME] Law, LL…" at bounding box center [230, 10] width 460 height 21
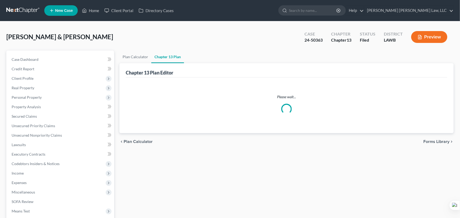
click at [26, 9] on link at bounding box center [23, 10] width 34 height 9
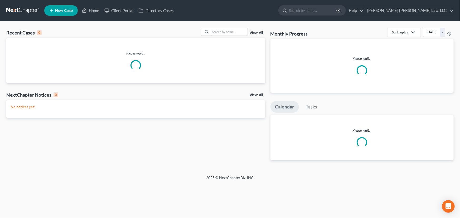
click at [222, 31] on input "search" at bounding box center [229, 32] width 37 height 8
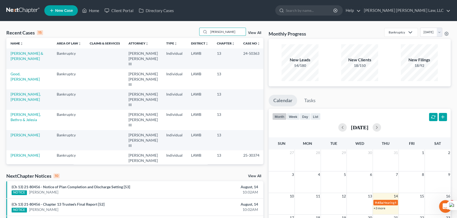
type input "[PERSON_NAME]"
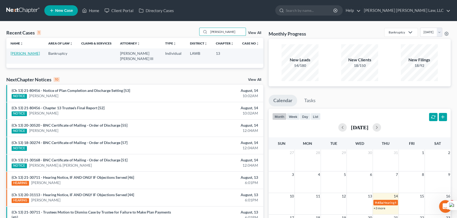
click at [30, 54] on link "[PERSON_NAME]" at bounding box center [25, 53] width 29 height 4
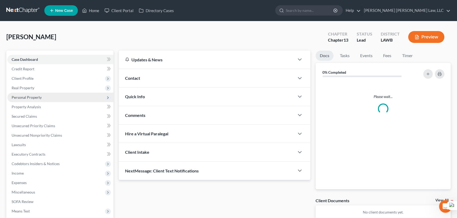
click at [36, 95] on span "Personal Property" at bounding box center [27, 97] width 30 height 4
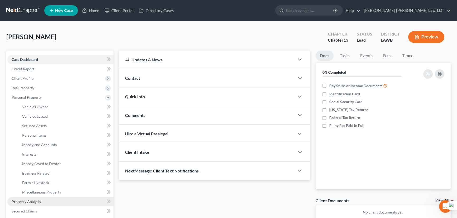
click at [36, 200] on span "Property Analysis" at bounding box center [26, 202] width 29 height 4
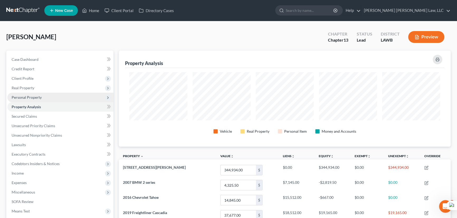
click at [42, 97] on span "Personal Property" at bounding box center [60, 97] width 106 height 9
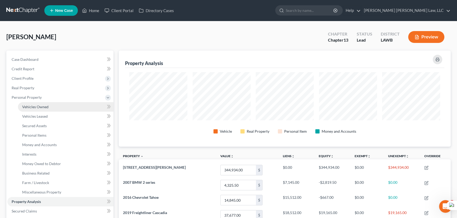
click at [42, 105] on span "Vehicles Owned" at bounding box center [35, 107] width 26 height 4
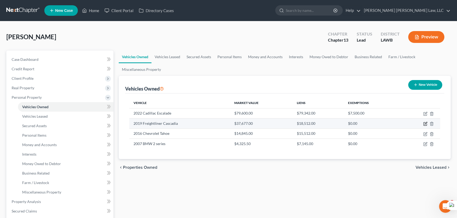
click at [424, 124] on icon "button" at bounding box center [425, 123] width 2 height 2
select select "0"
select select "7"
select select "3"
select select "0"
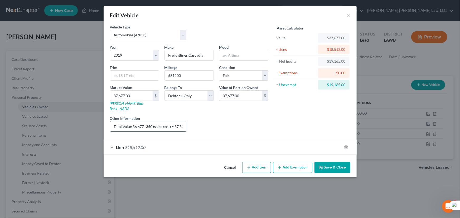
click at [169, 122] on input "Total Value 36,677- 350 (sales cost) = 37,327 - 18,512 (MTG) = 18,815 - 2,631.5…" at bounding box center [148, 127] width 76 height 10
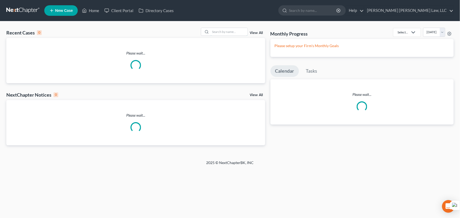
click at [228, 32] on input "search" at bounding box center [229, 32] width 37 height 8
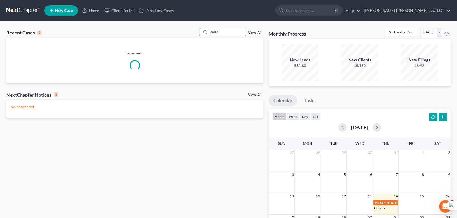
type input "boult"
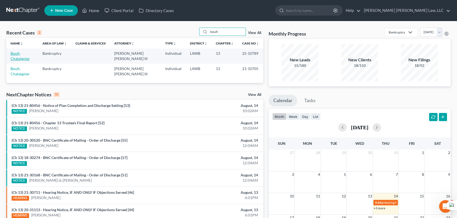
click at [30, 55] on link "Boult, Chataignier" at bounding box center [20, 56] width 19 height 10
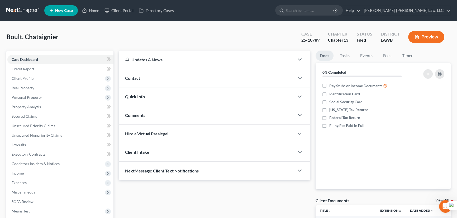
scroll to position [71, 0]
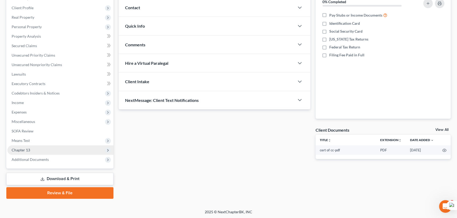
click at [30, 149] on span "Chapter 13" at bounding box center [60, 150] width 106 height 9
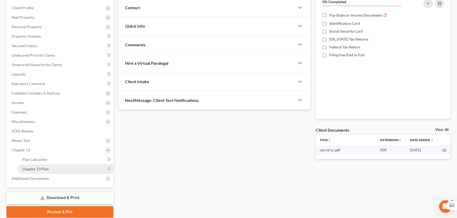
click at [39, 167] on span "Chapter 13 Plan" at bounding box center [35, 169] width 27 height 4
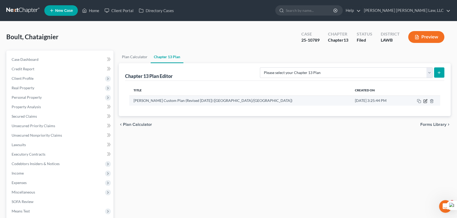
click at [424, 100] on icon "button" at bounding box center [425, 101] width 4 height 4
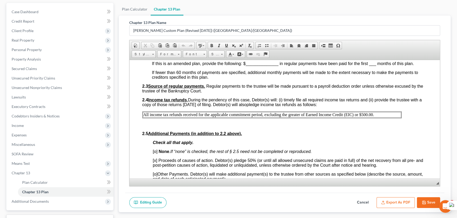
scroll to position [312, 0]
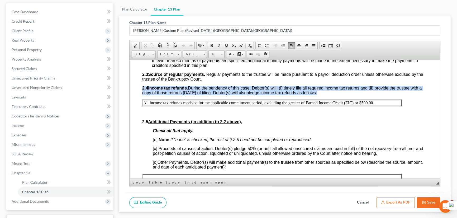
drag, startPoint x: 413, startPoint y: 117, endPoint x: 138, endPoint y: 111, distance: 275.5
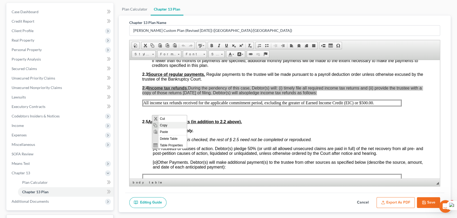
scroll to position [0, 0]
click at [160, 128] on span "Copy" at bounding box center [172, 125] width 28 height 7
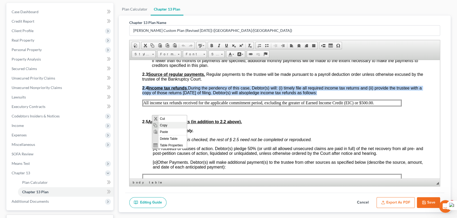
copy p "2.4 Income tax refunds . During the pendency of this case, Debtor(s) will: (i) …"
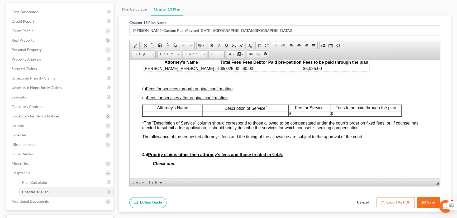
scroll to position [1007, 0]
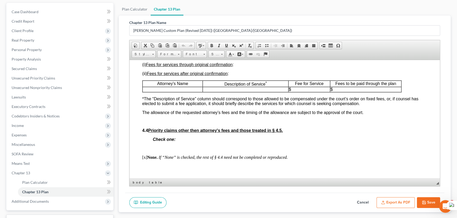
drag, startPoint x: 360, startPoint y: 202, endPoint x: 124, endPoint y: 189, distance: 236.5
click at [360, 202] on button "Cancel" at bounding box center [362, 203] width 23 height 11
